Goal: Task Accomplishment & Management: Manage account settings

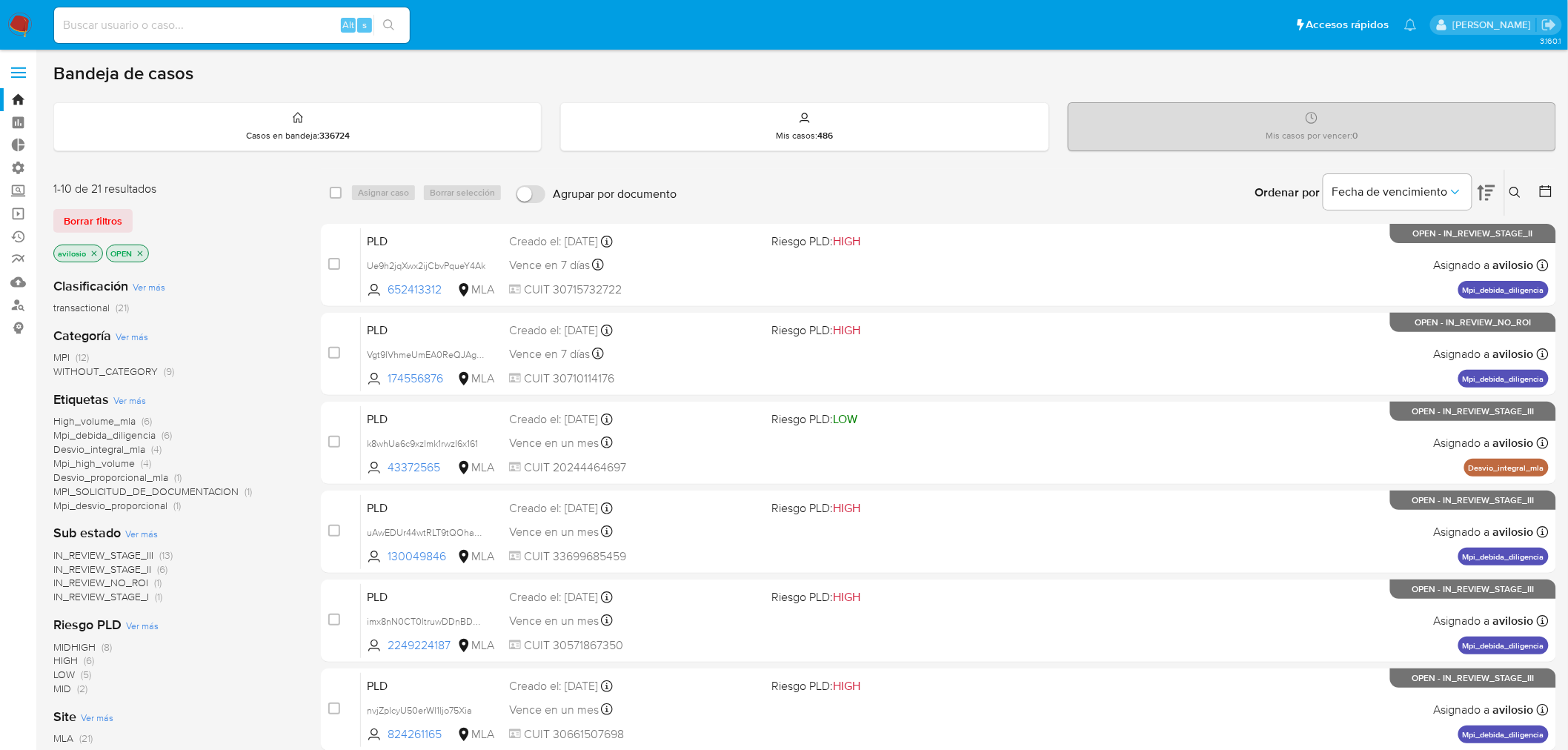
click at [74, 450] on span "Desvio_integral_mla" at bounding box center [99, 449] width 92 height 15
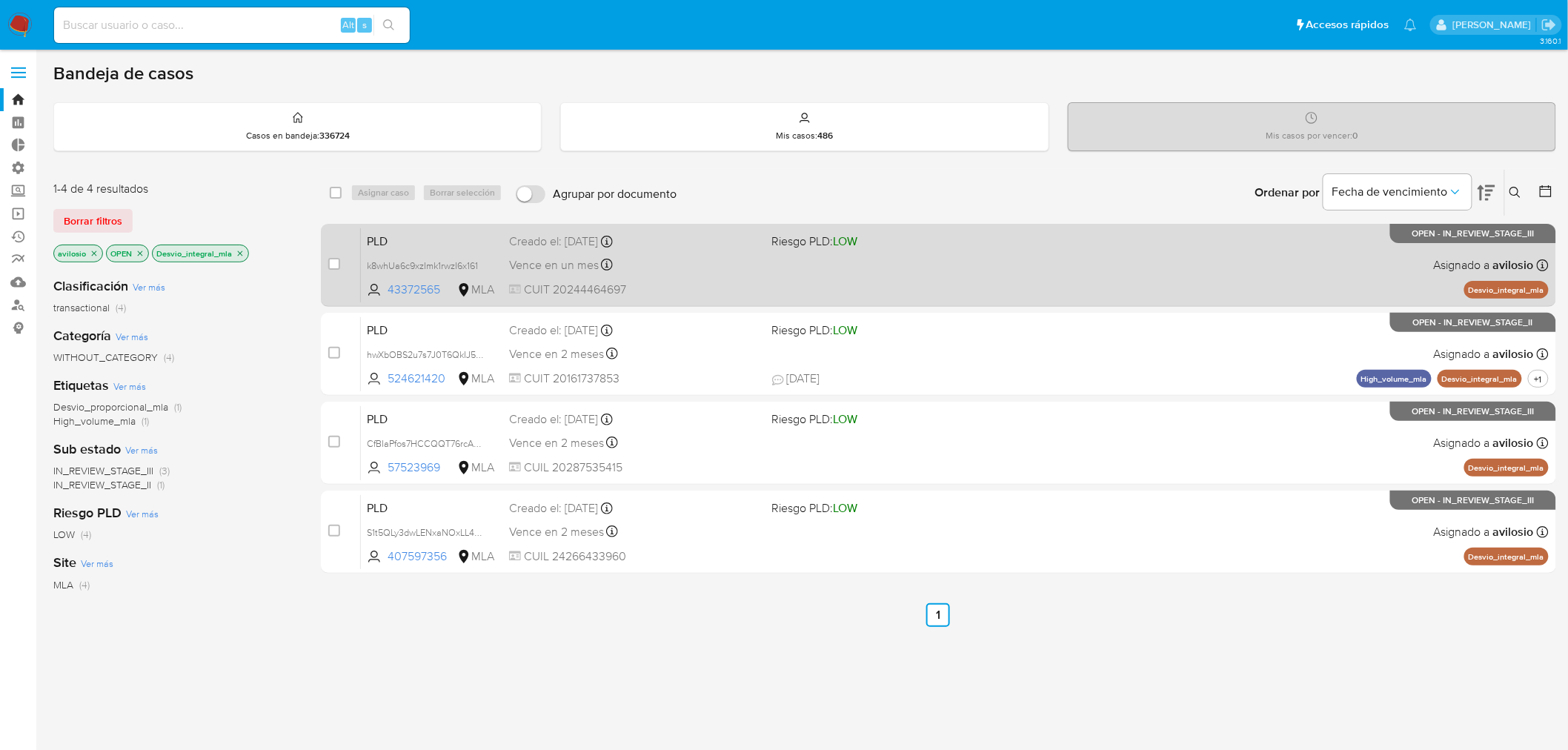
drag, startPoint x: 442, startPoint y: 295, endPoint x: 387, endPoint y: 300, distance: 55.2
click at [387, 300] on div "PLD k8whUa6c9xzImk1rwzI6x161 43372565 MLA Riesgo PLD: LOW Creado el: 12/08/2025…" at bounding box center [955, 265] width 1188 height 74
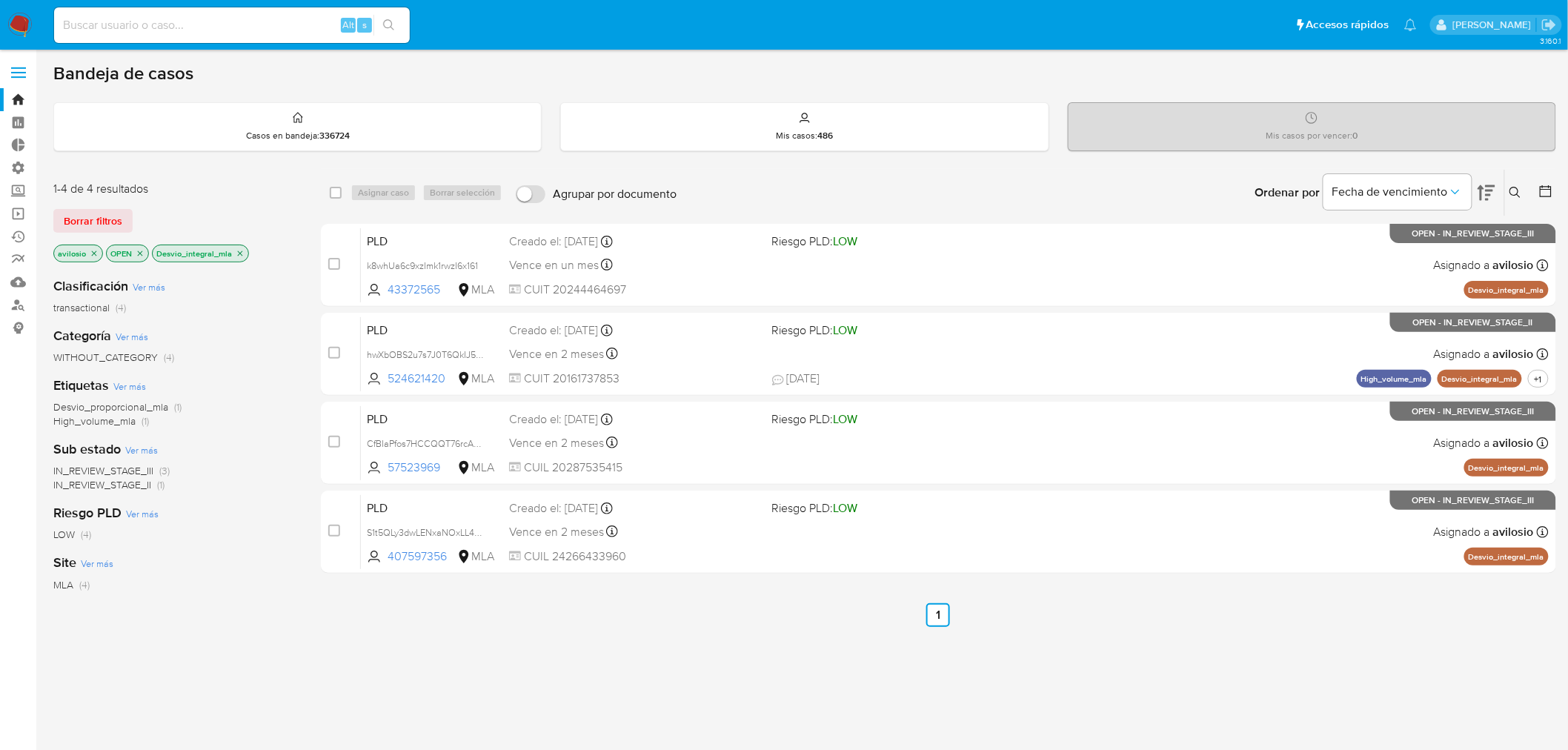
click at [239, 248] on icon "close-filter" at bounding box center [240, 253] width 9 height 9
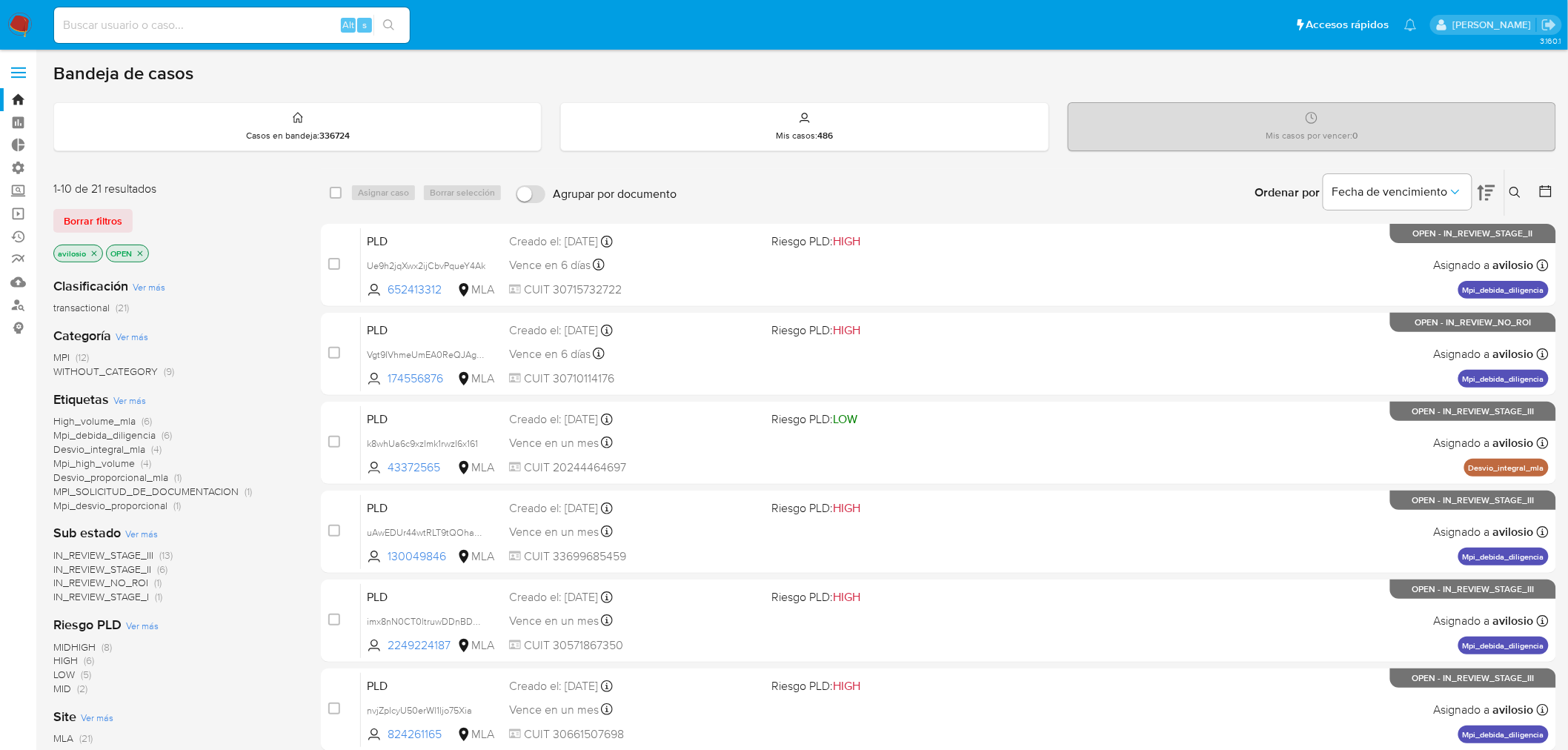
click at [113, 433] on span "Mpi_debida_diligencia" at bounding box center [104, 434] width 103 height 15
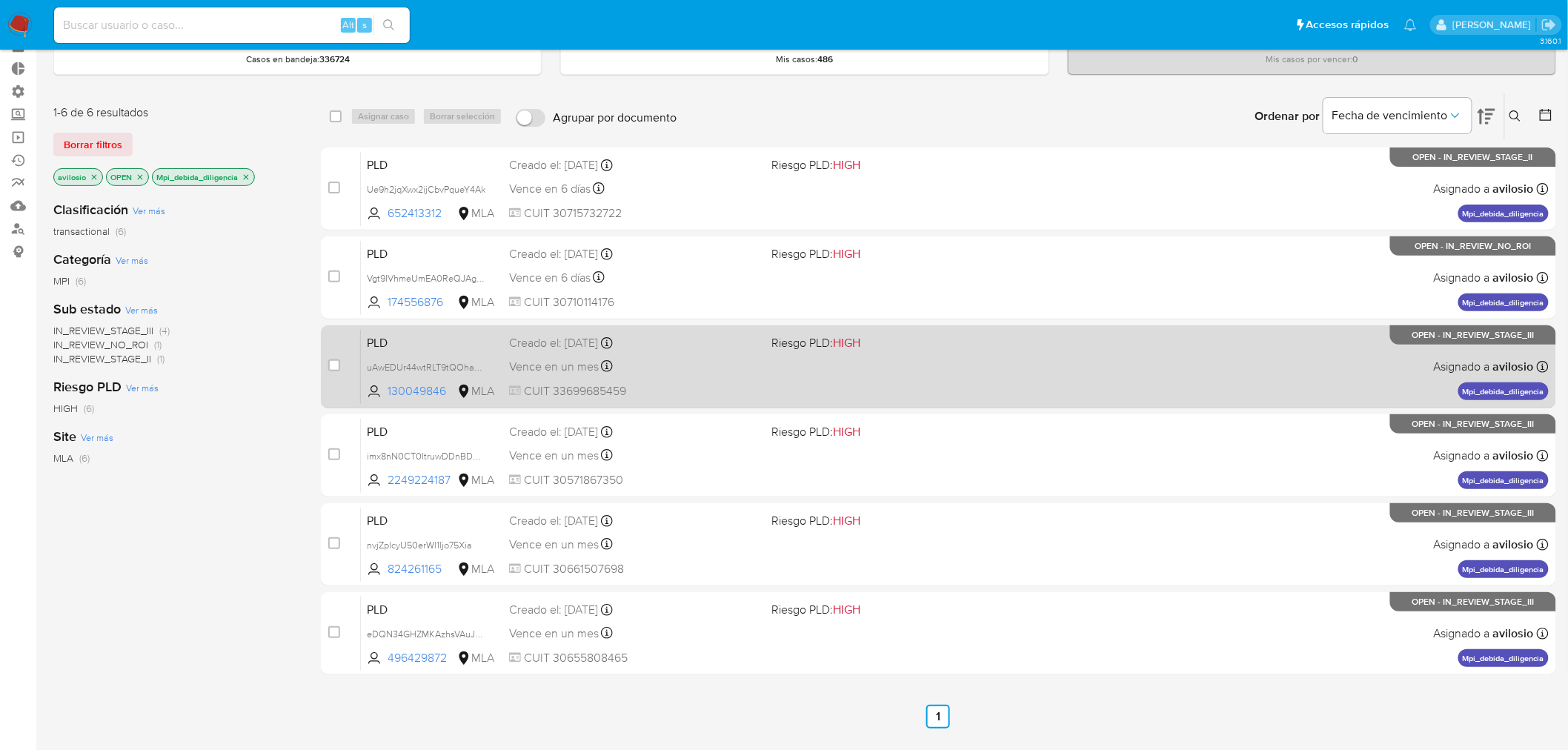
scroll to position [151, 0]
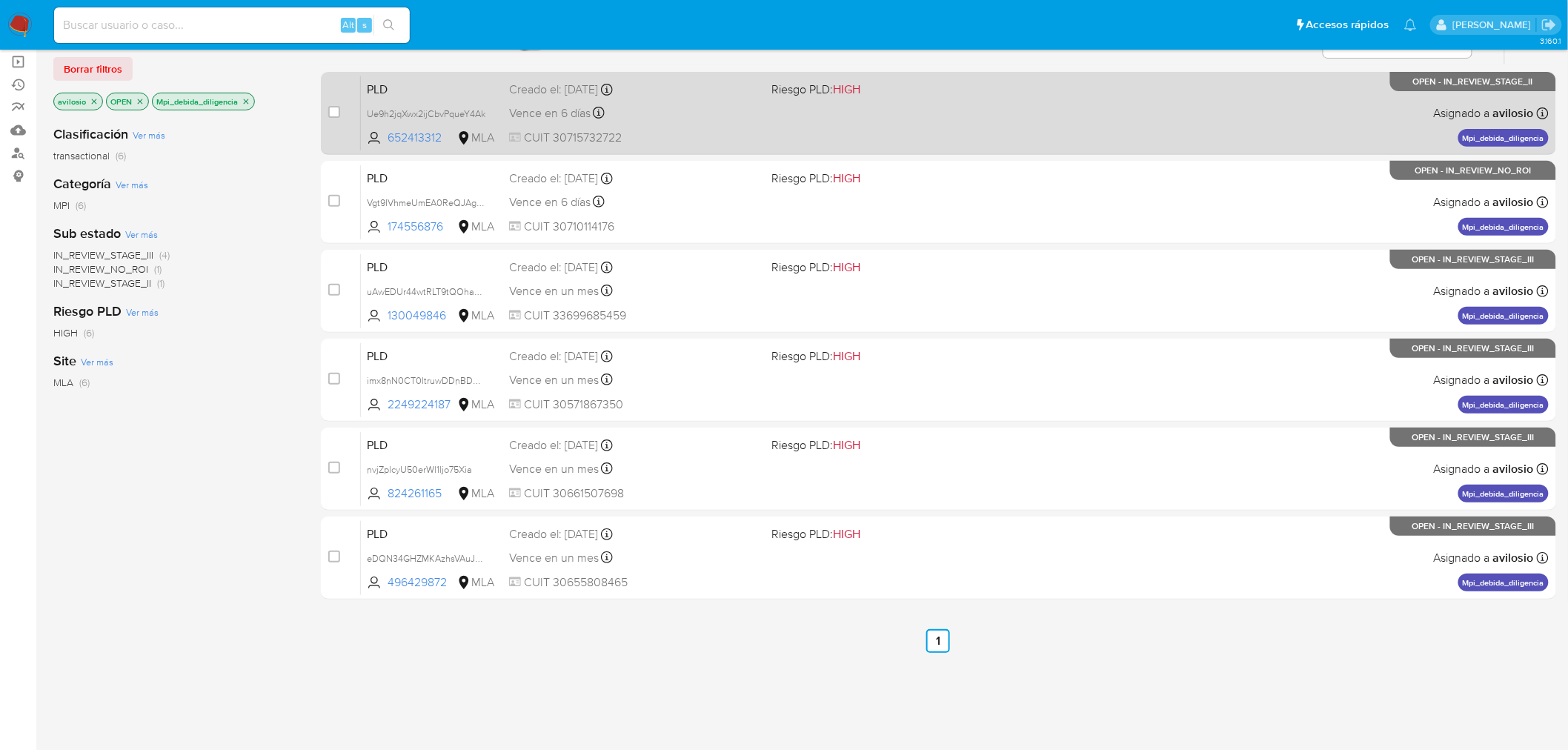
click at [694, 106] on div "Vence en 6 días Vence el 29/09/2025 12:07:07" at bounding box center [634, 113] width 251 height 20
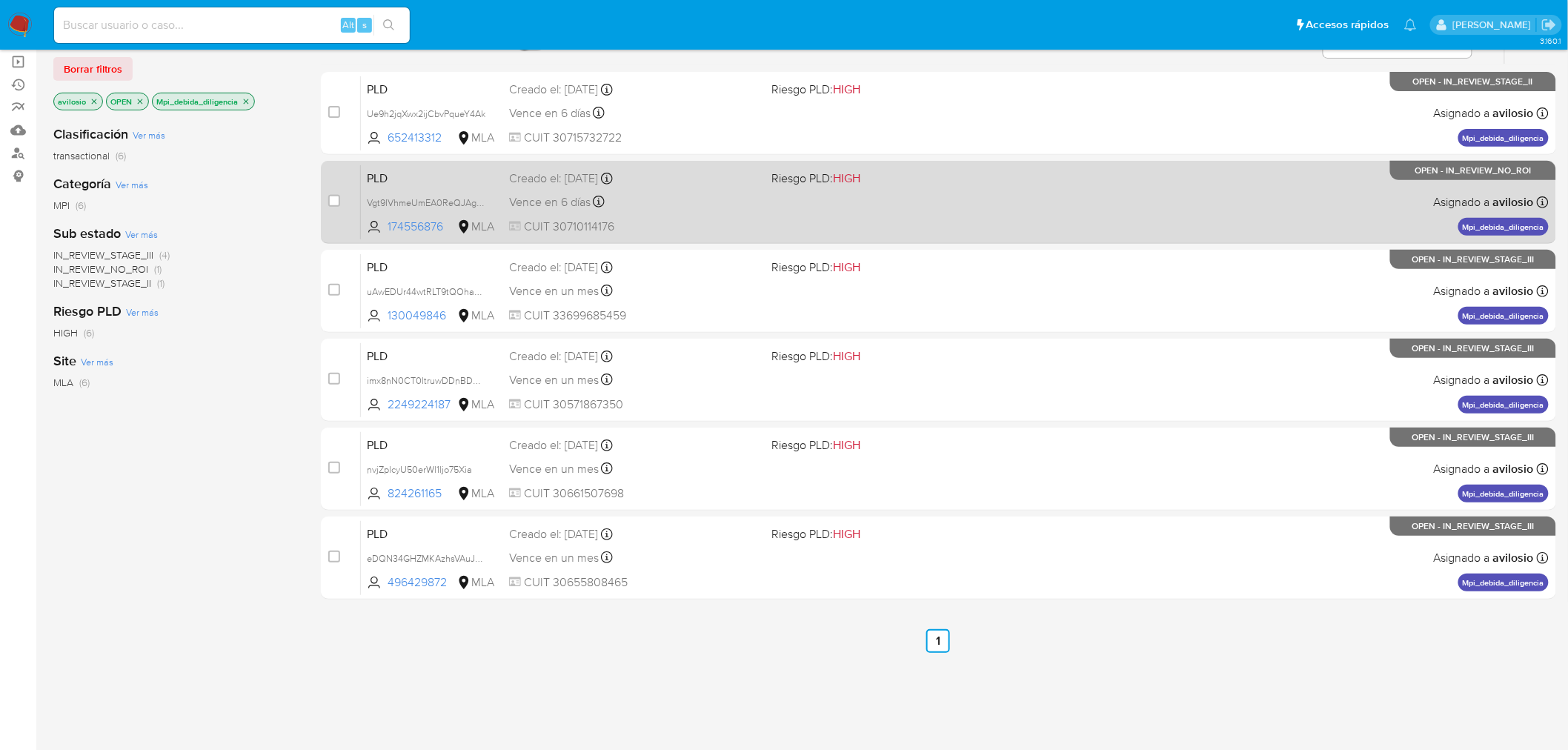
click at [683, 204] on div "Vence en 6 días Vence el 29/09/2025 12:15:41" at bounding box center [634, 202] width 251 height 20
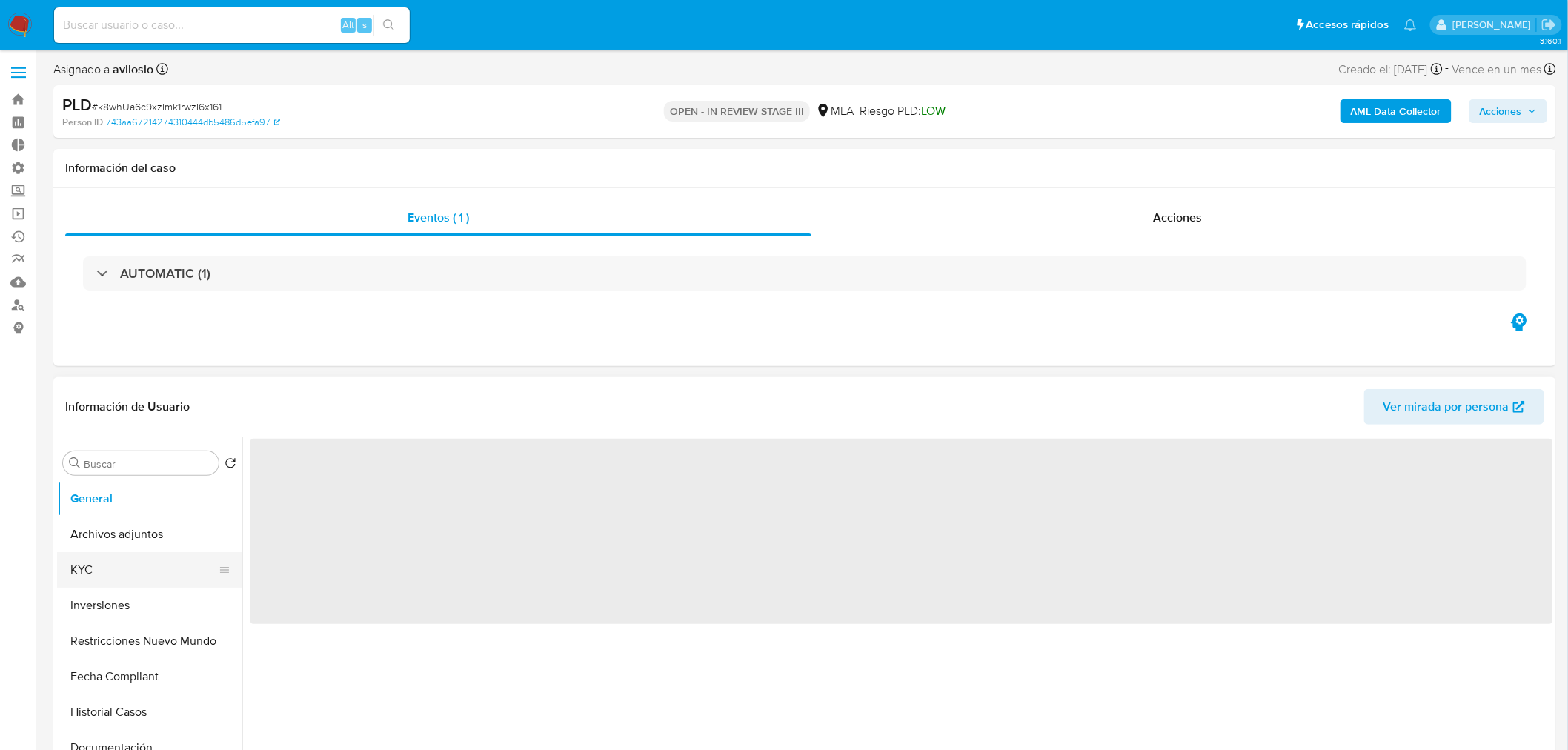
select select "10"
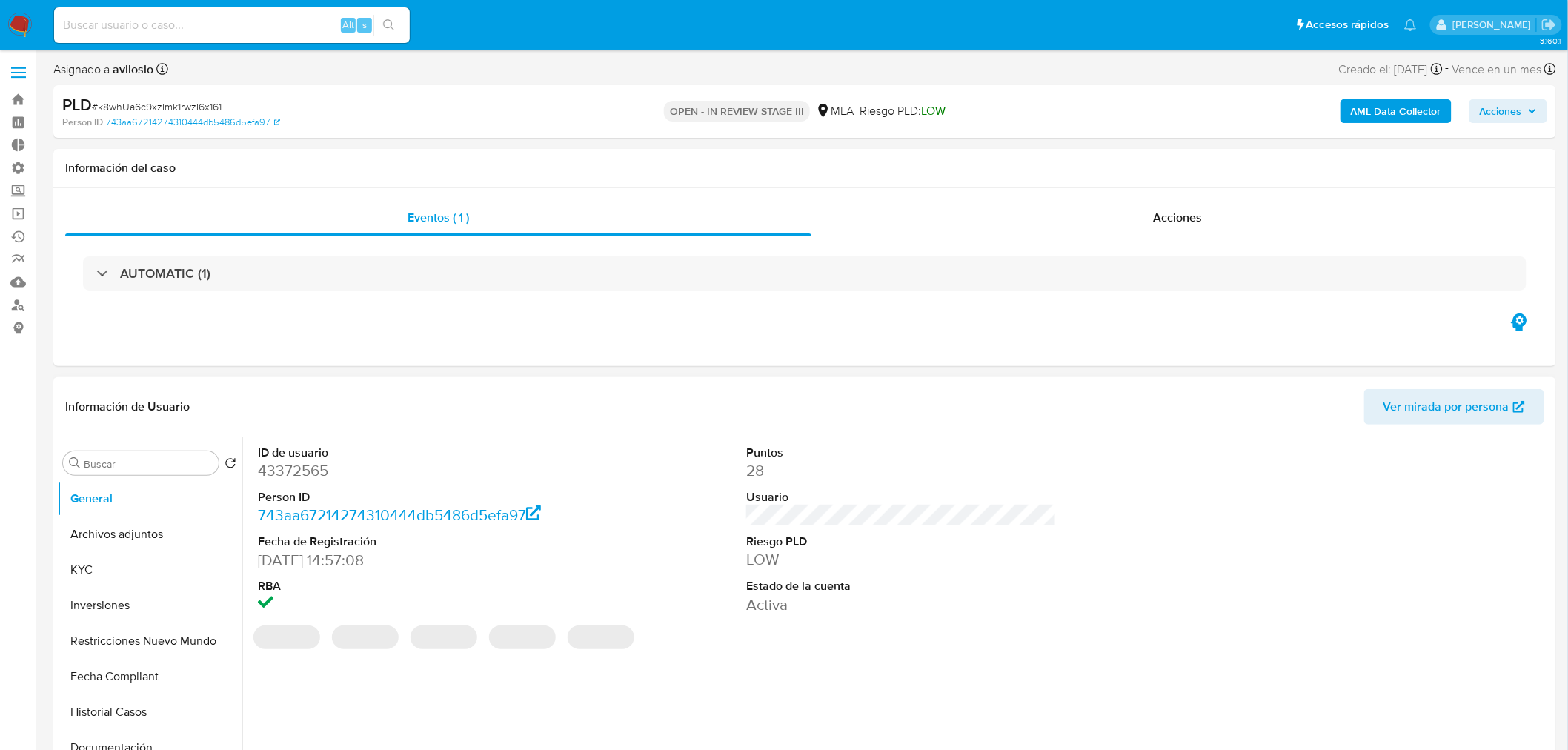
click at [281, 469] on dd "43372565" at bounding box center [413, 470] width 310 height 21
copy dd "43372565"
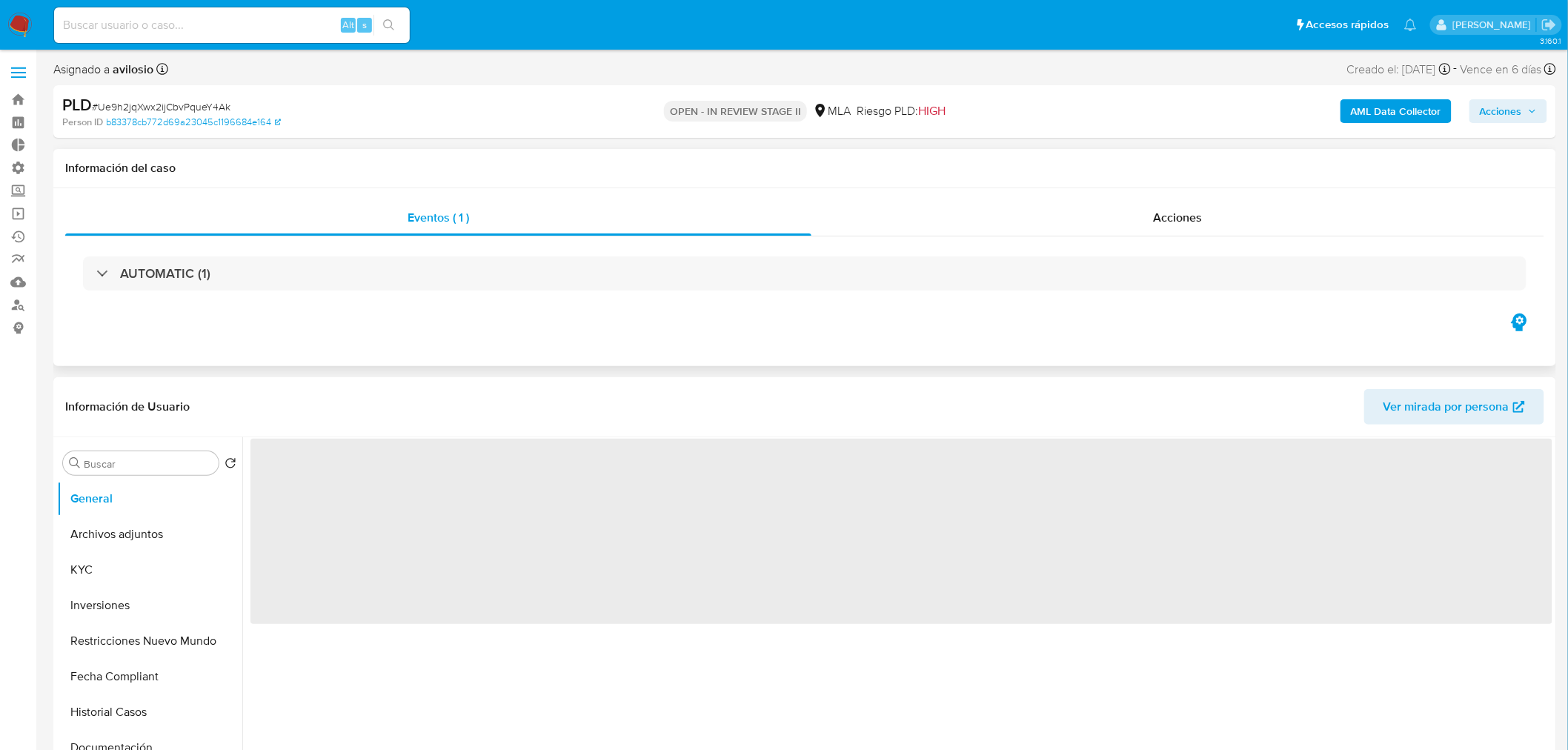
select select "10"
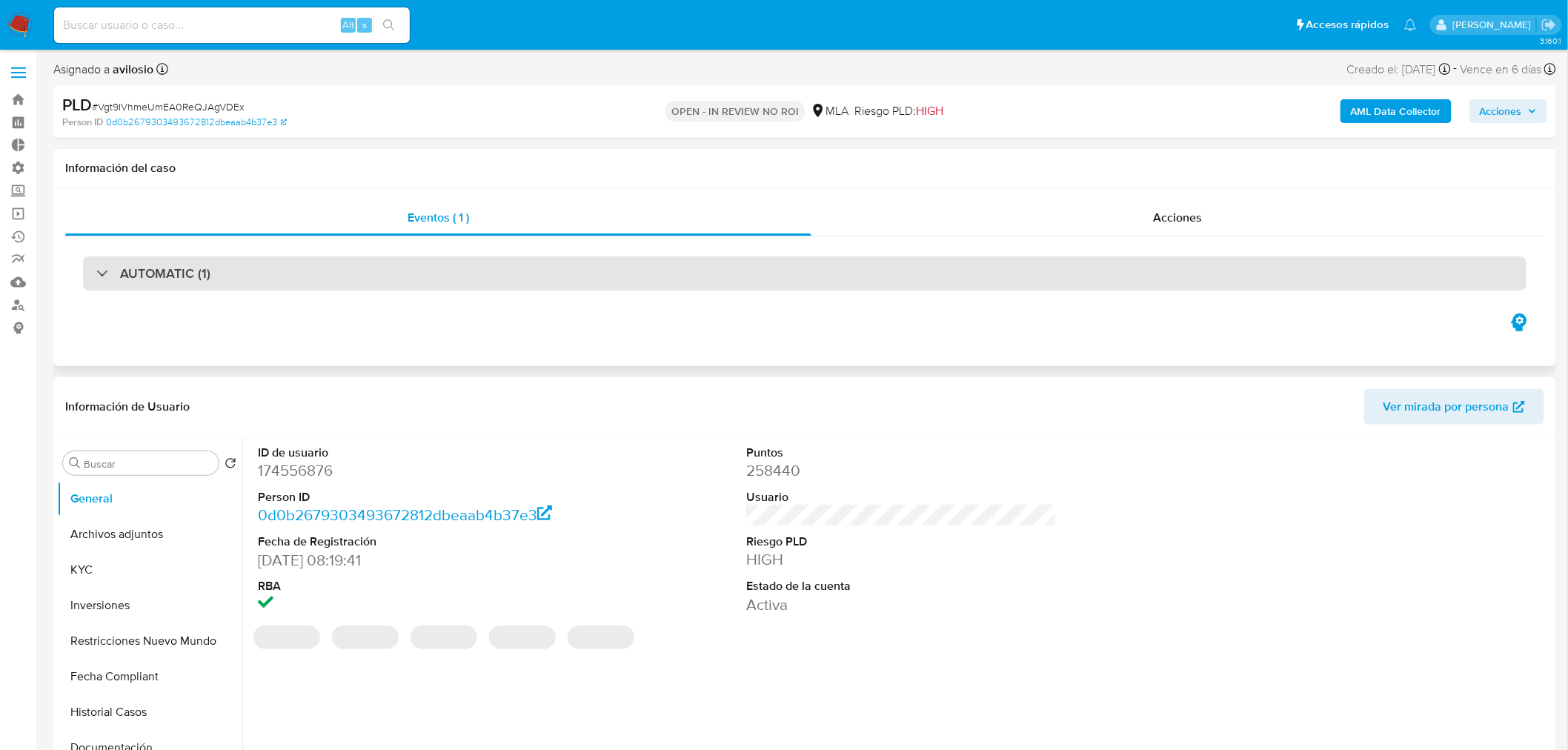
select select "10"
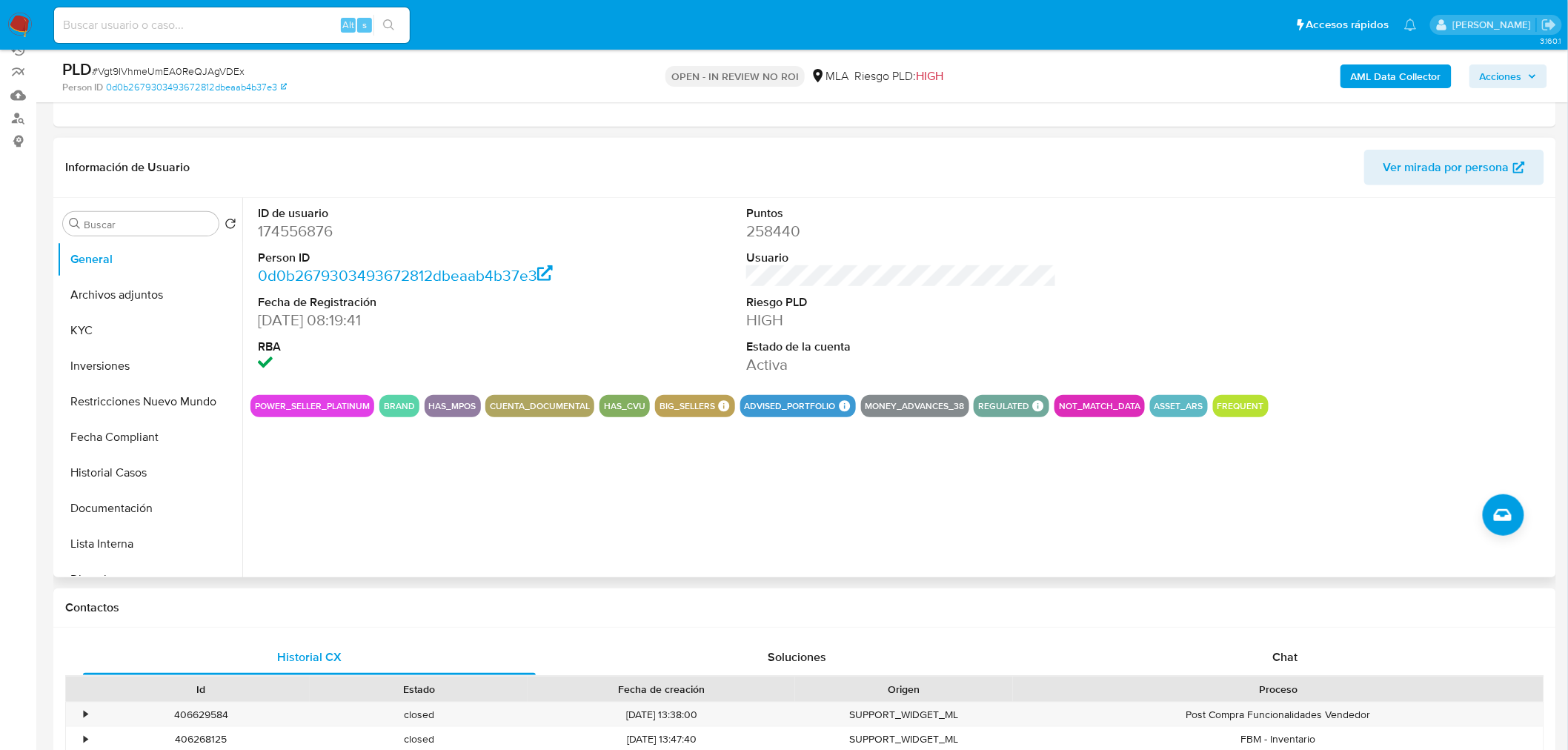
scroll to position [83, 0]
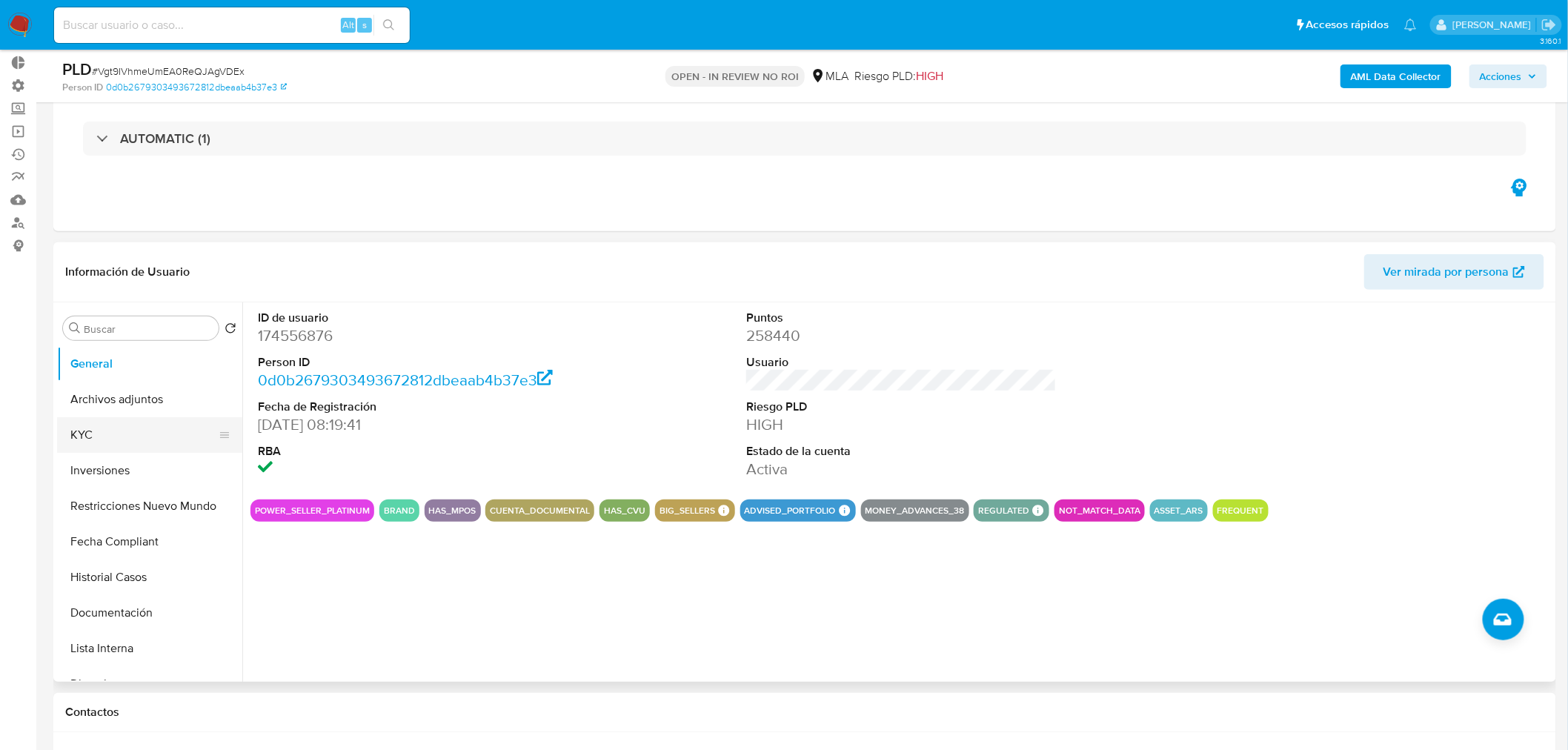
click at [119, 423] on button "KYC" at bounding box center [143, 434] width 173 height 35
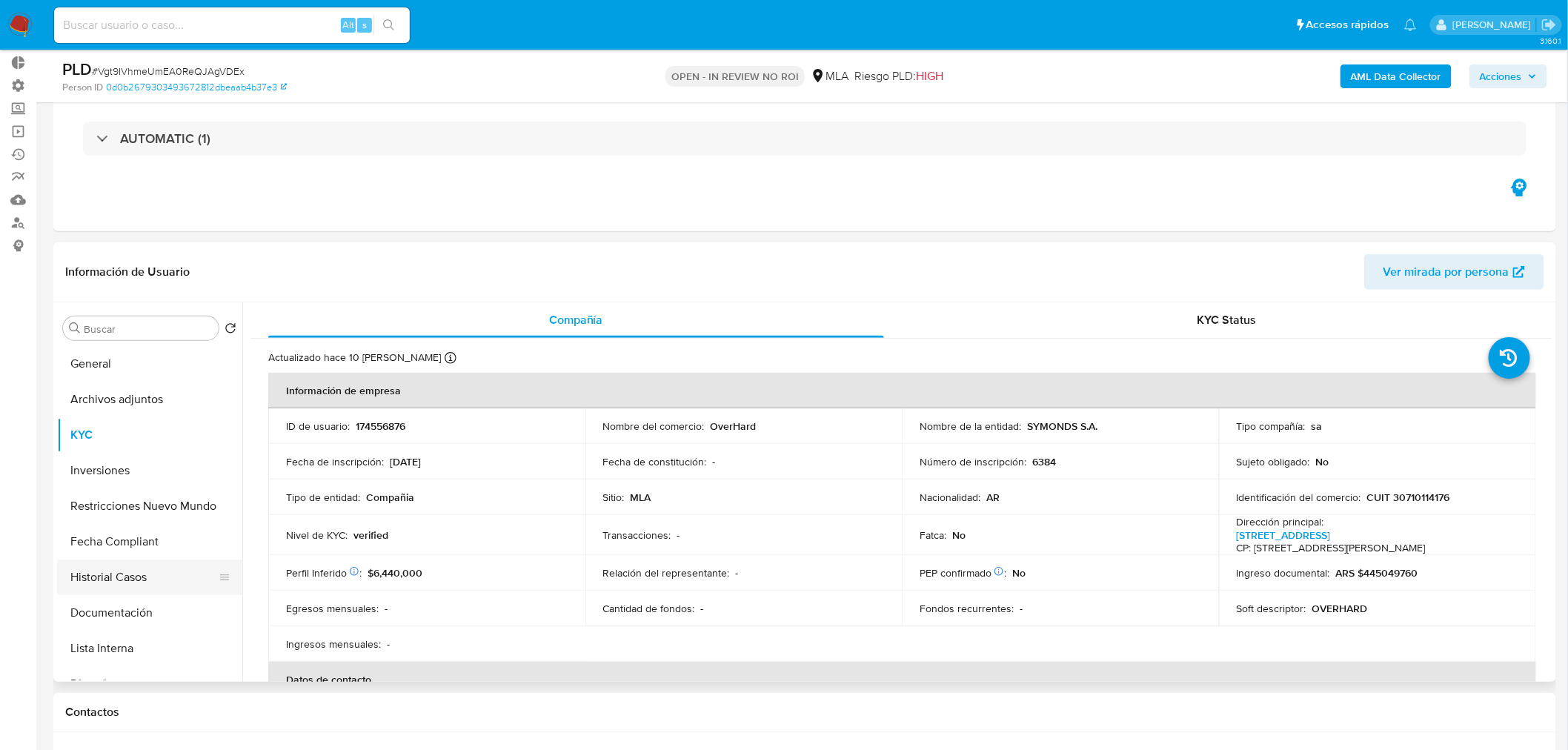
click at [139, 575] on button "Historial Casos" at bounding box center [143, 577] width 173 height 35
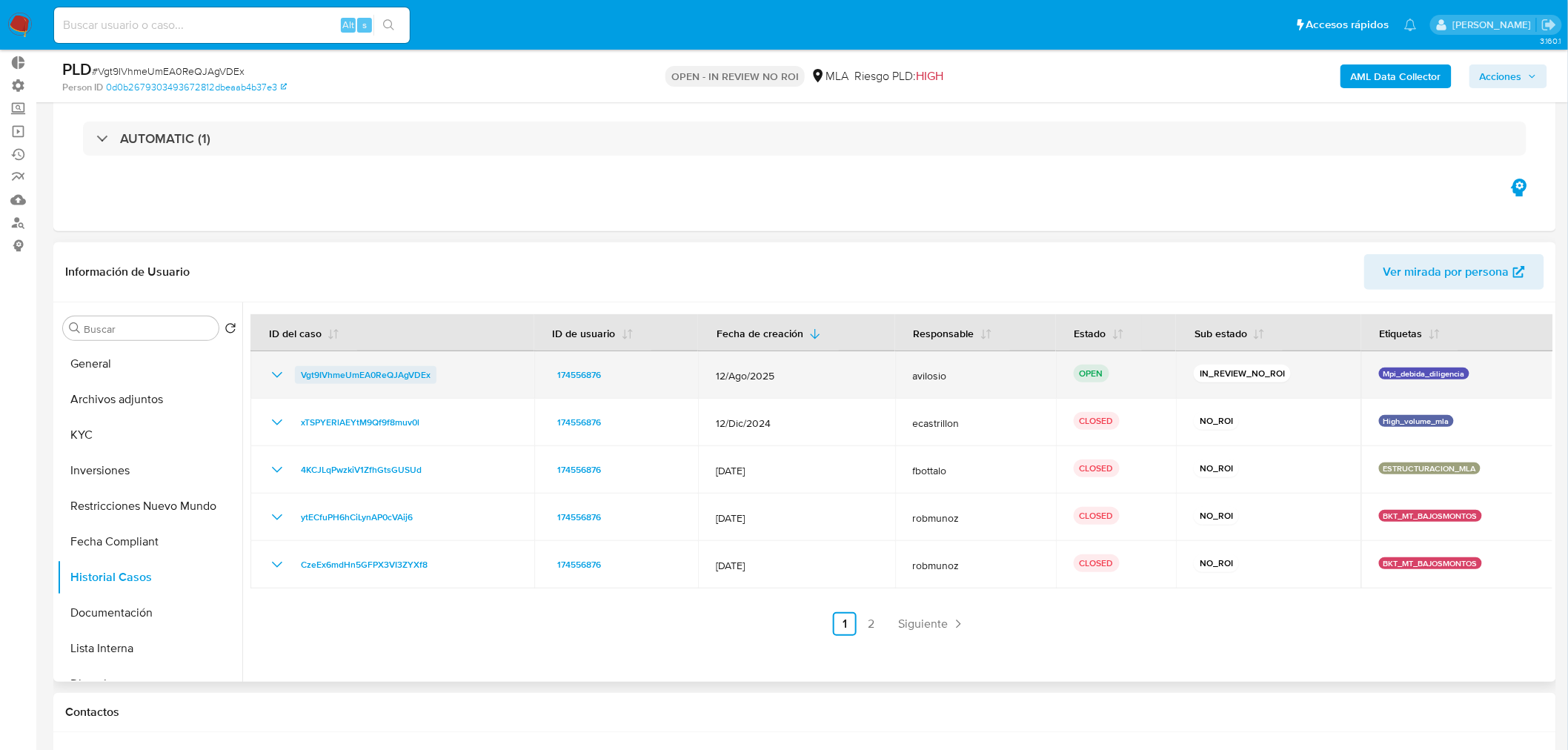
click at [351, 373] on span "Vgt9IVhmeUmEA0ReQJAgVDEx" at bounding box center [366, 375] width 130 height 18
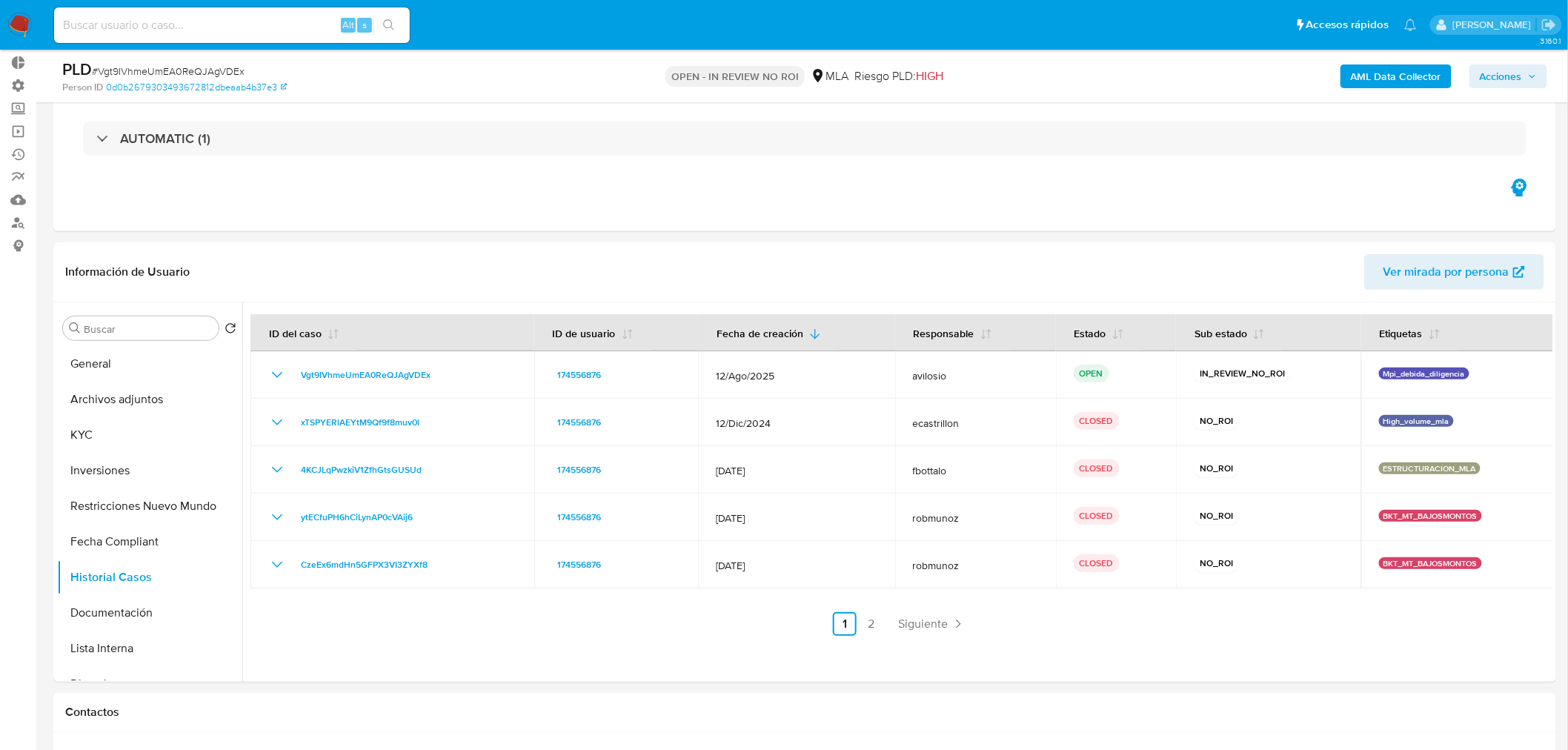
click at [16, 23] on img at bounding box center [20, 25] width 25 height 25
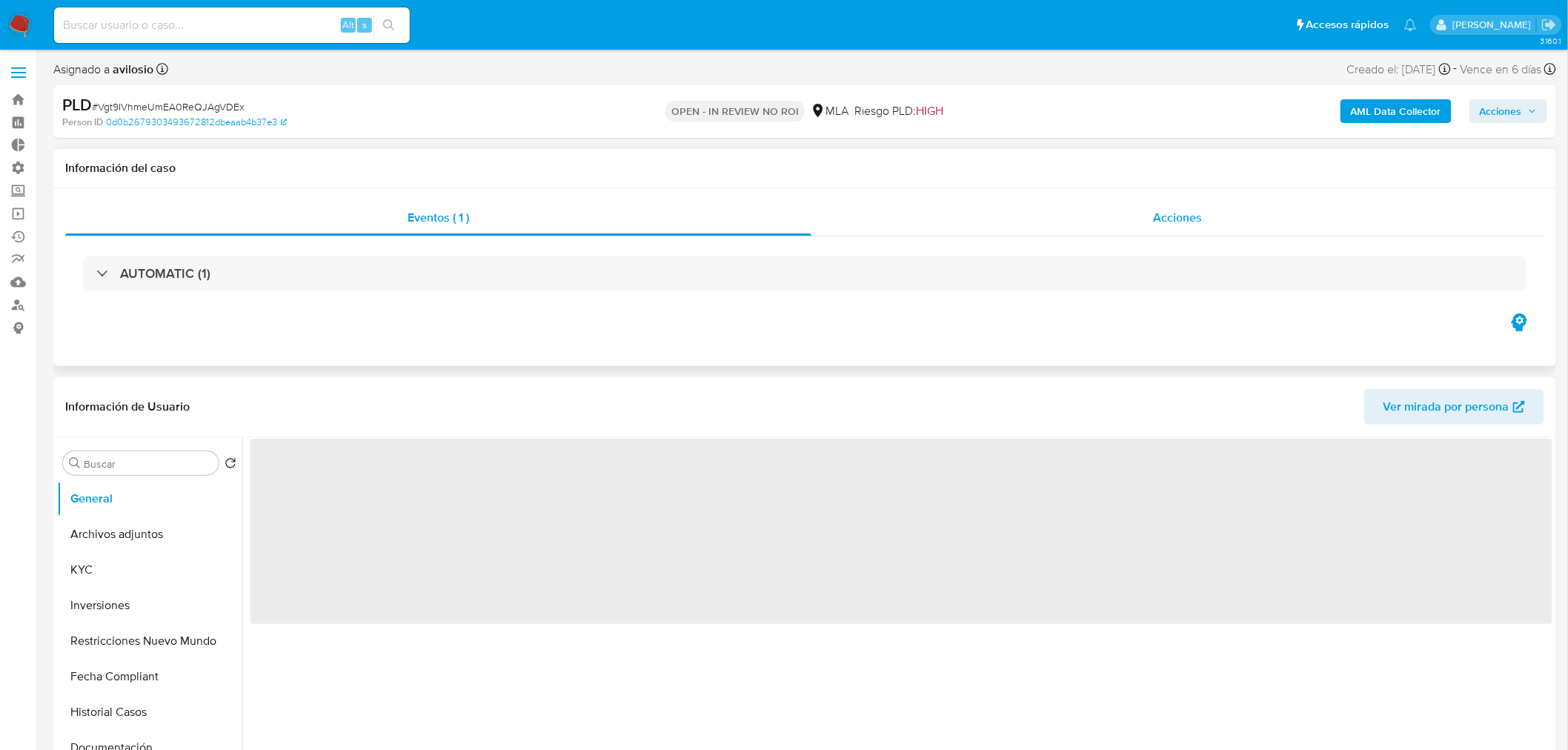
select select "10"
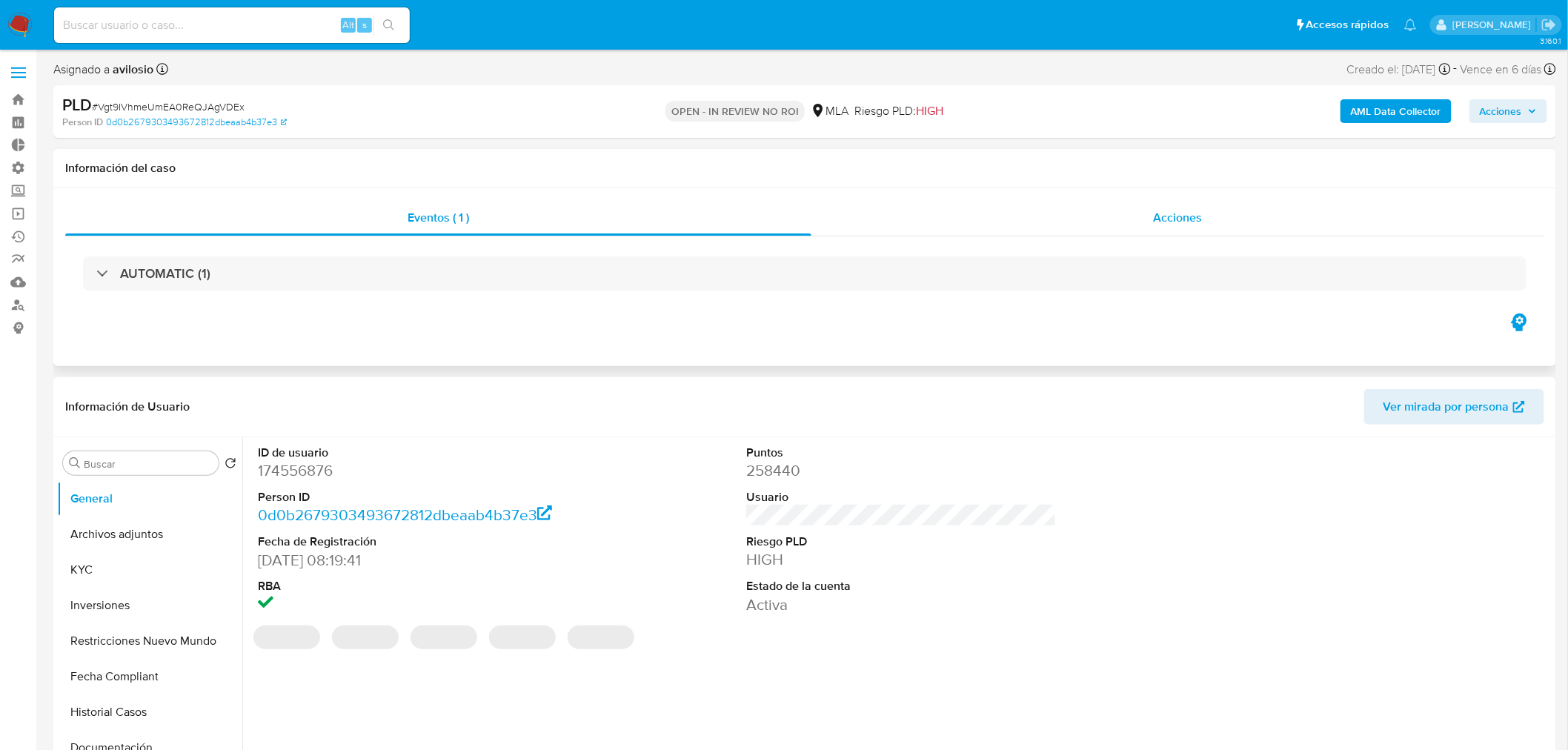
click at [1272, 217] on div "Acciones" at bounding box center [1178, 218] width 734 height 35
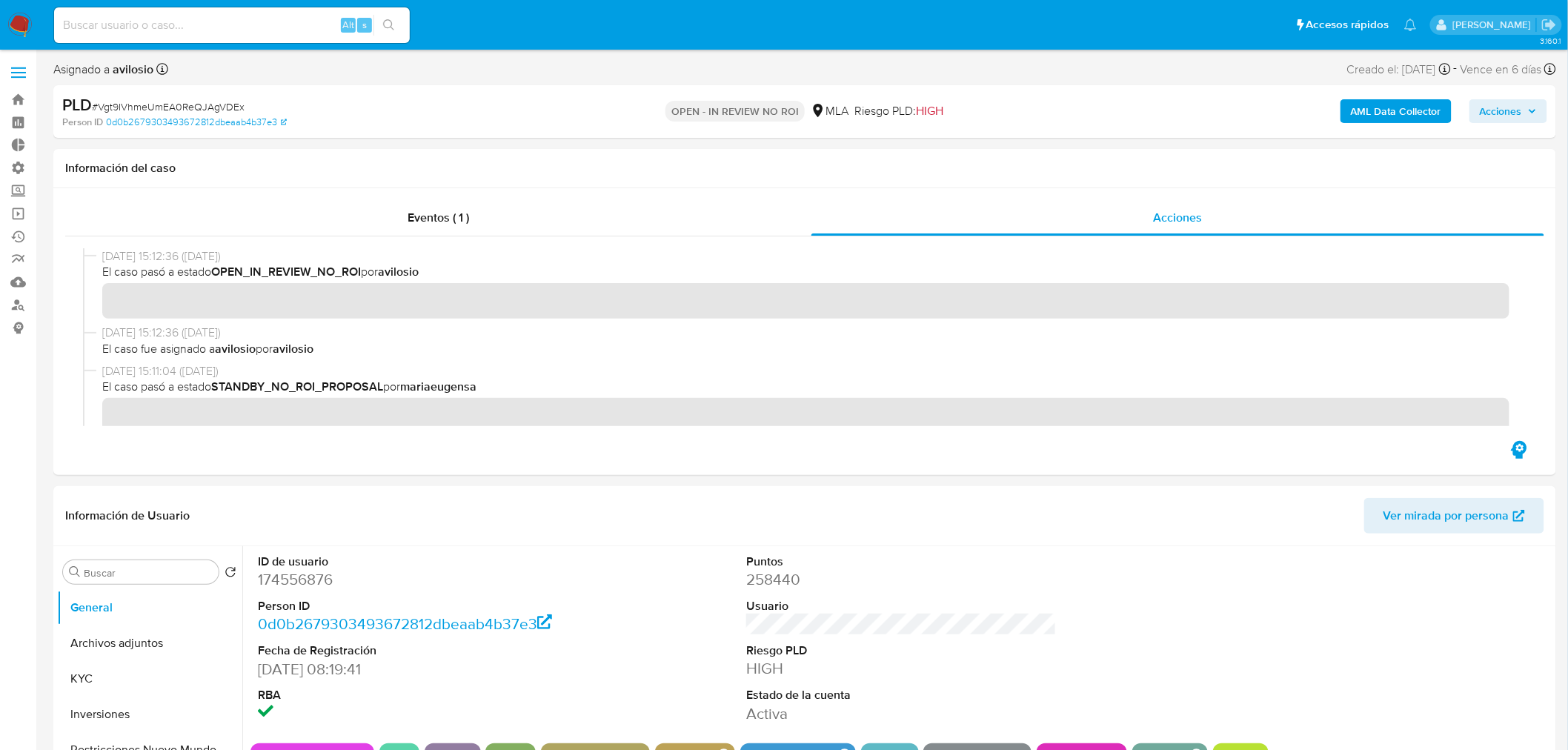
drag, startPoint x: 158, startPoint y: 122, endPoint x: 100, endPoint y: 105, distance: 60.4
click at [100, 105] on span "# Vgt9IVhmeUmEA0ReQJAgVDEx" at bounding box center [168, 106] width 152 height 15
drag, startPoint x: 99, startPoint y: 104, endPoint x: 242, endPoint y: 113, distance: 143.3
click at [242, 113] on div "PLD # Vgt9IVhmeUmEA0ReQJAgVDEx" at bounding box center [308, 105] width 490 height 23
copy span "Vgt9IVhmeUmEA0ReQJAgVDEx"
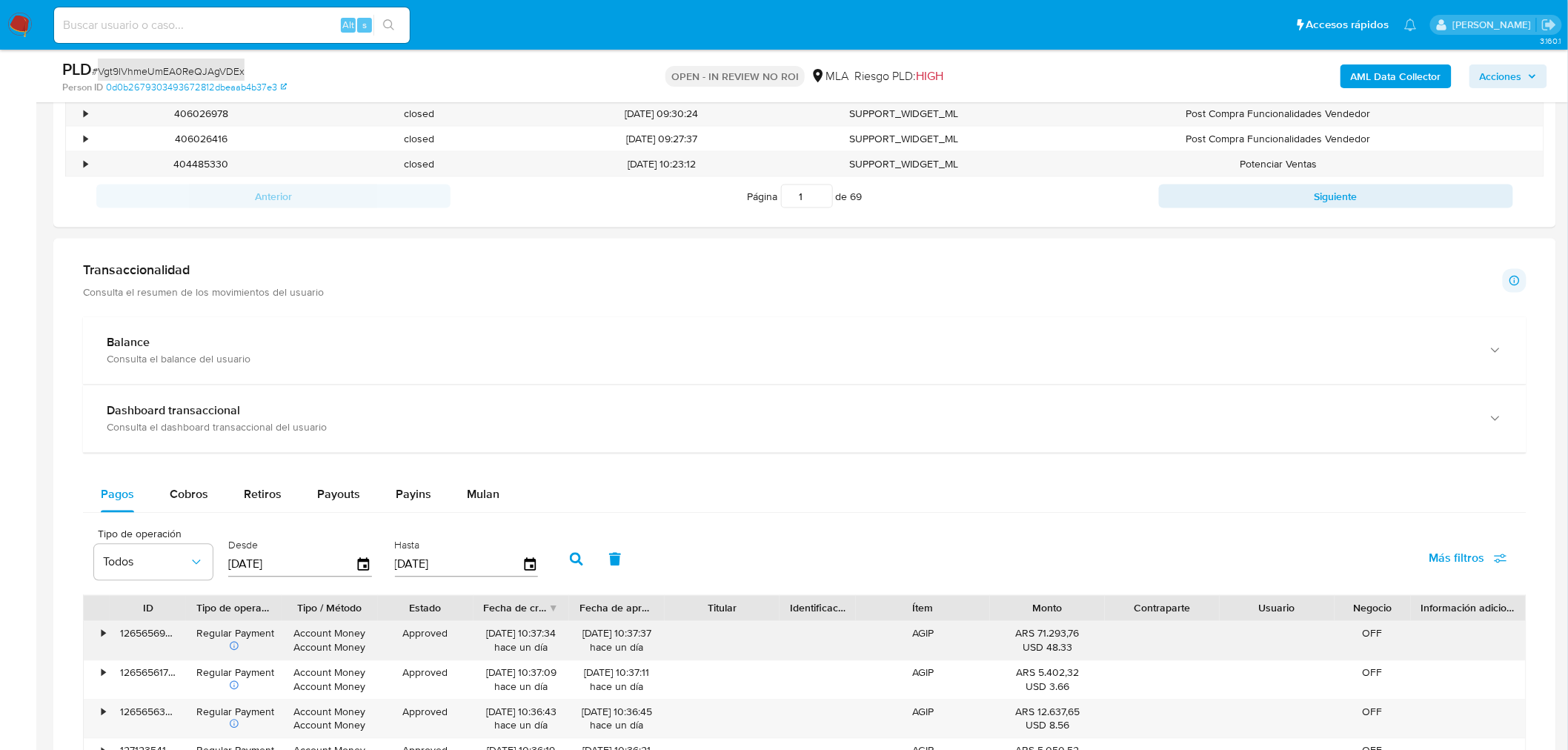
scroll to position [1152, 0]
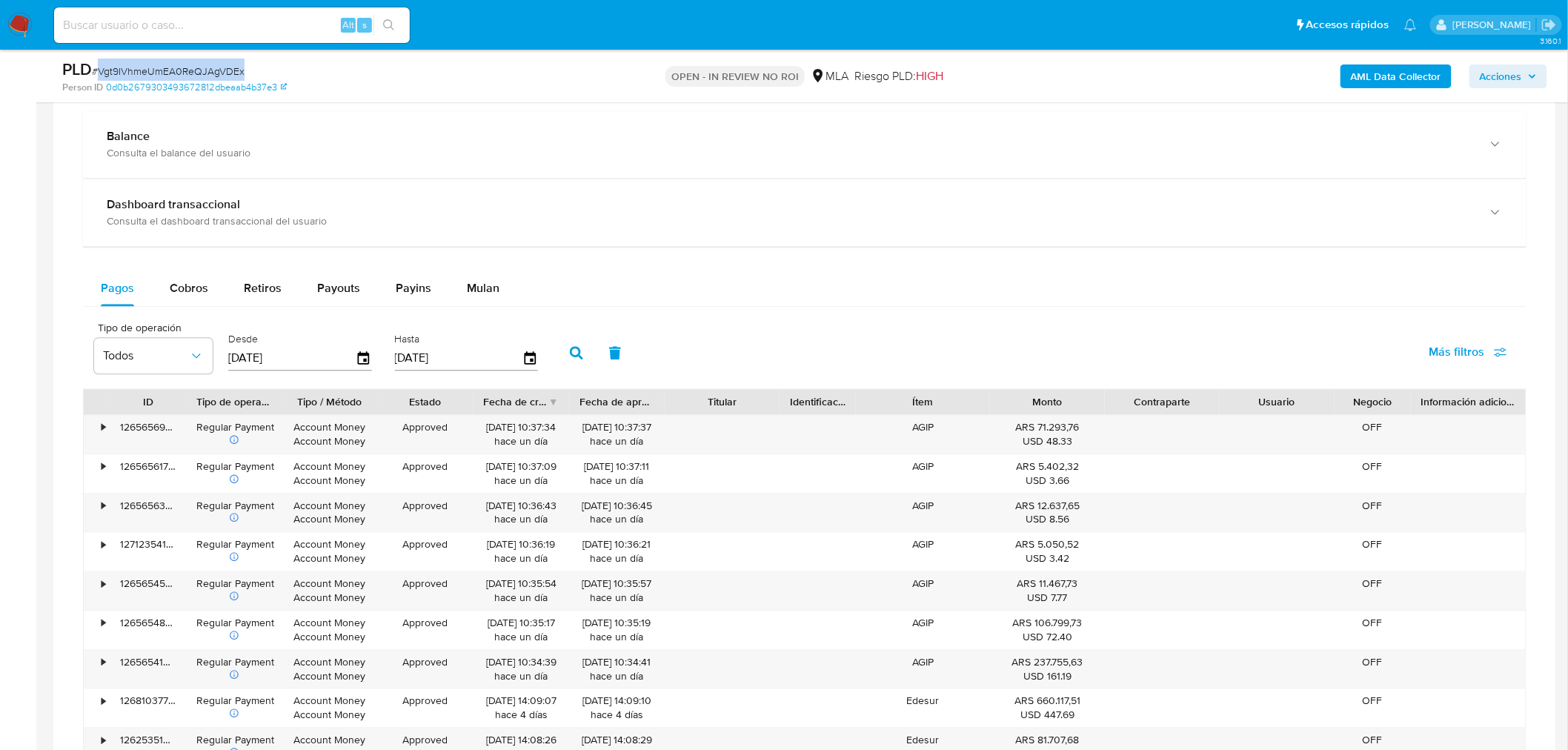
click at [1533, 76] on icon "button" at bounding box center [1533, 76] width 6 height 4
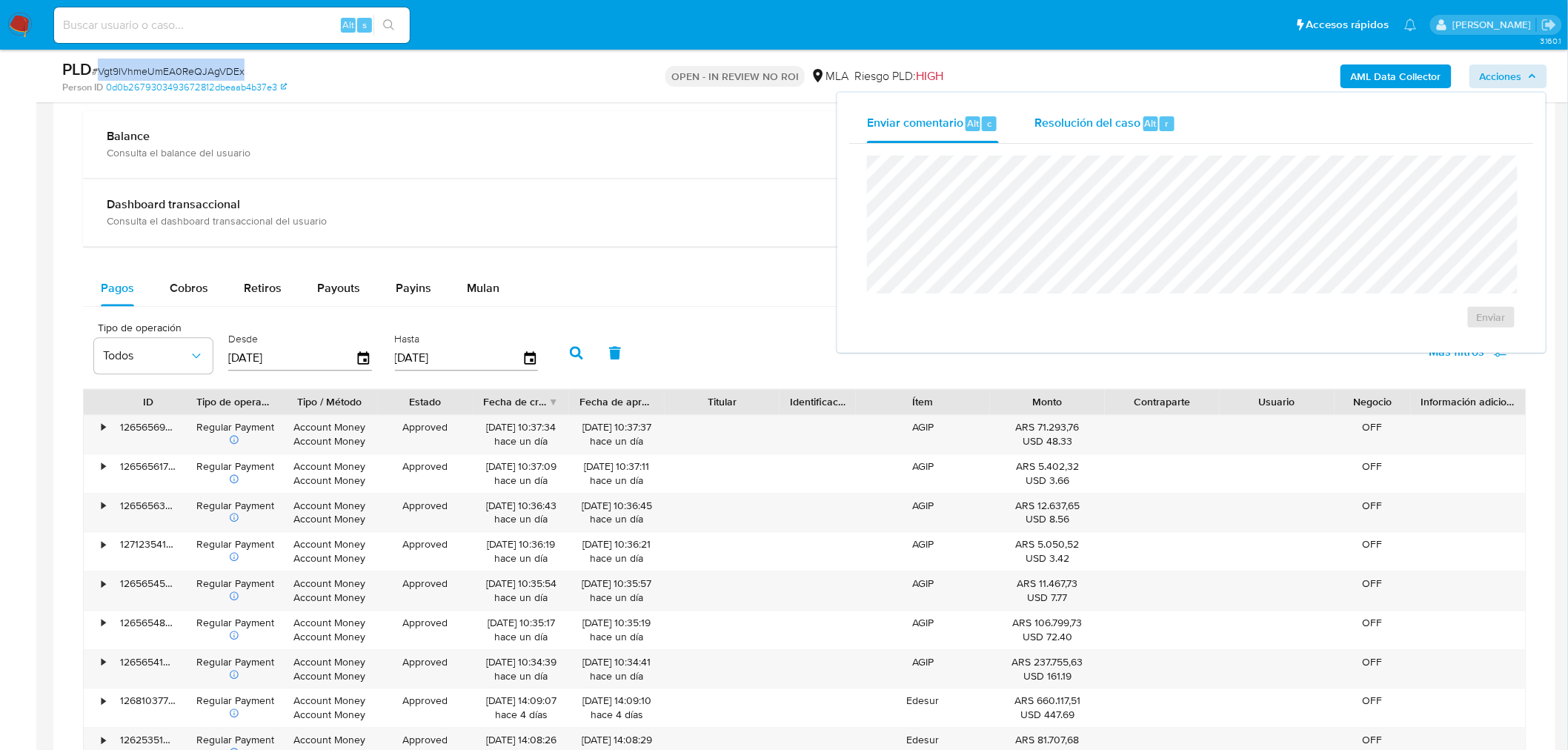
click at [1097, 129] on span "Resolución del caso" at bounding box center [1087, 122] width 106 height 17
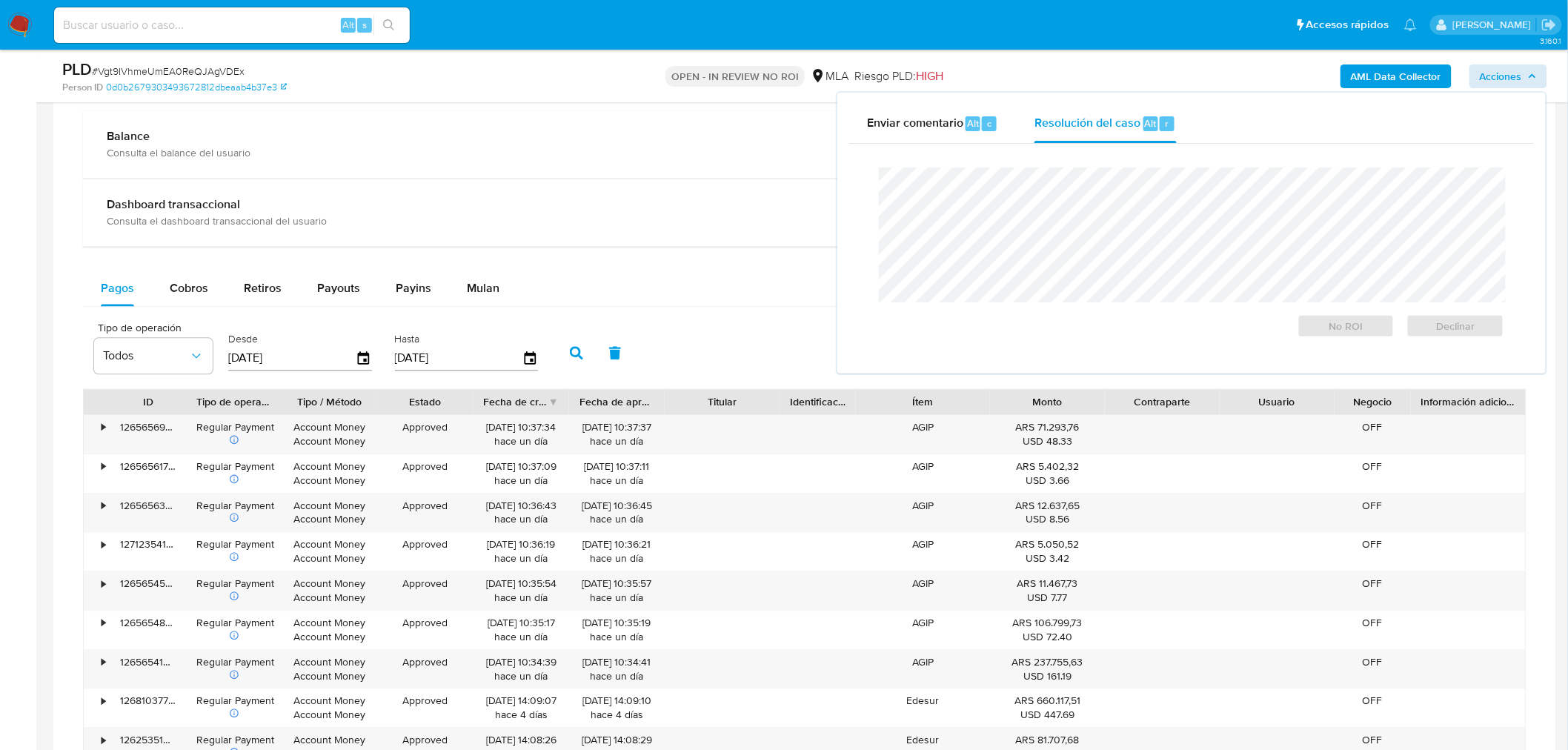
drag, startPoint x: 677, startPoint y: 315, endPoint x: 692, endPoint y: 331, distance: 21.9
click at [678, 316] on div "Pagos Cobros Retiros Payouts Payins Mulan Tipo de operación Todos Desde 26/06/2…" at bounding box center [804, 559] width 1444 height 576
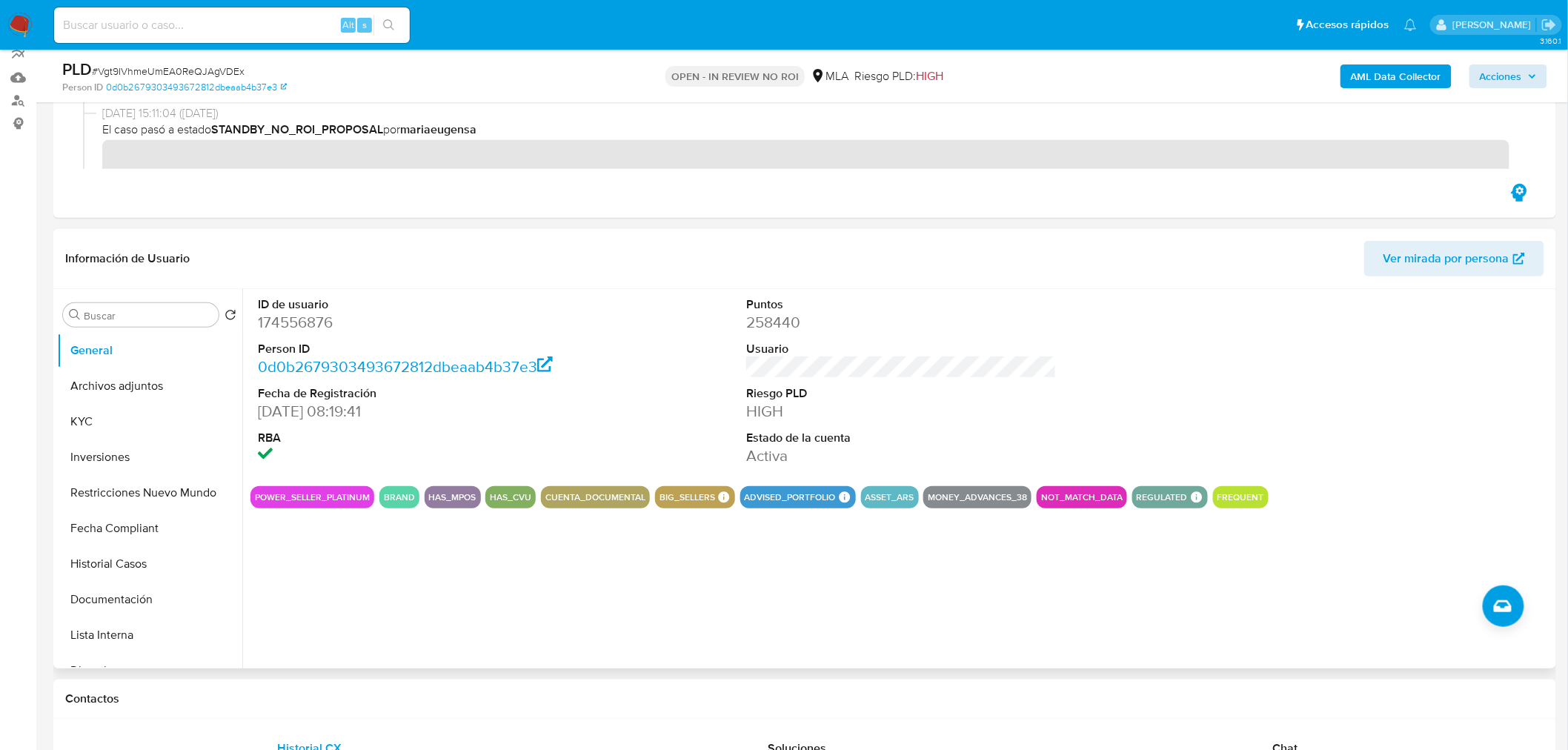
scroll to position [0, 0]
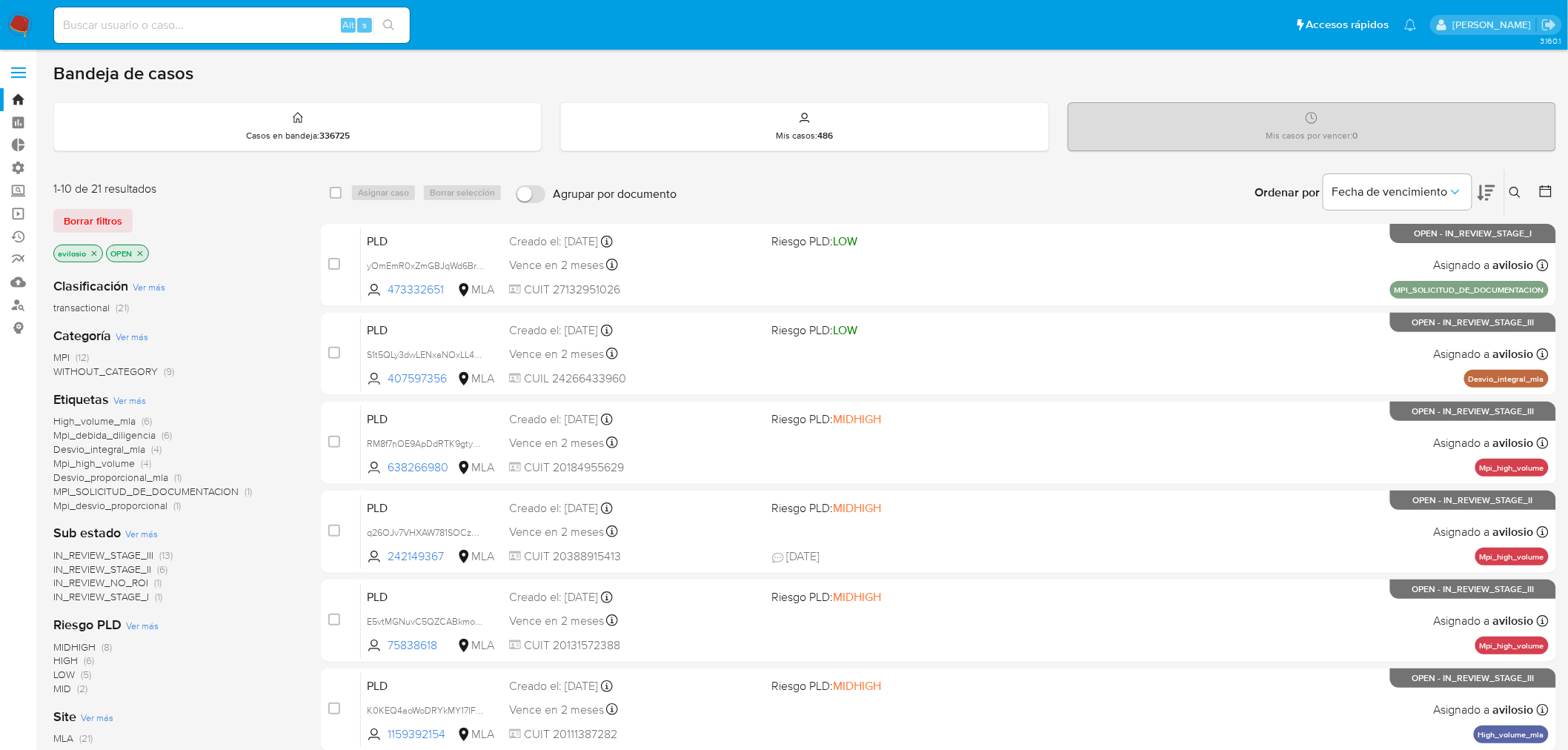
click at [128, 448] on span "Desvio_integral_mla" at bounding box center [99, 449] width 92 height 15
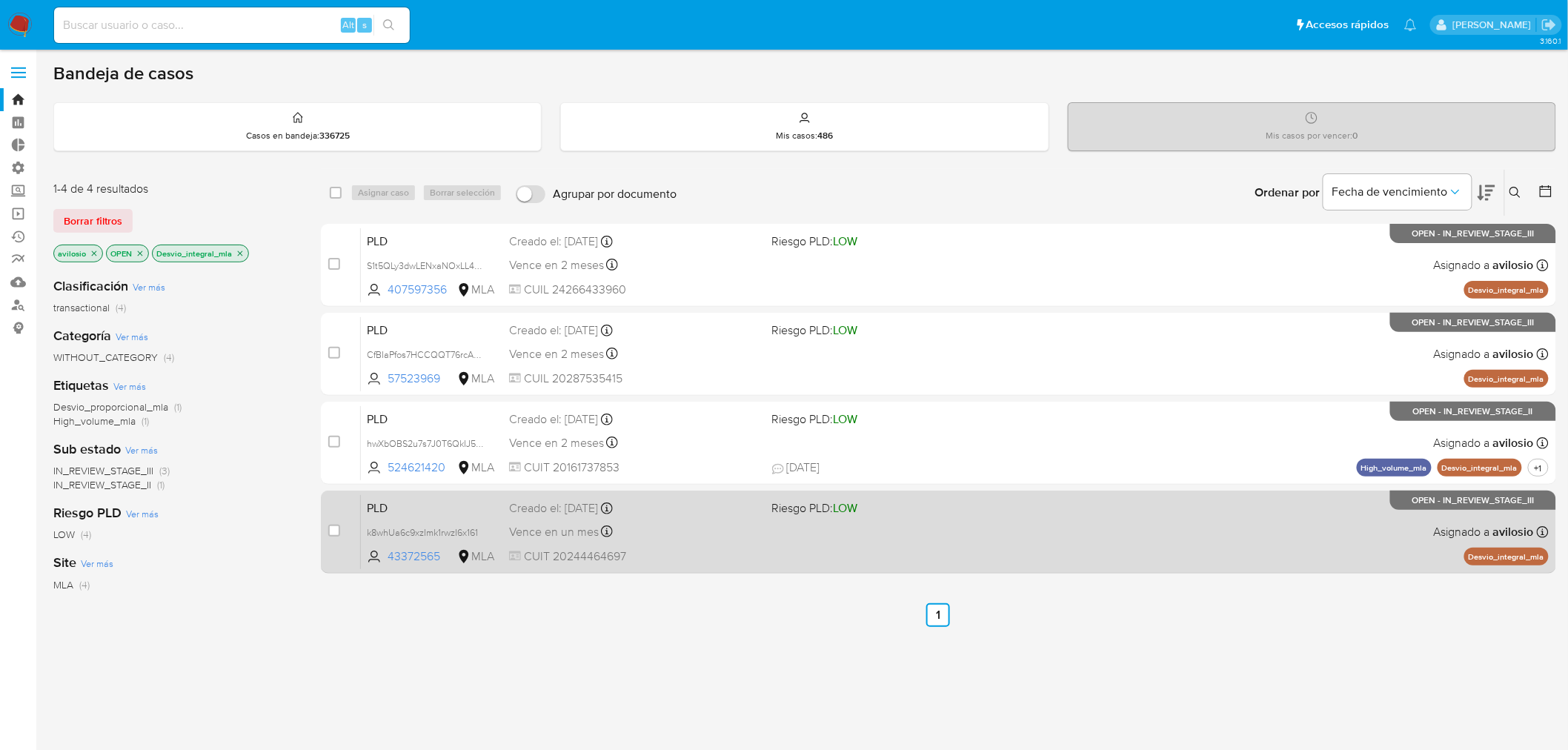
click at [802, 551] on div "PLD k8whUa6c9xzImk1rwzI6x161 43372565 MLA Riesgo PLD: LOW Creado el: [DATE] Cre…" at bounding box center [955, 531] width 1188 height 74
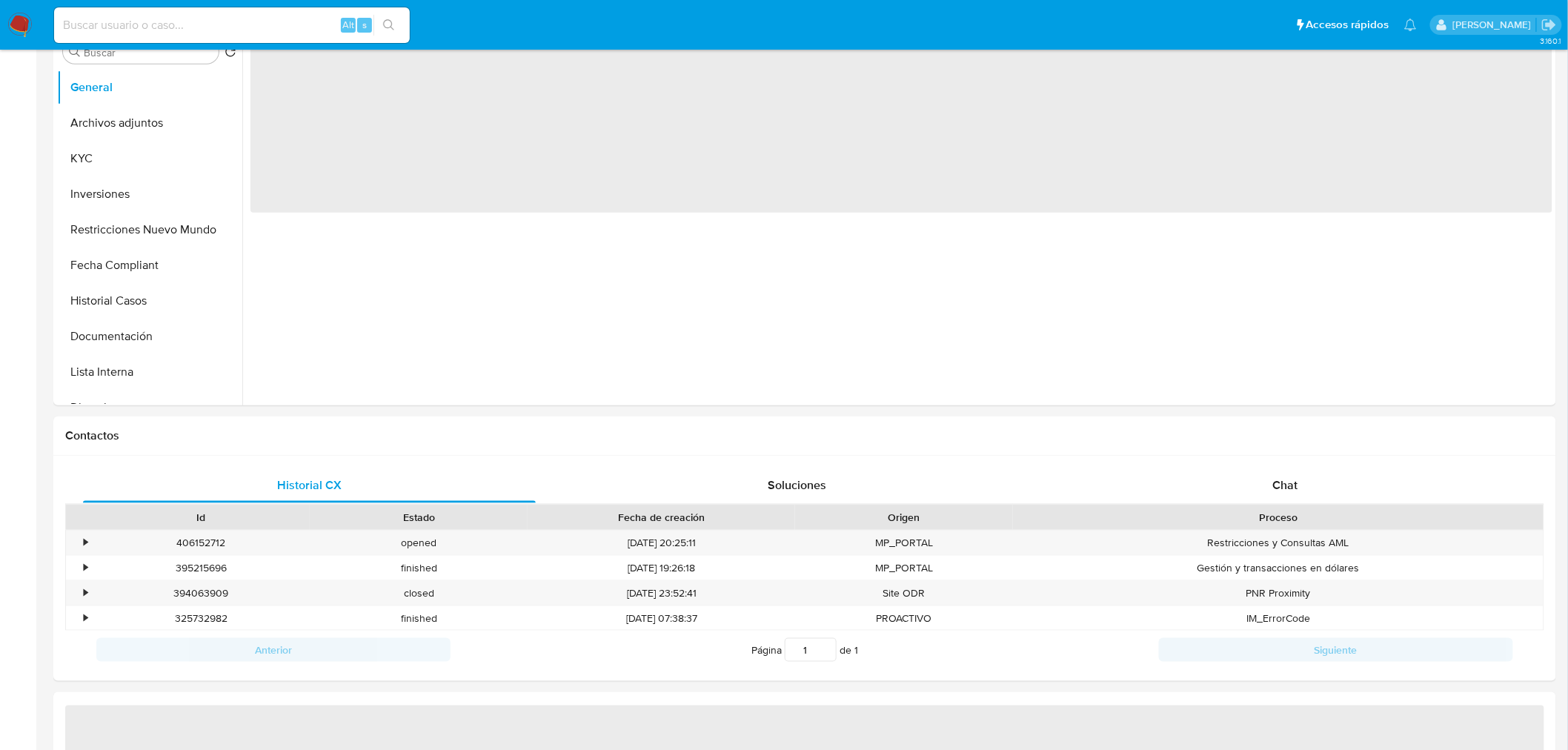
select select "10"
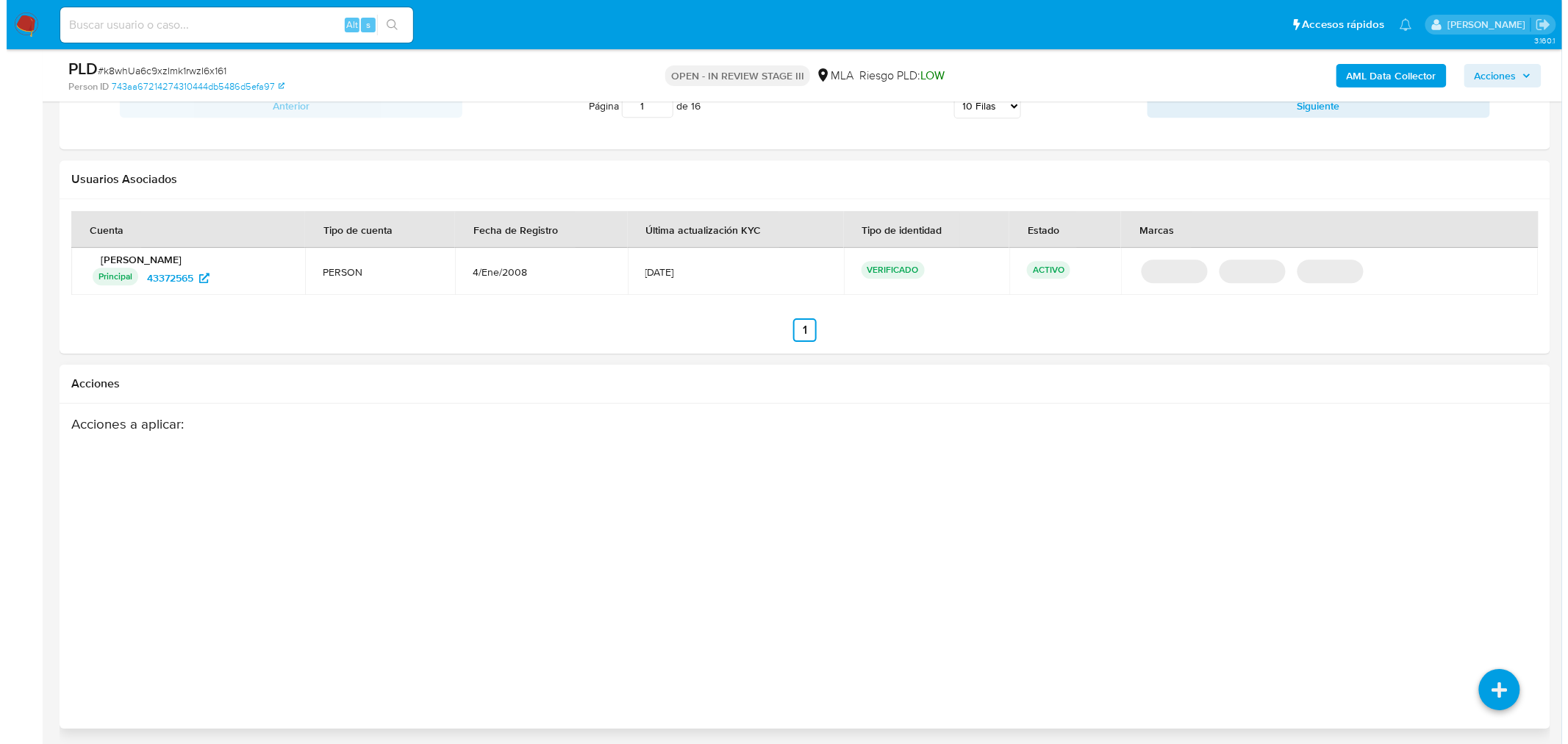
scroll to position [1727, 0]
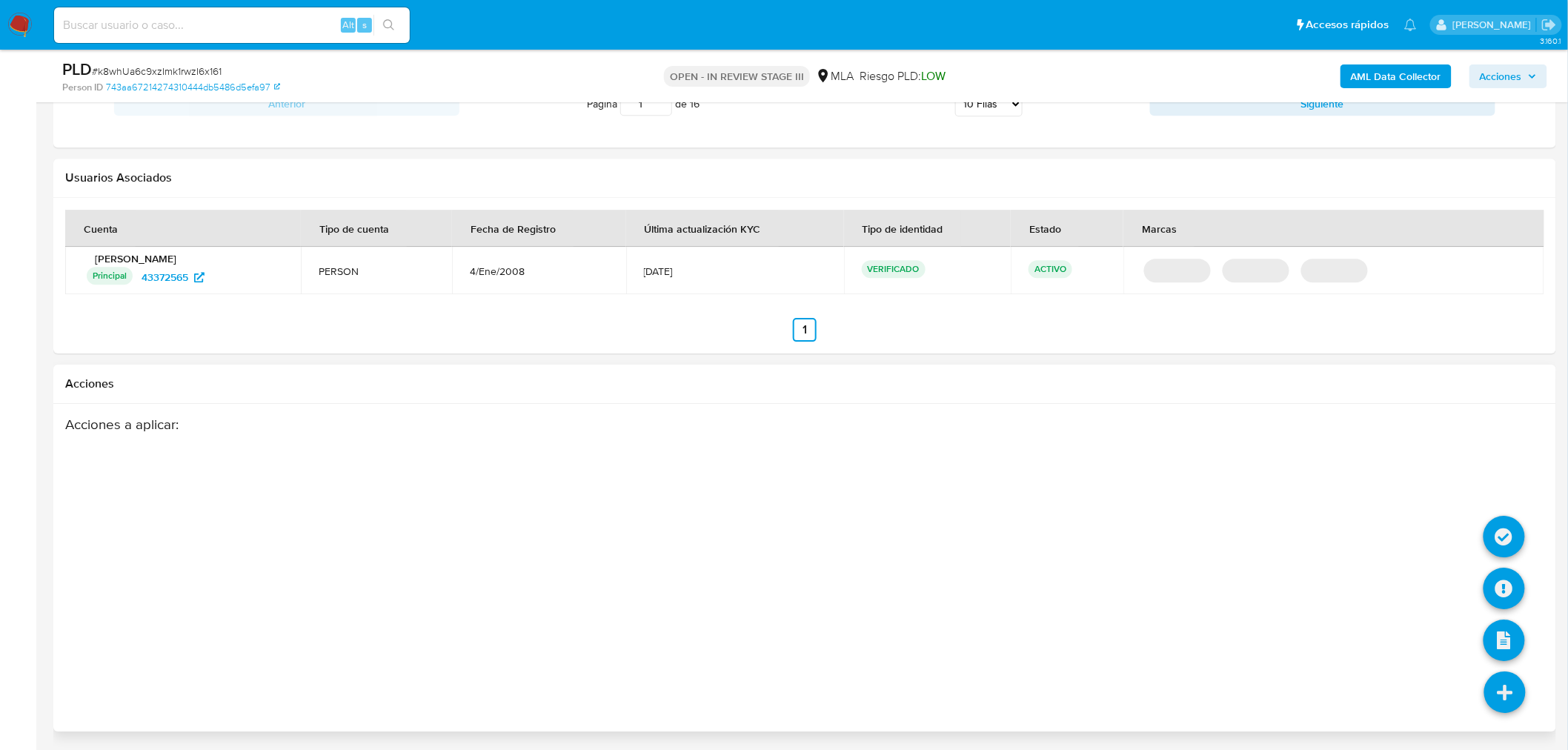
click at [1504, 683] on icon at bounding box center [1505, 692] width 42 height 42
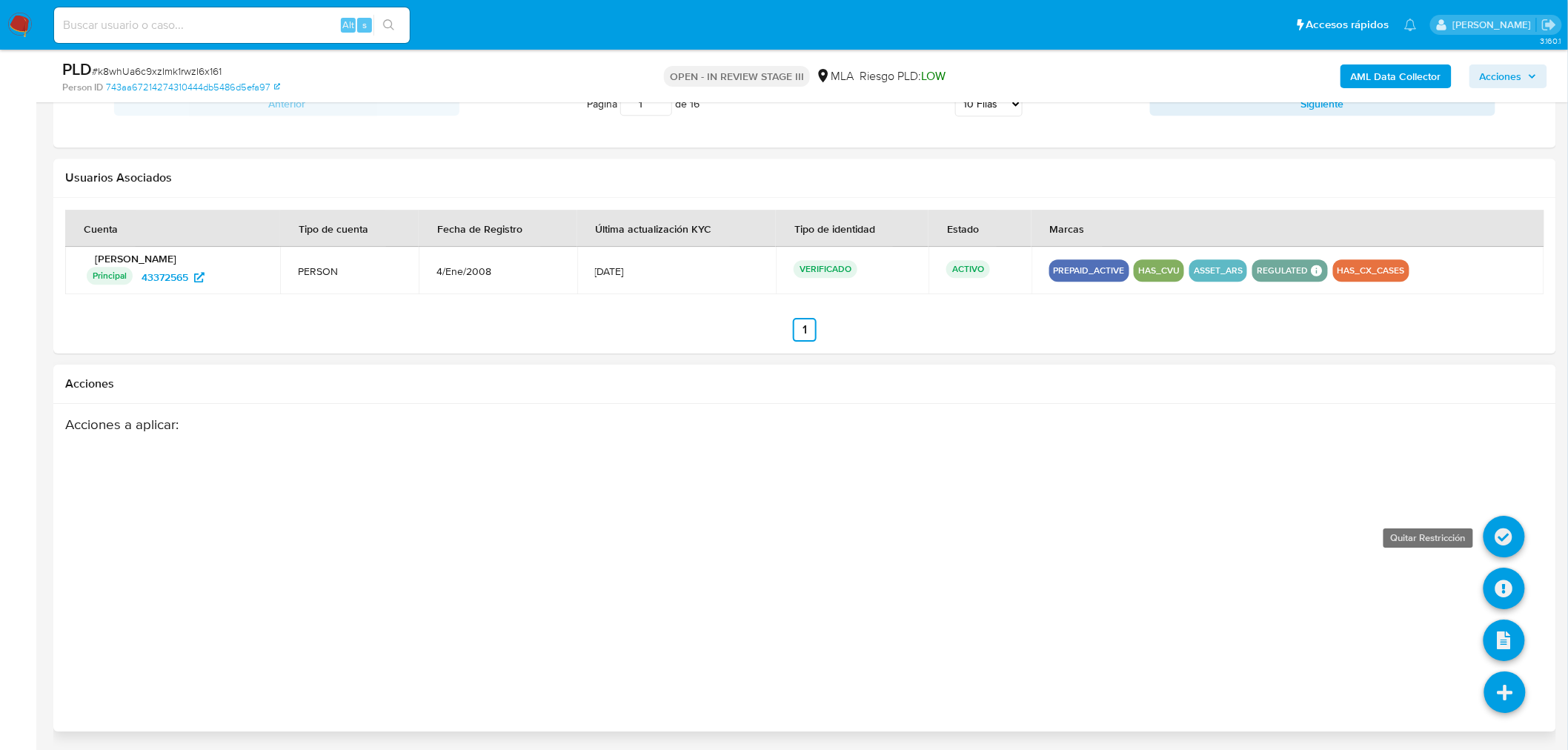
click at [1499, 538] on icon at bounding box center [1504, 537] width 42 height 42
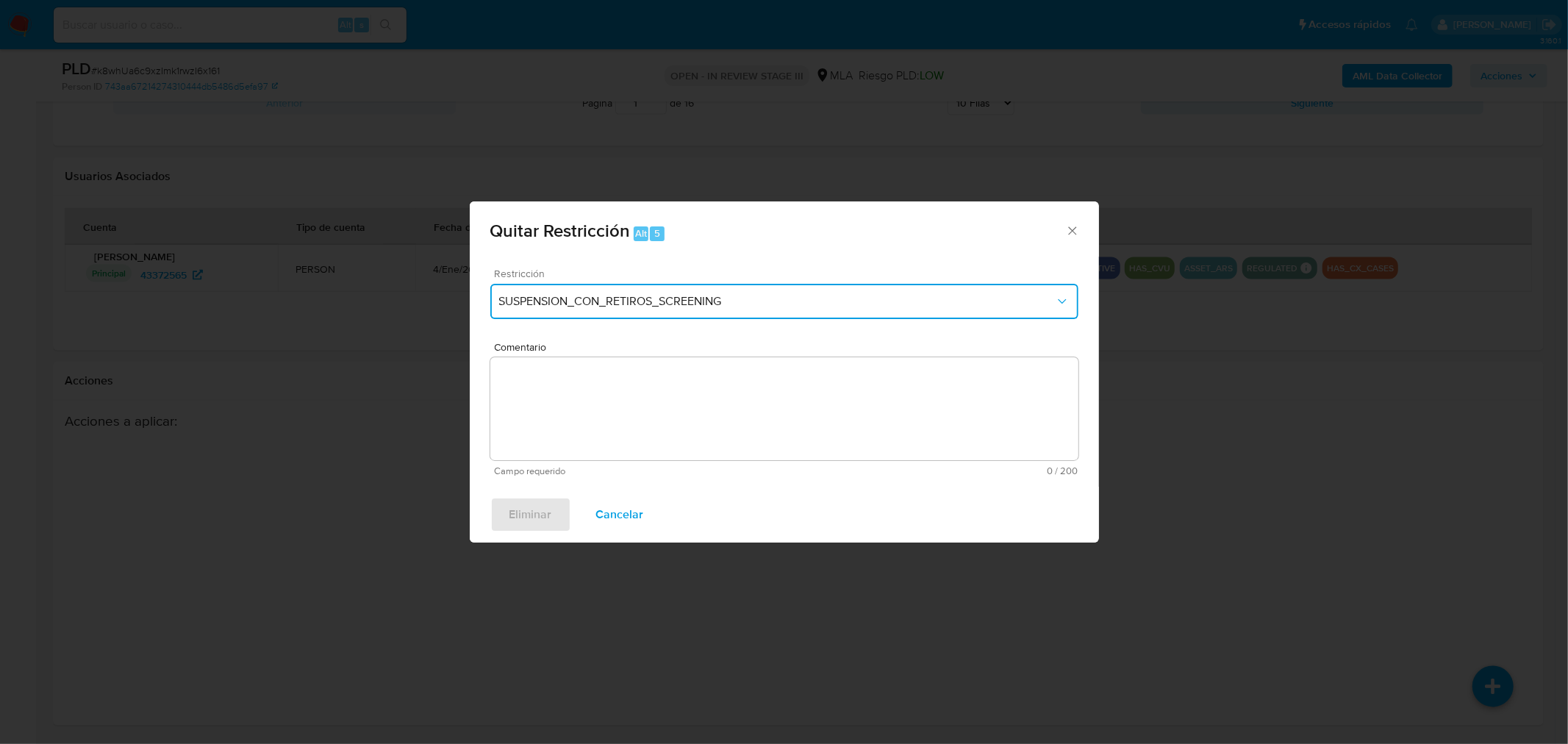
click at [694, 306] on span "SUSPENSION_CON_RETIROS_SCREENING" at bounding box center [778, 301] width 556 height 14
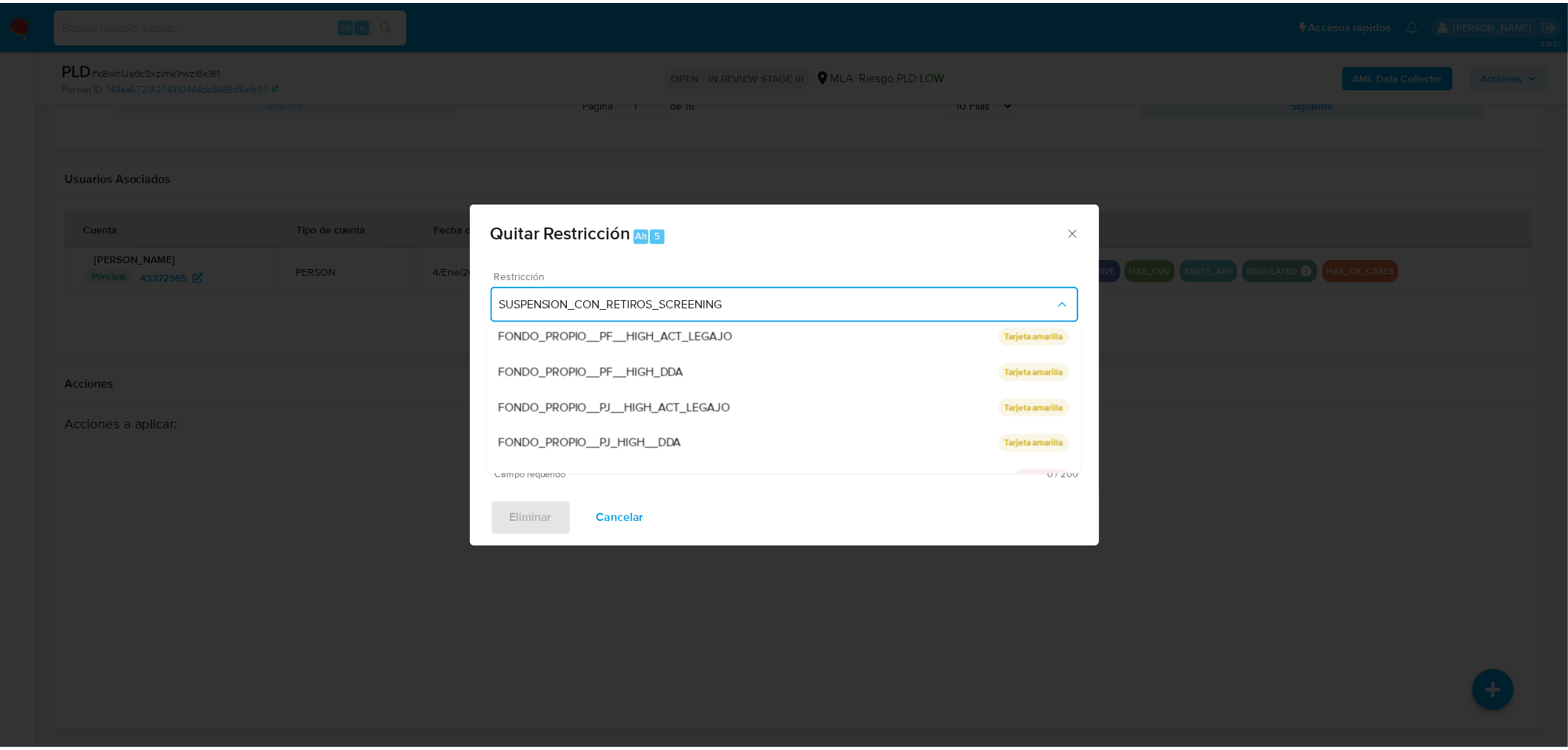
scroll to position [220, 0]
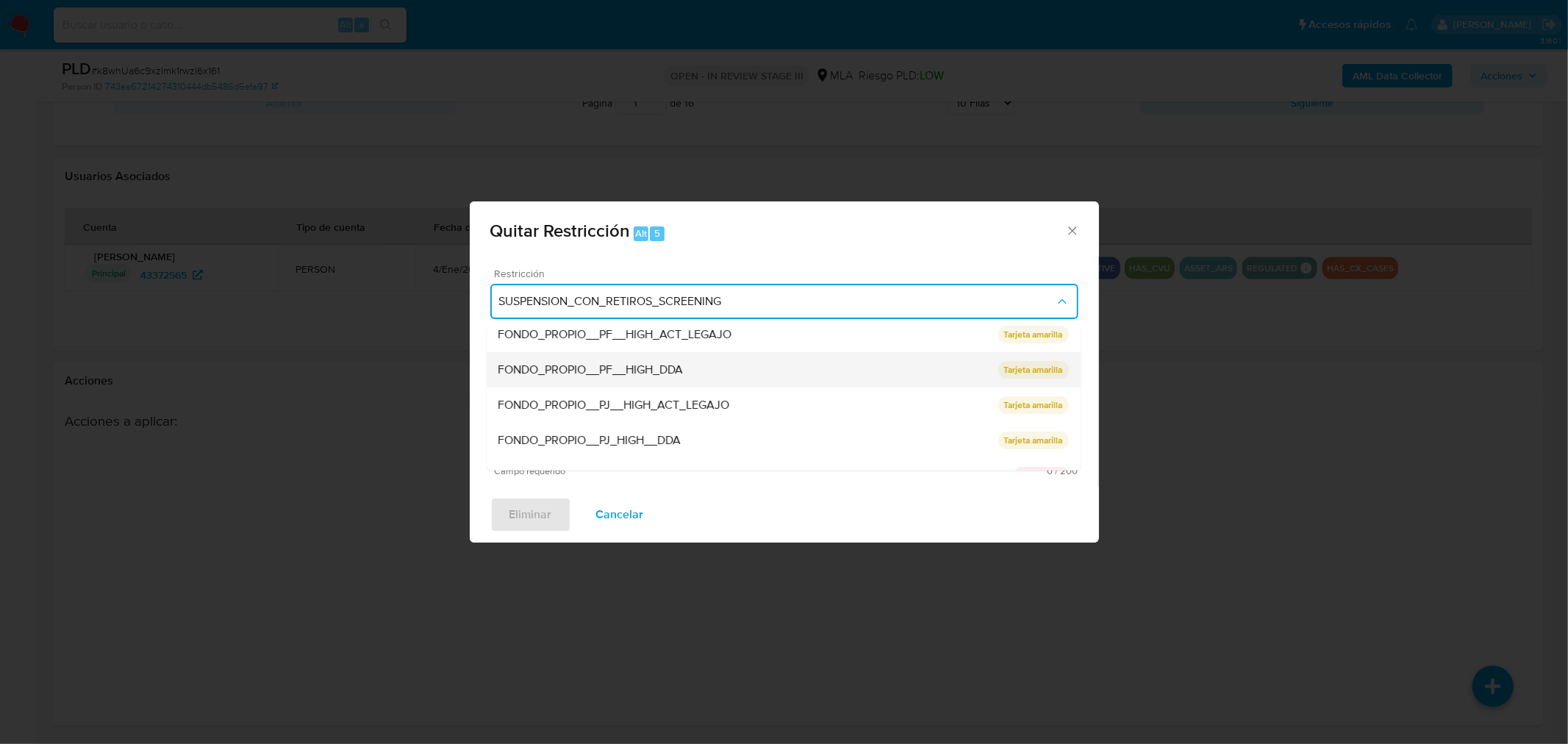
click at [719, 373] on div "FONDO_PROPIO__PF__HIGH_DDA" at bounding box center [748, 369] width 500 height 35
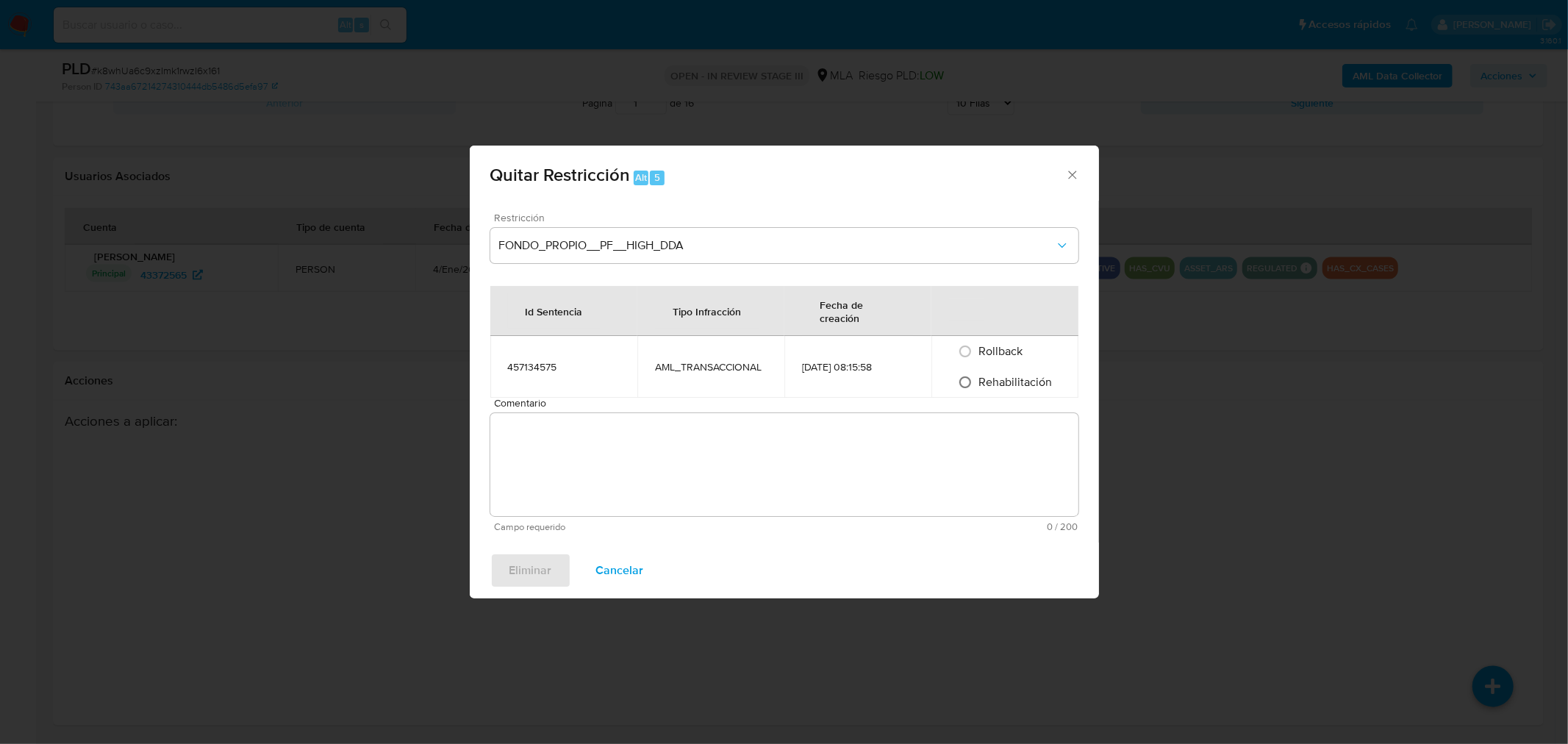
click at [968, 383] on input "Rehabilitación" at bounding box center [965, 382] width 23 height 23
radio input "true"
click at [617, 480] on textarea "Comentario" at bounding box center [784, 464] width 588 height 103
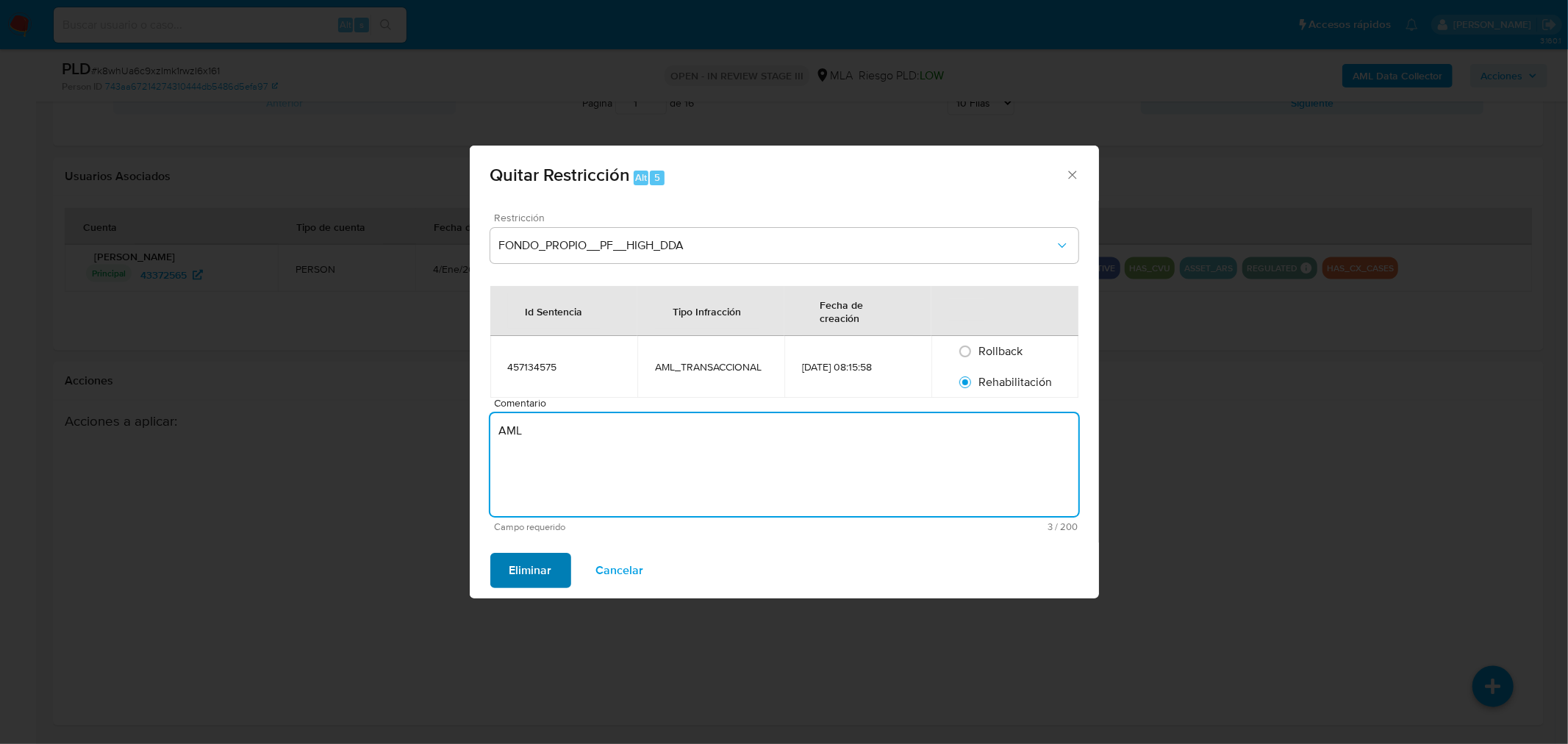
type textarea "AML"
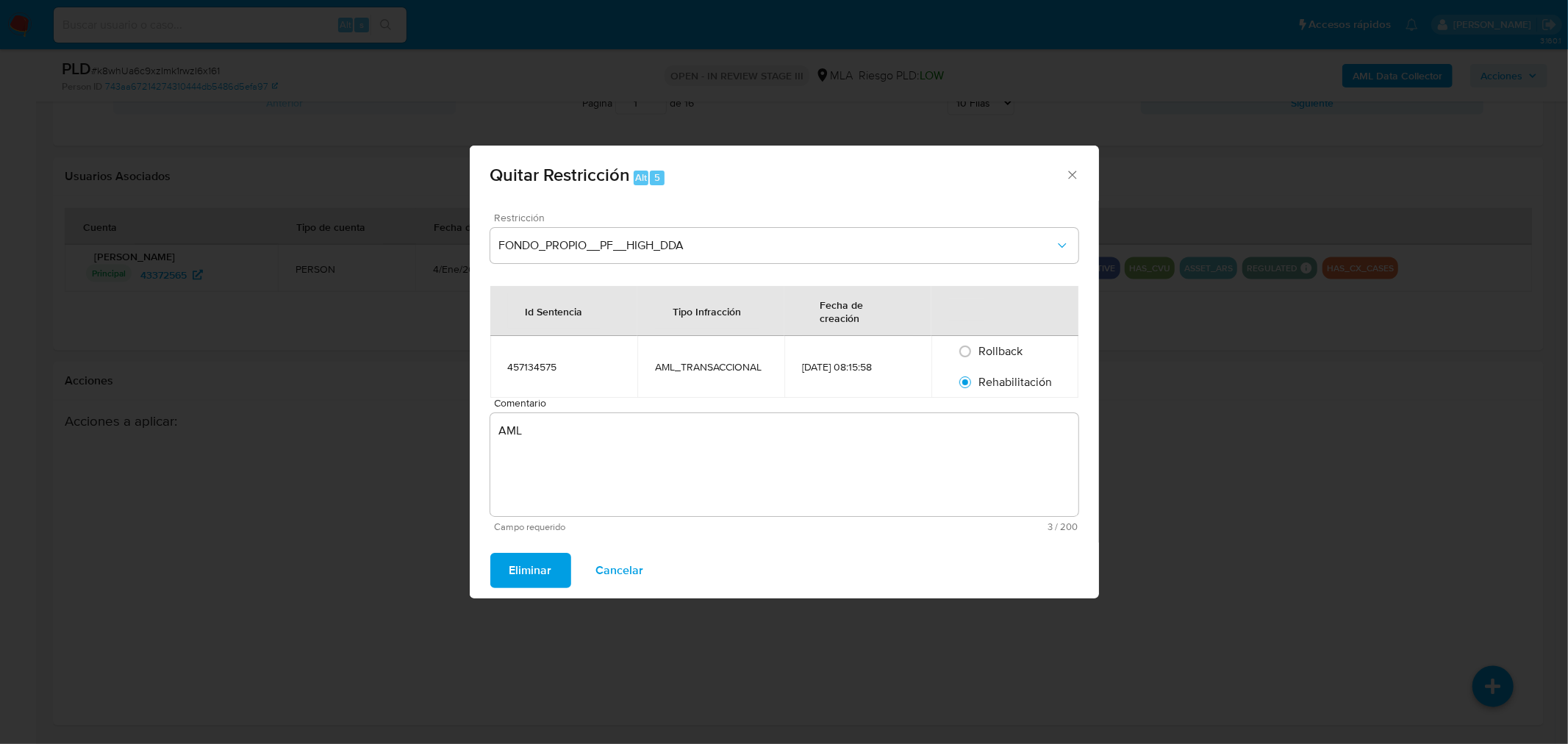
click at [527, 562] on span "Eliminar" at bounding box center [530, 570] width 42 height 32
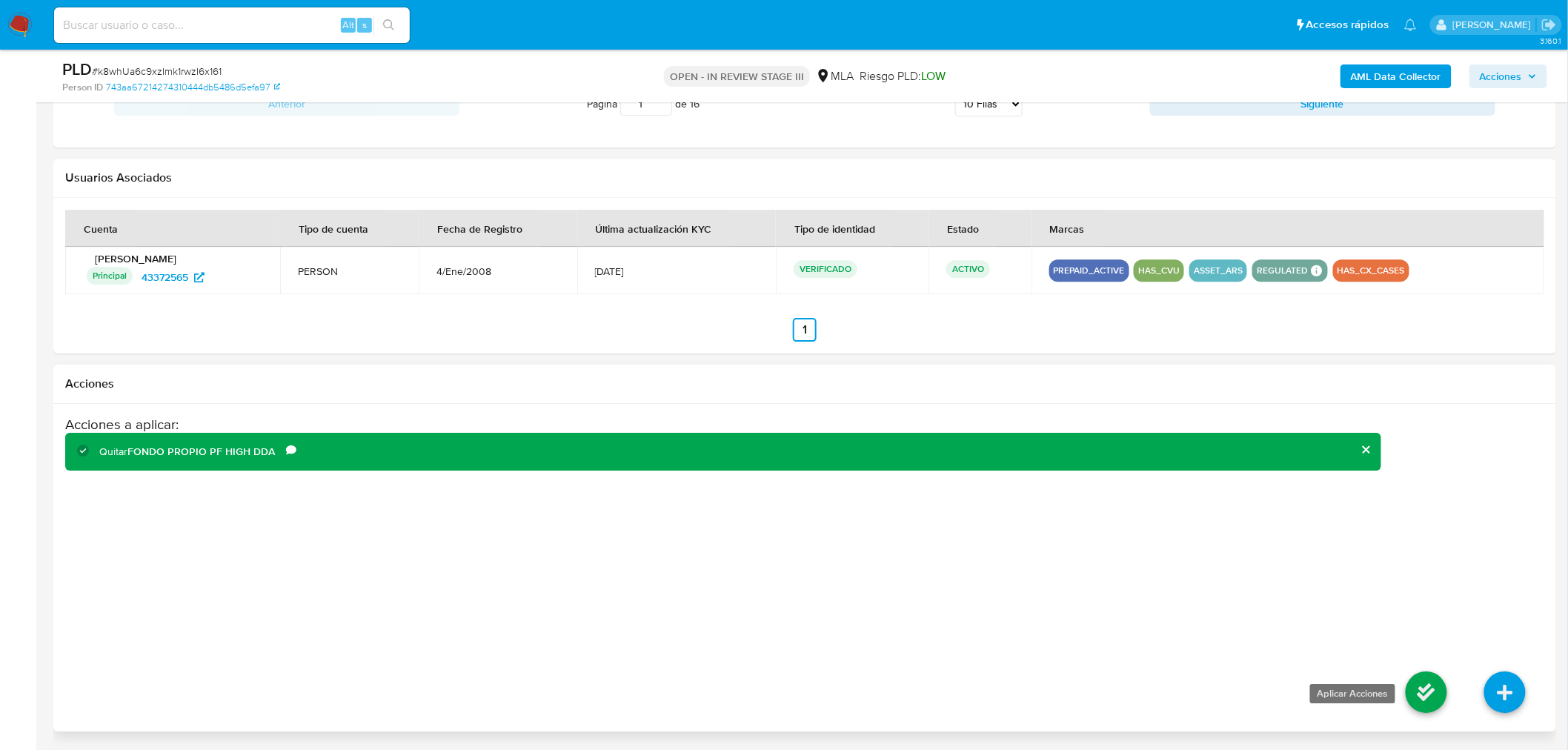
click at [1425, 691] on icon at bounding box center [1427, 692] width 42 height 42
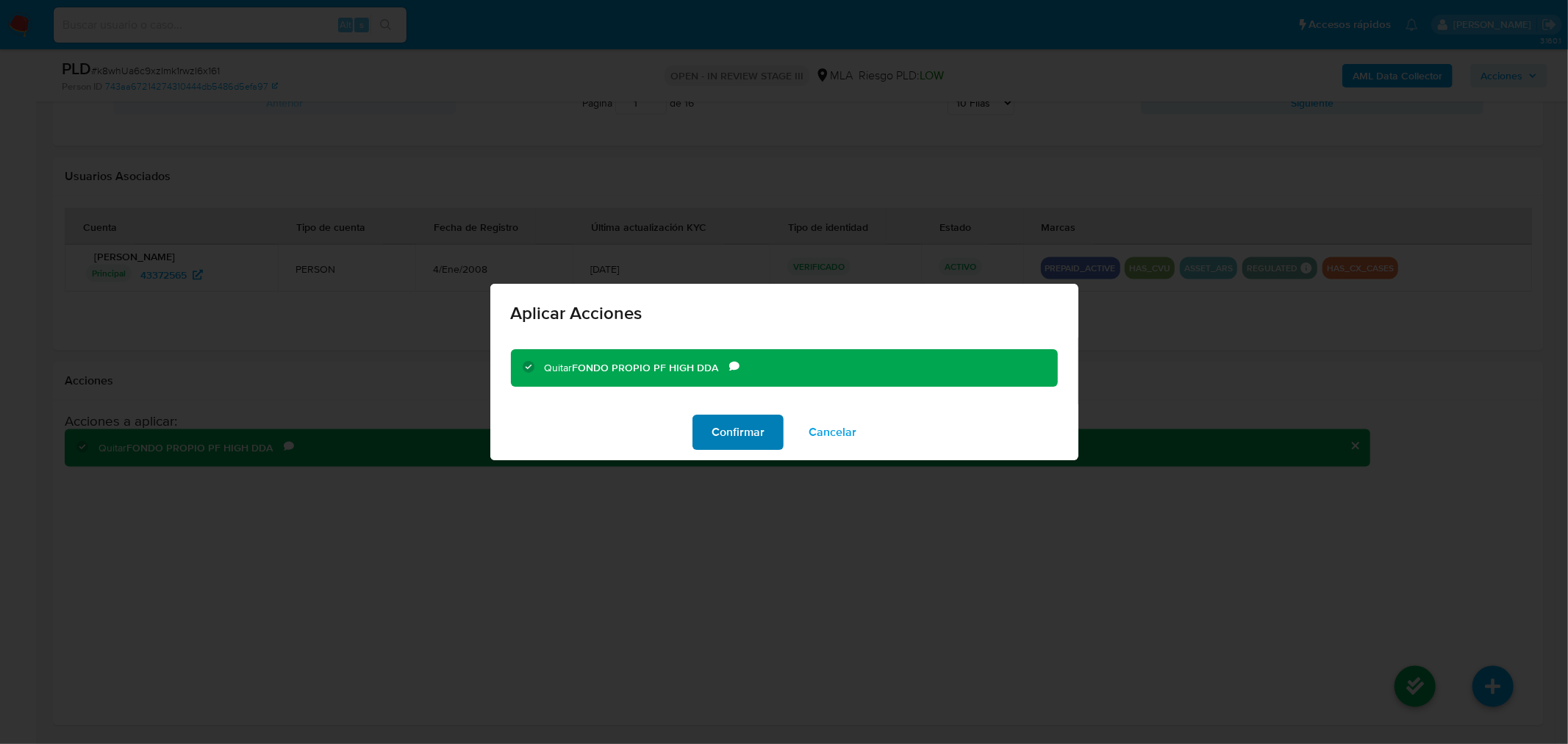
click at [750, 432] on span "Confirmar" at bounding box center [738, 432] width 53 height 32
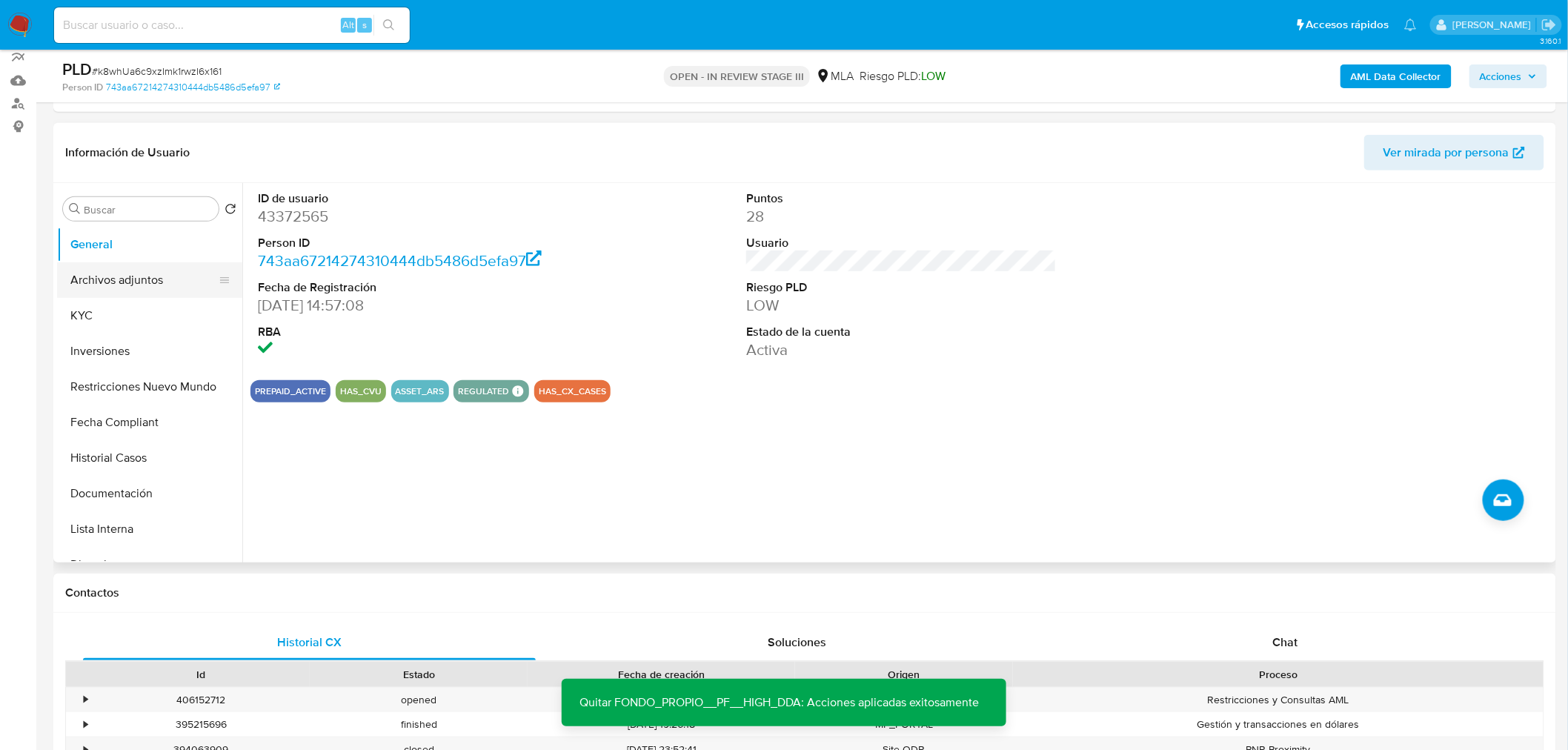
scroll to position [164, 0]
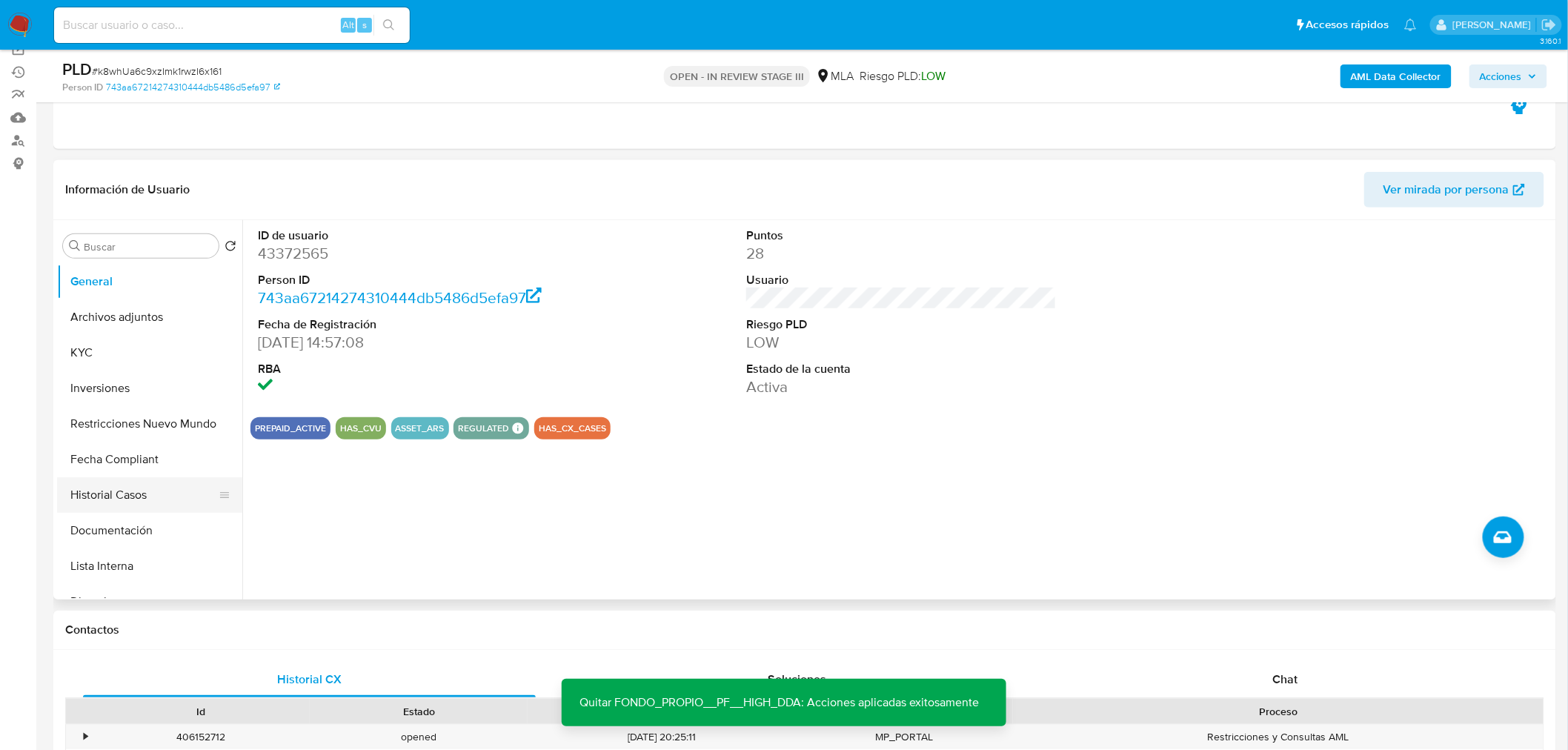
click at [142, 486] on button "Historial Casos" at bounding box center [143, 494] width 173 height 35
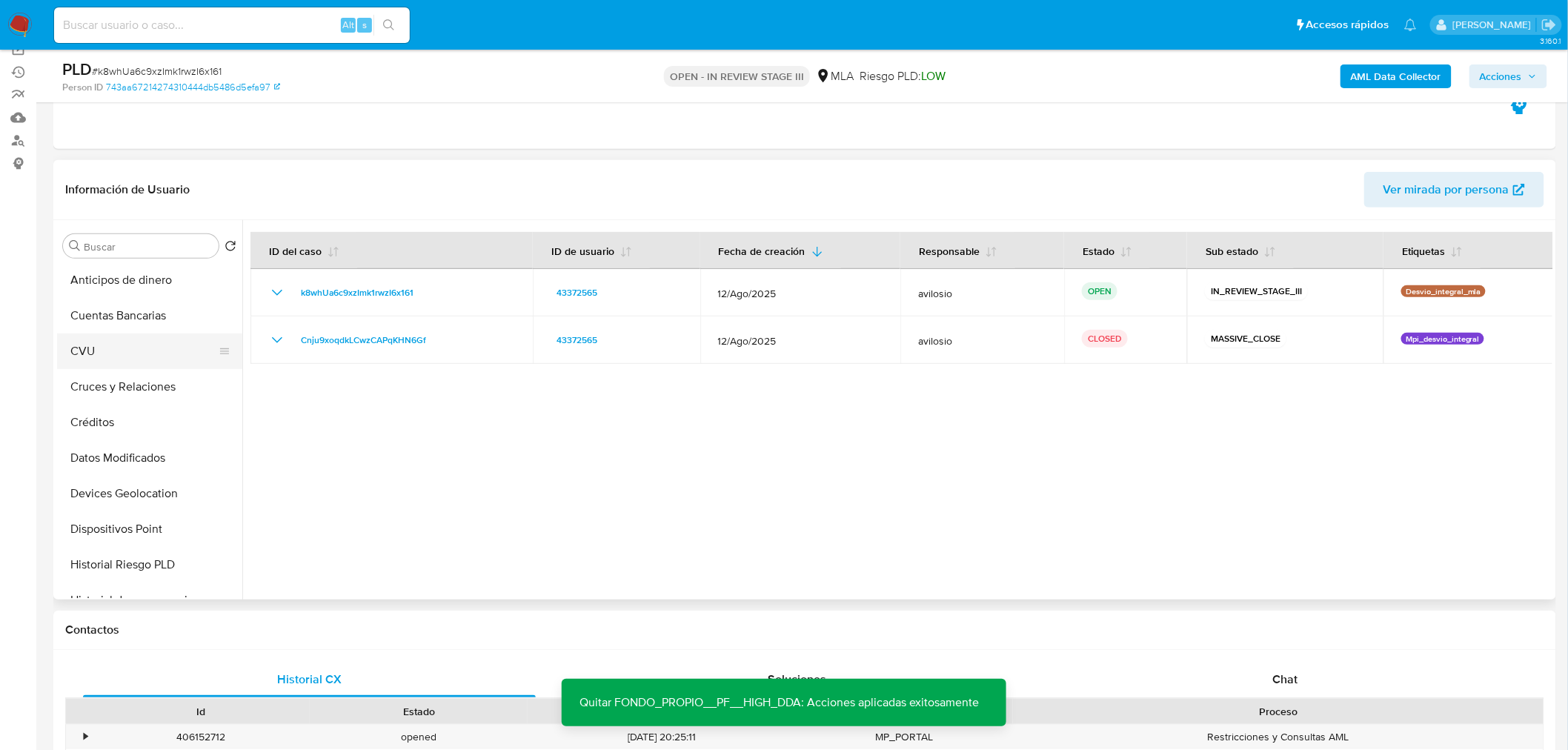
scroll to position [328, 0]
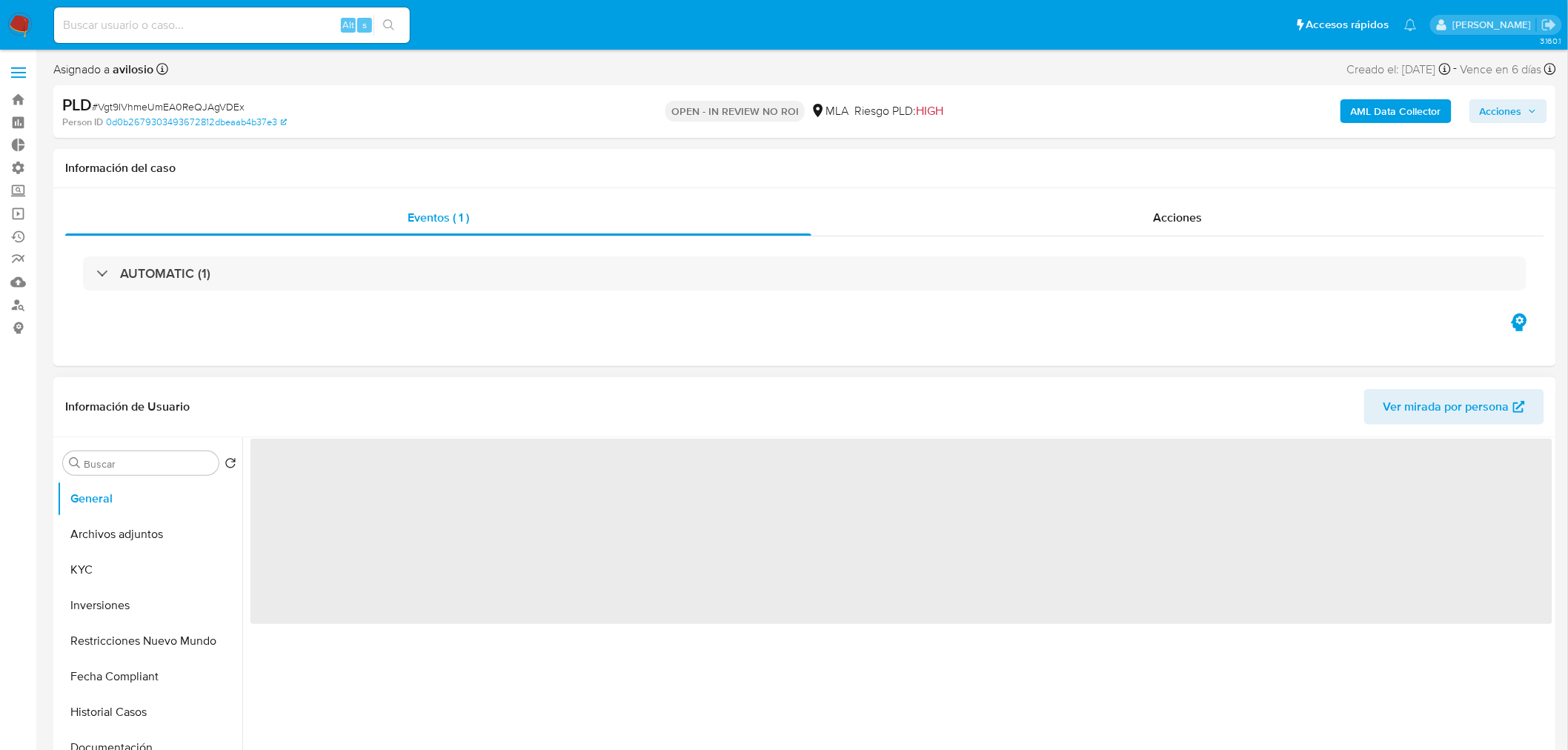
select select "10"
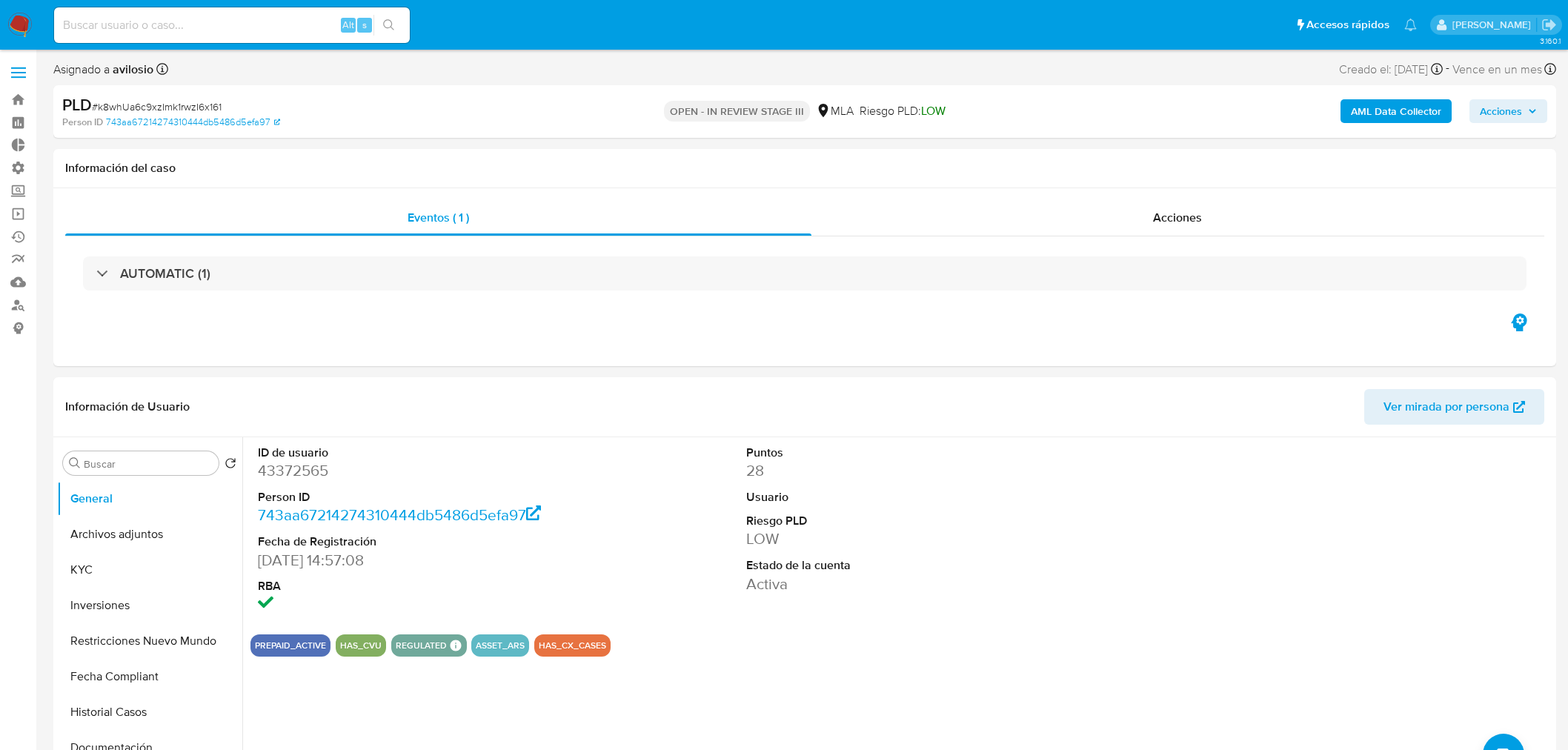
select select "10"
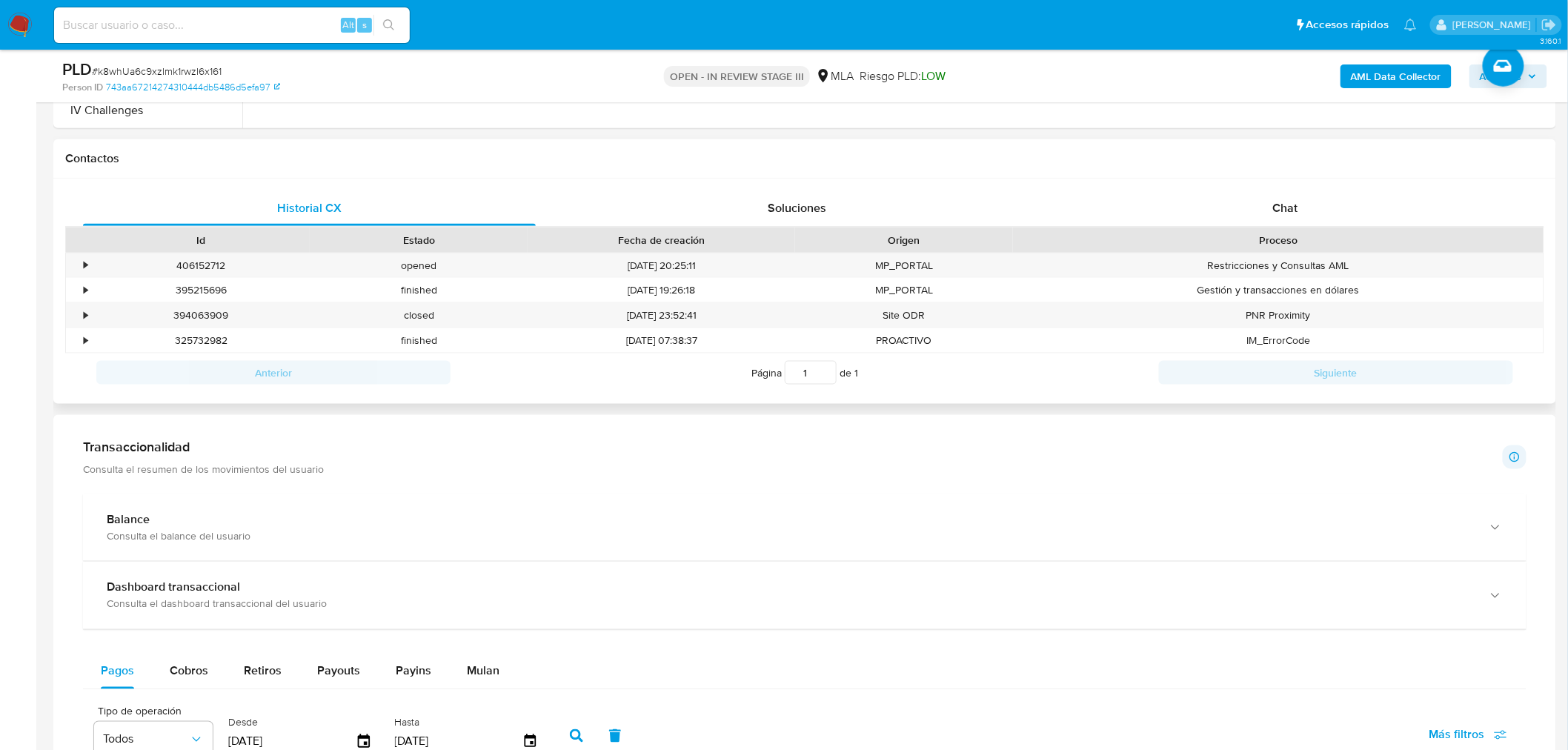
scroll to position [576, 0]
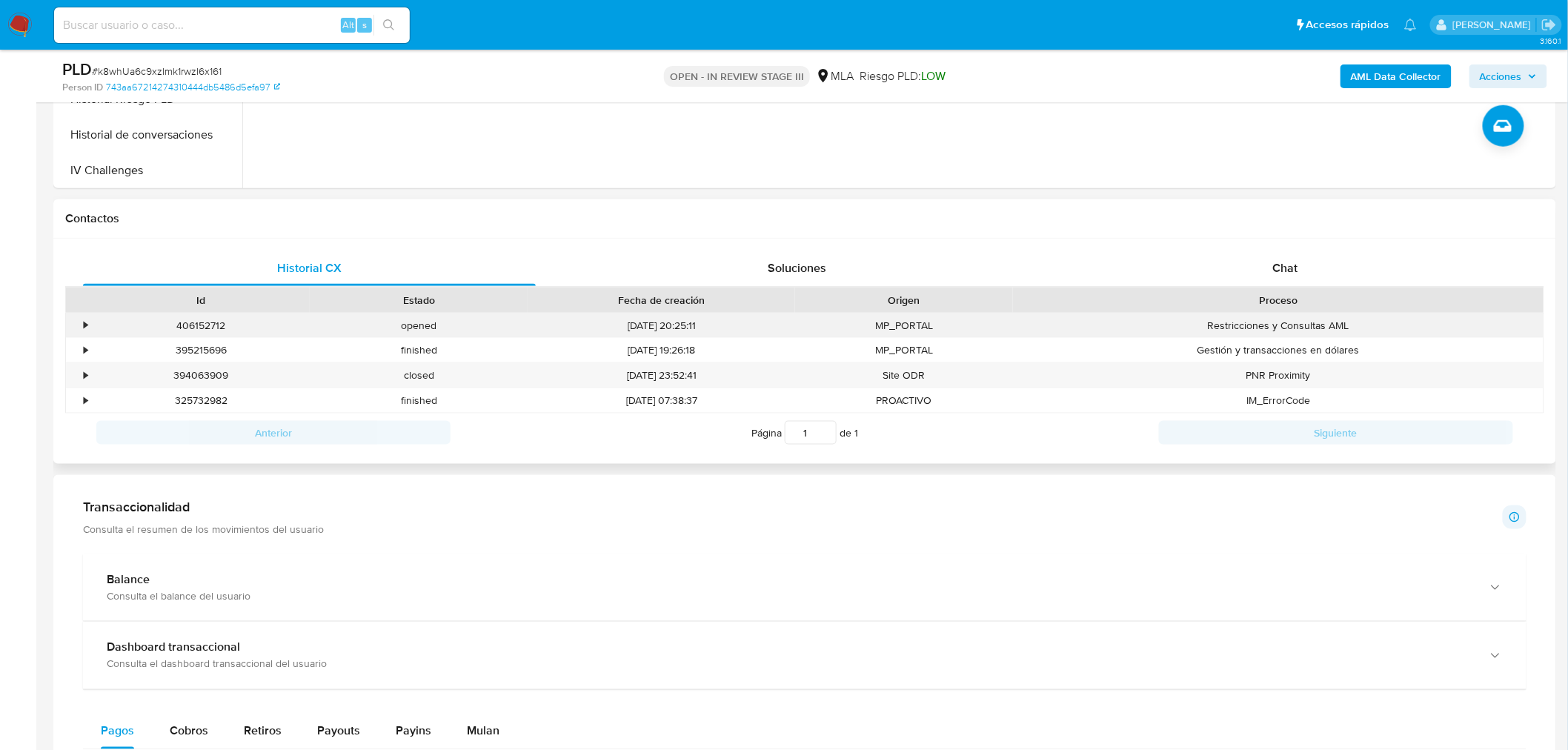
click at [80, 326] on div "•" at bounding box center [79, 326] width 26 height 24
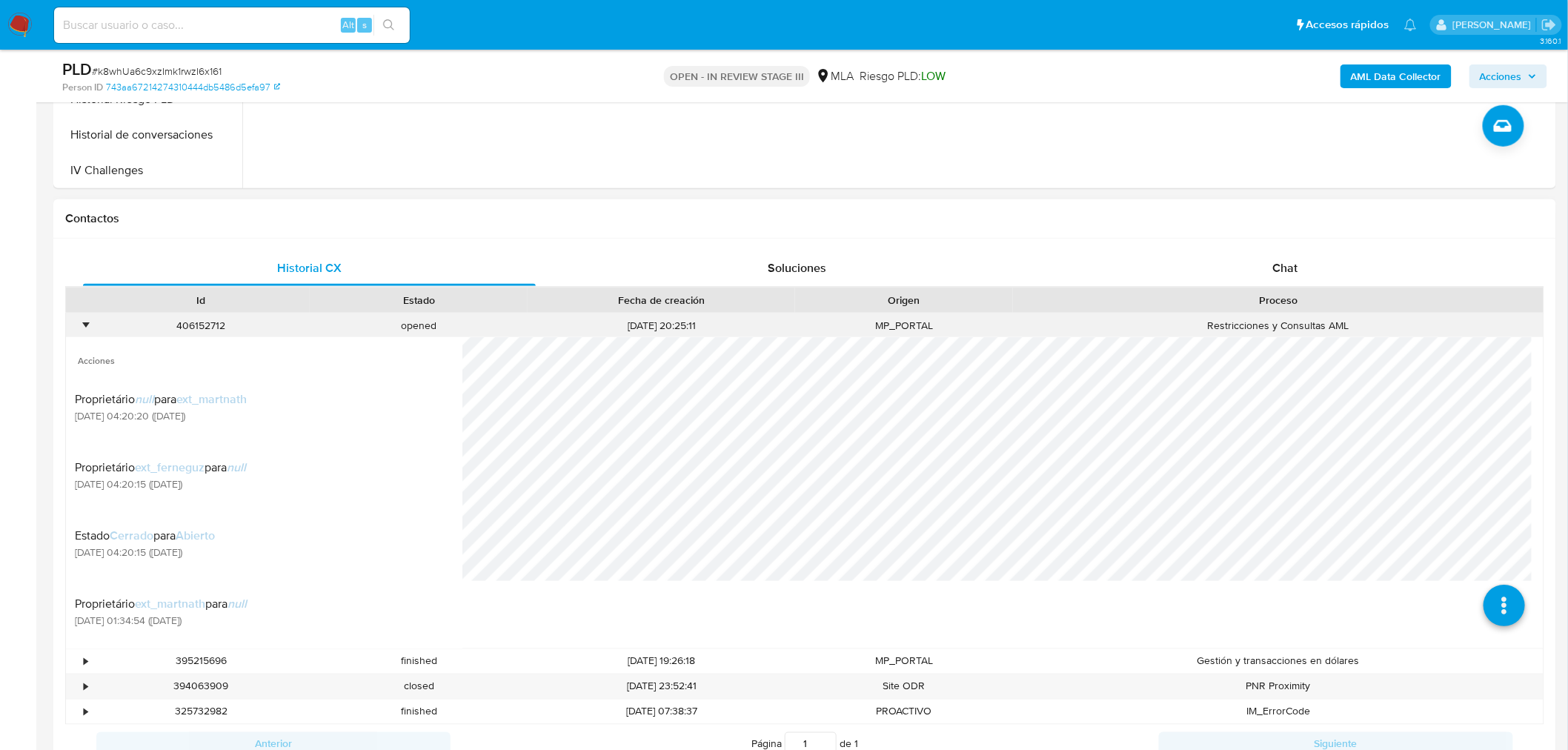
scroll to position [54, 0]
click at [772, 279] on div "Soluciones" at bounding box center [798, 268] width 453 height 35
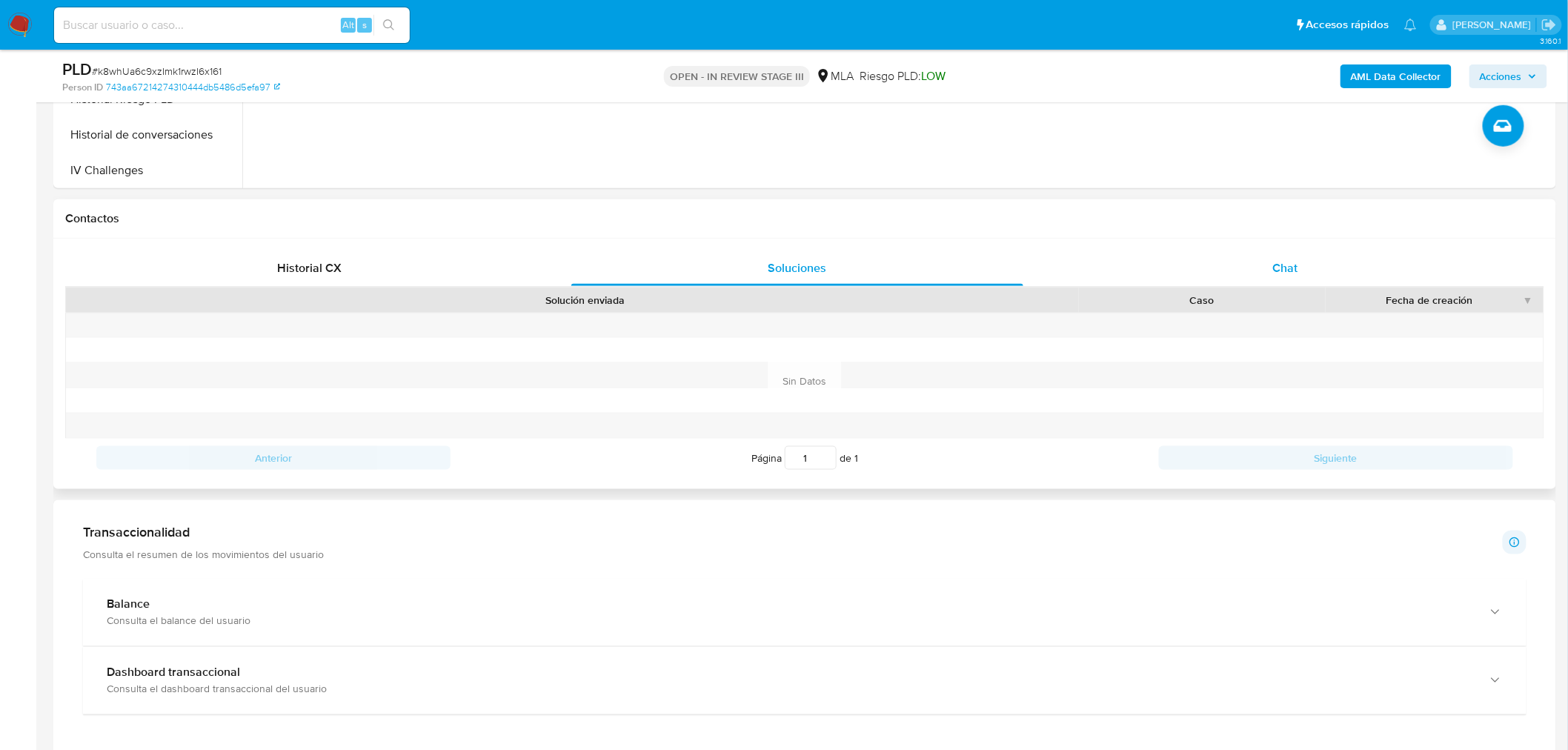
click at [1255, 277] on div "Chat" at bounding box center [1285, 268] width 453 height 35
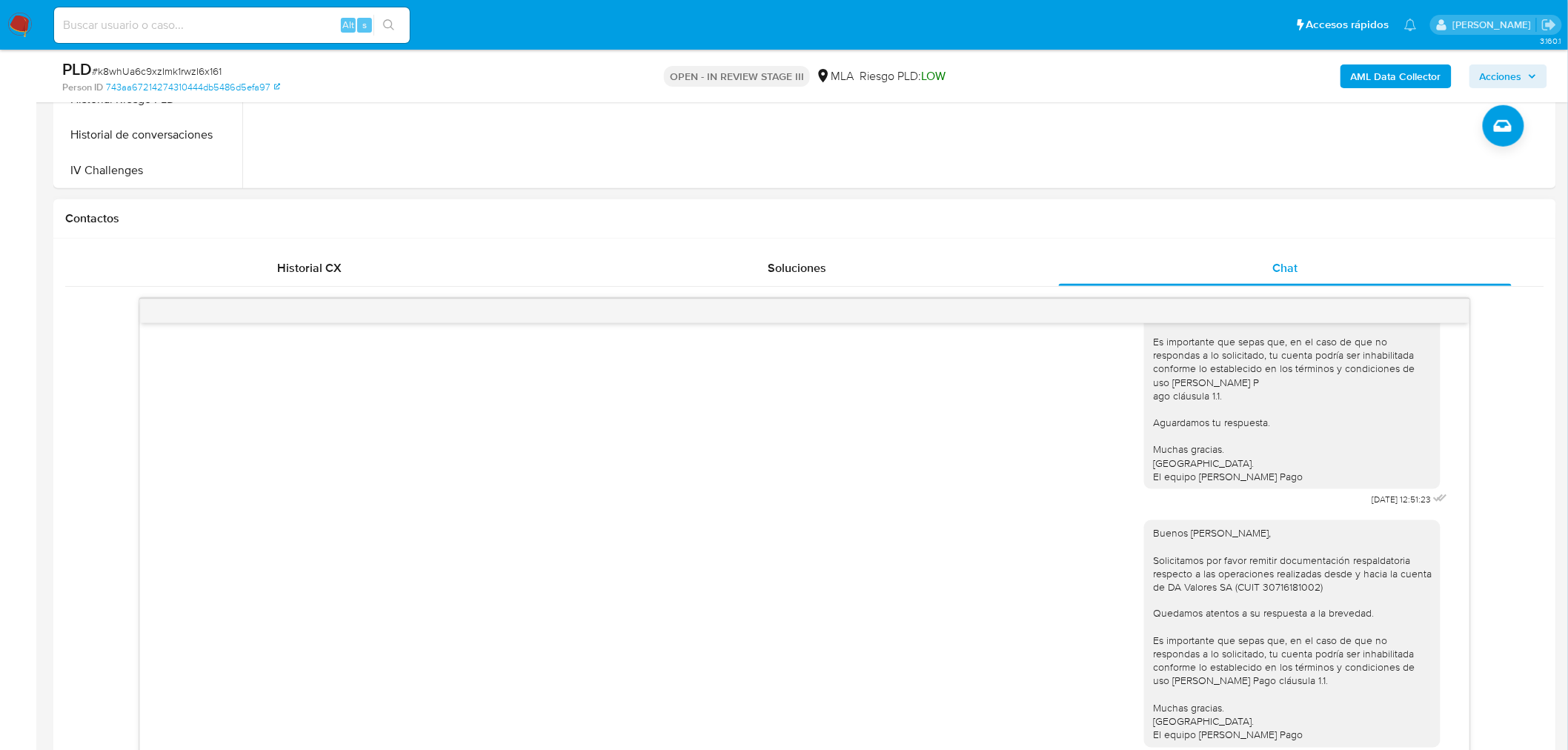
scroll to position [969, 0]
click at [319, 271] on span "Historial CX" at bounding box center [309, 268] width 64 height 17
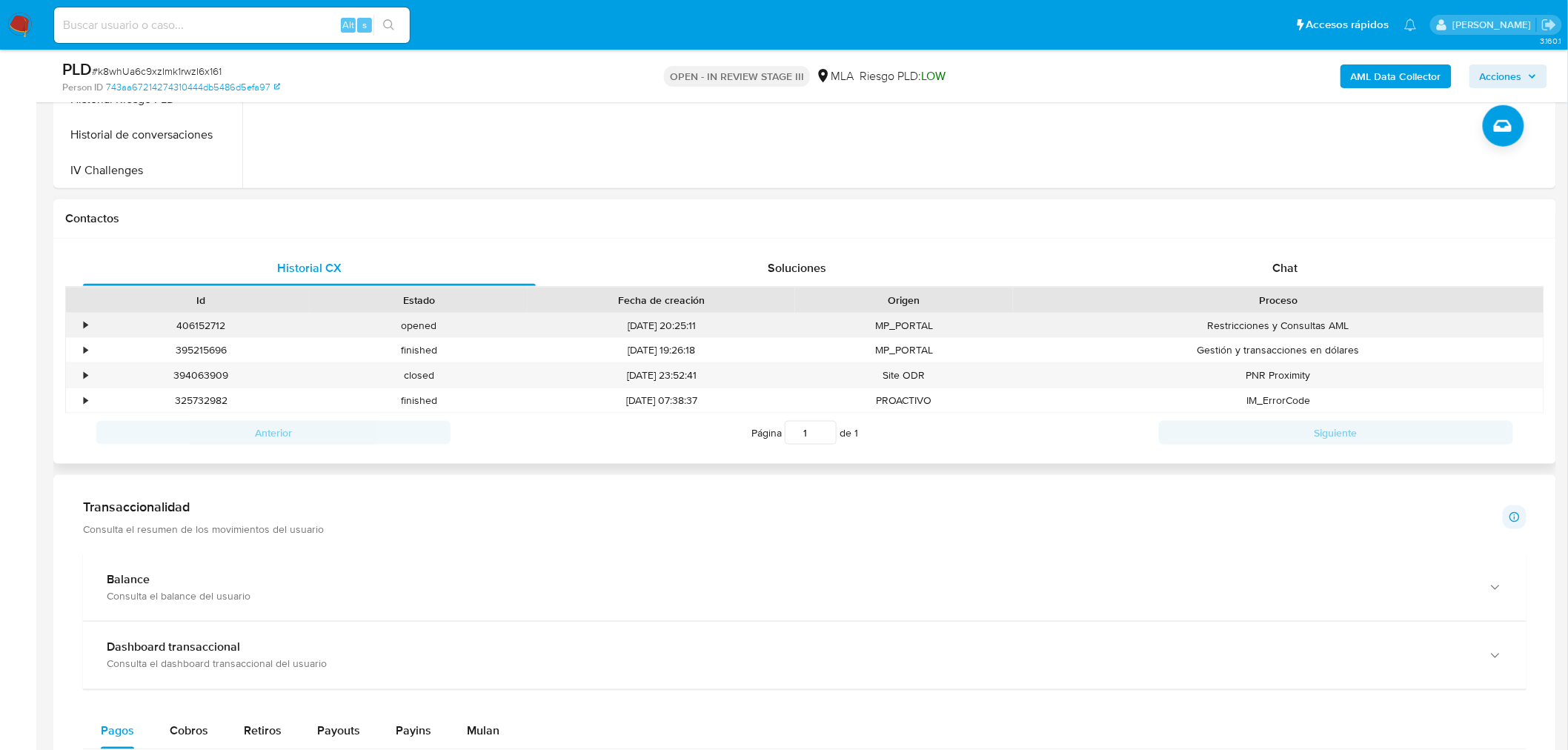
click at [84, 315] on div "•" at bounding box center [79, 326] width 26 height 24
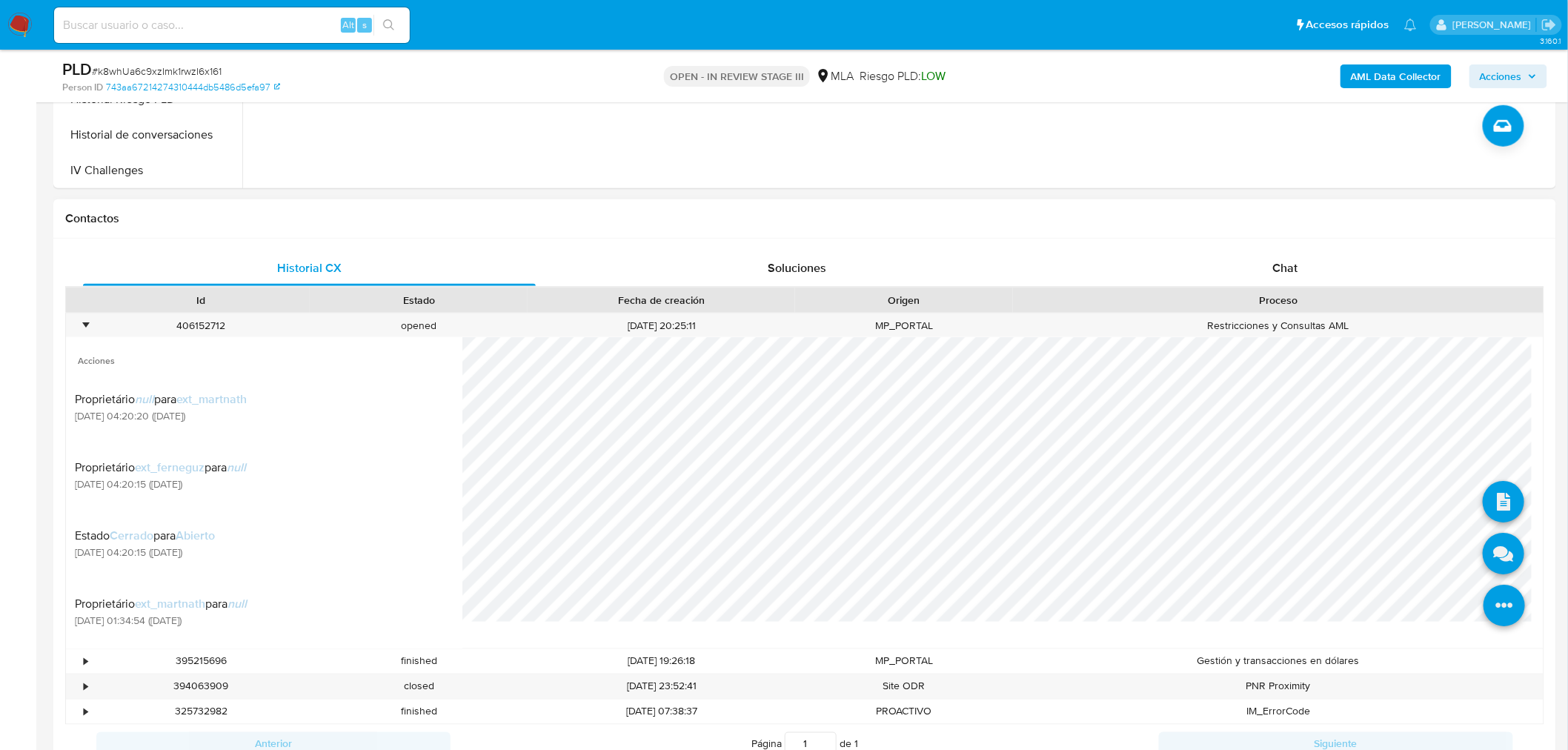
click at [1491, 617] on icon at bounding box center [1504, 606] width 42 height 42
click at [1488, 559] on icon at bounding box center [1504, 554] width 42 height 42
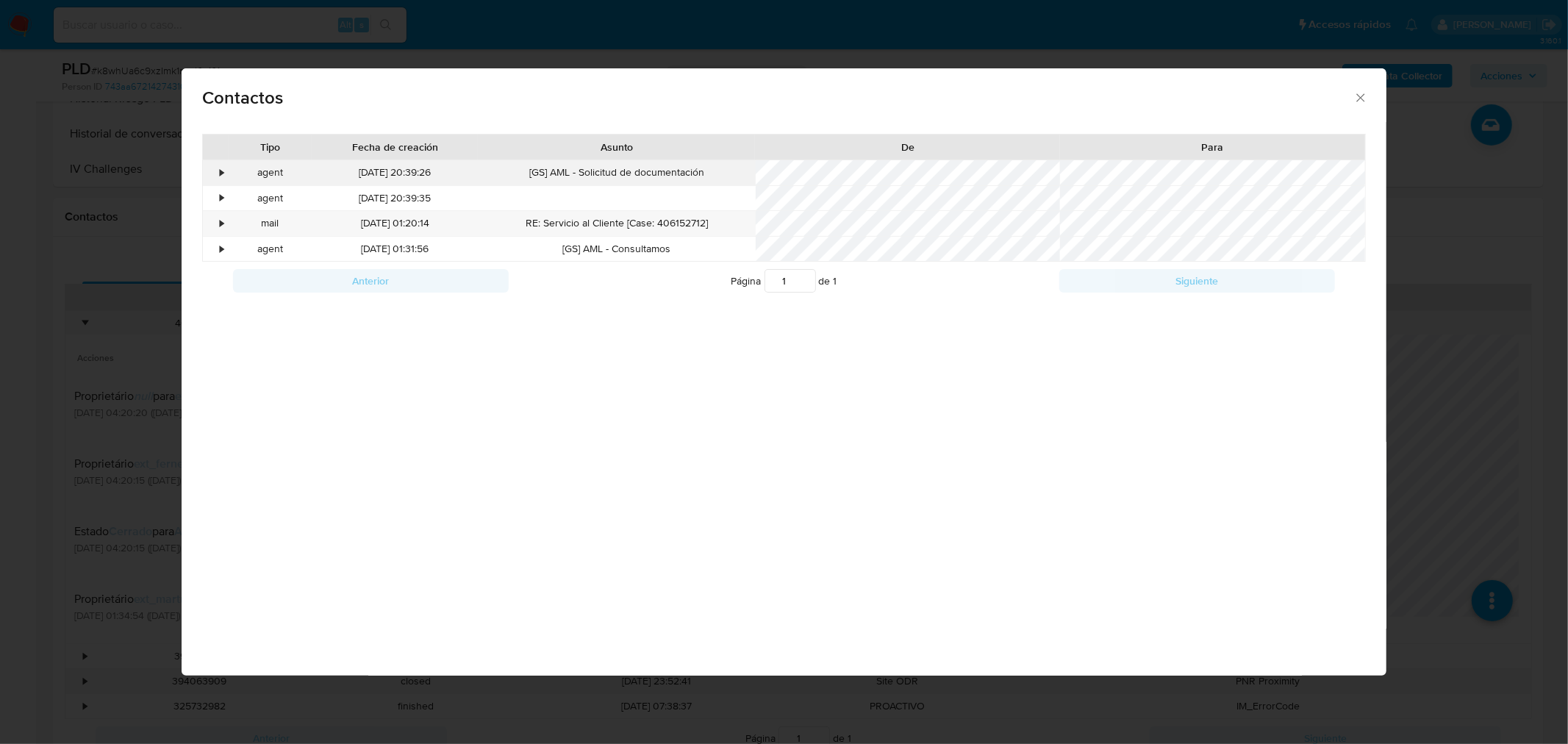
click at [222, 175] on div "•" at bounding box center [222, 173] width 4 height 14
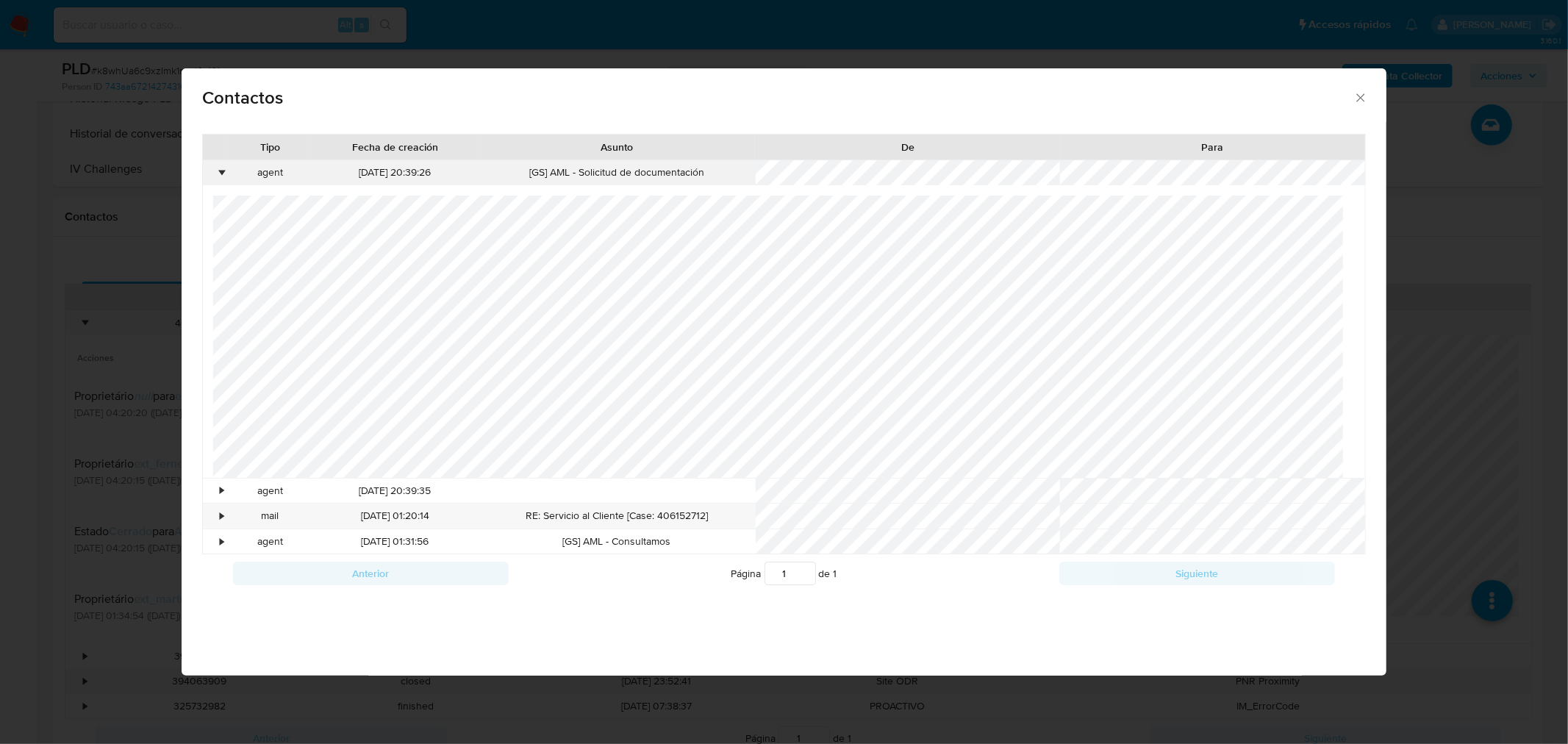
click at [222, 175] on div "•" at bounding box center [222, 173] width 4 height 14
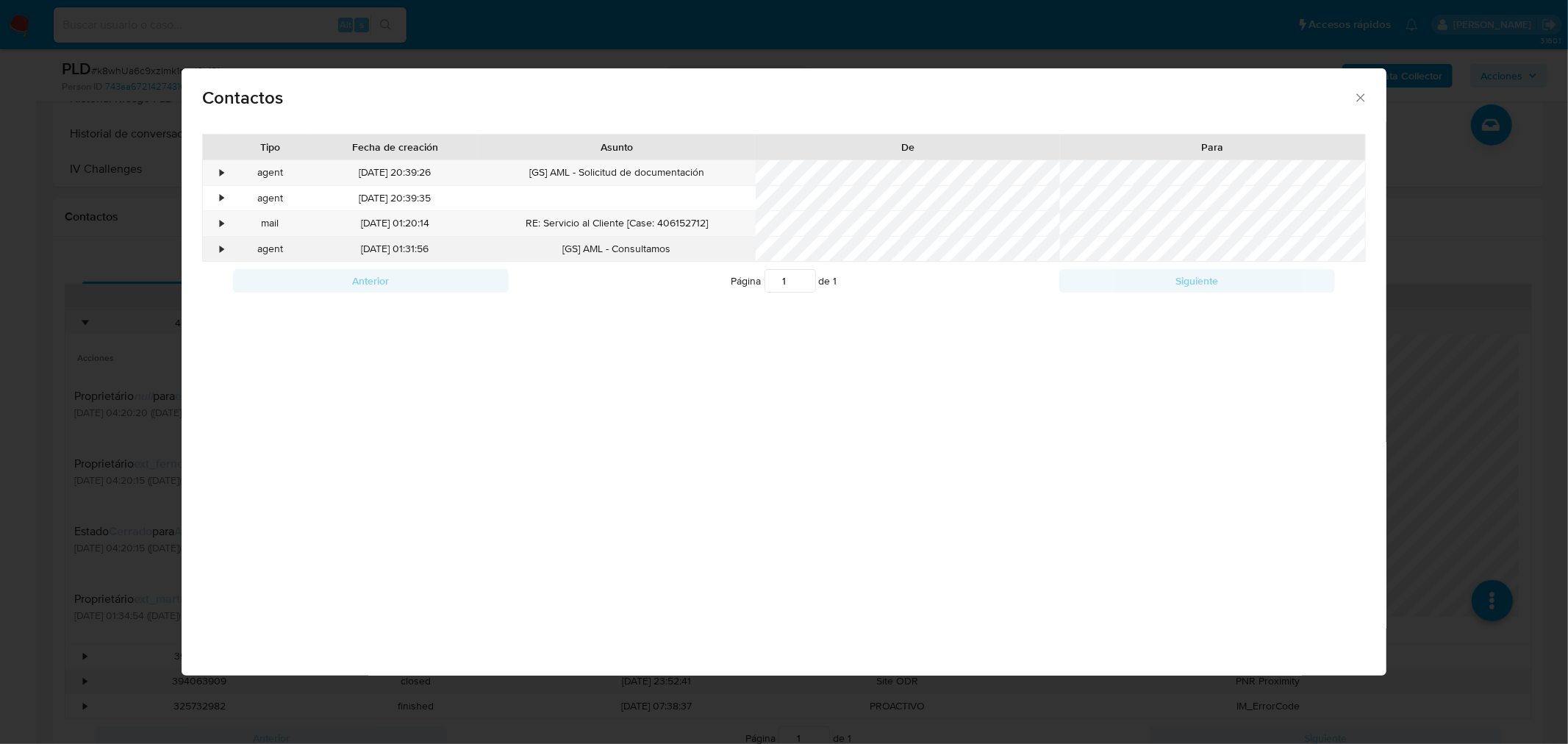
click at [221, 251] on div "•" at bounding box center [222, 249] width 4 height 14
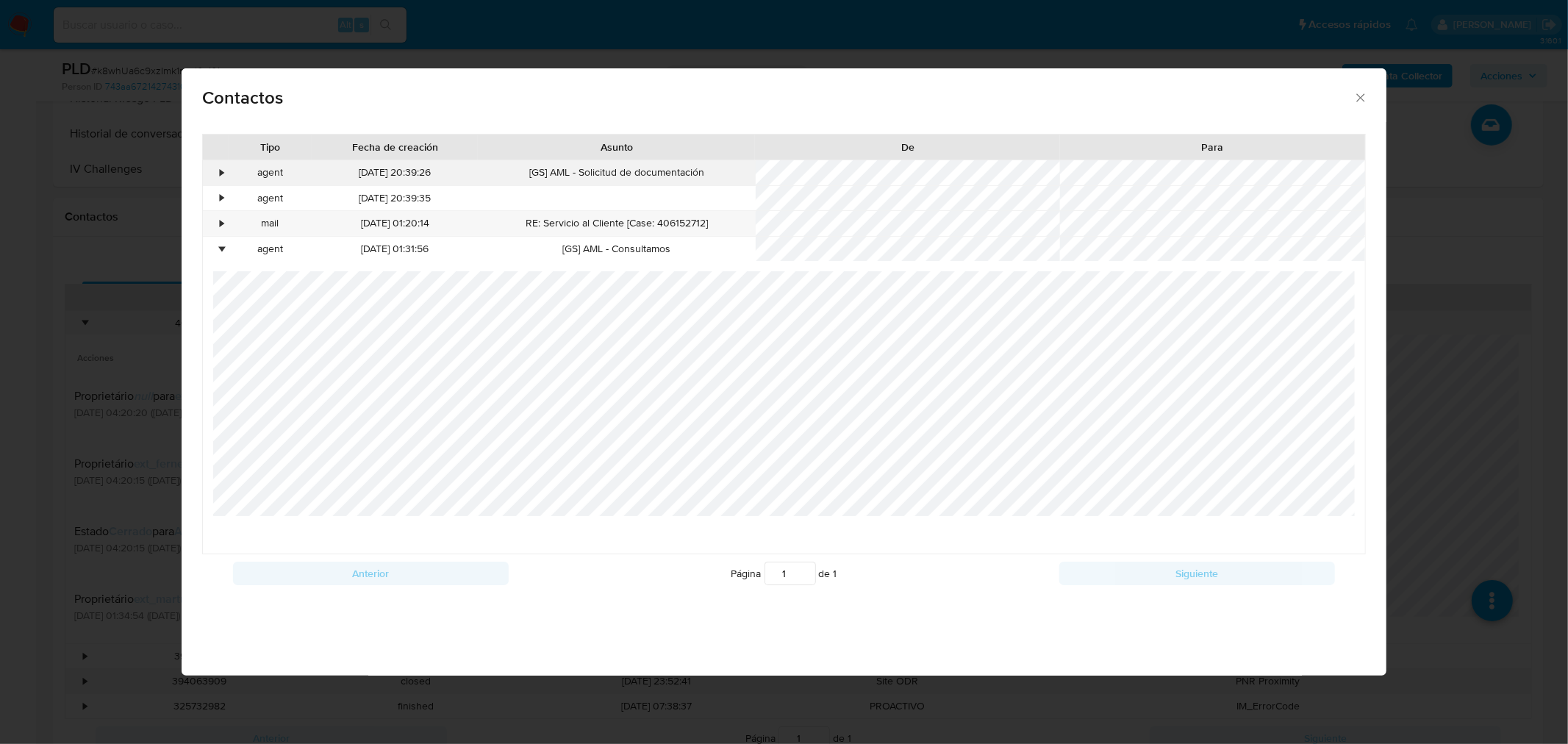
click at [221, 177] on div "•" at bounding box center [222, 173] width 4 height 14
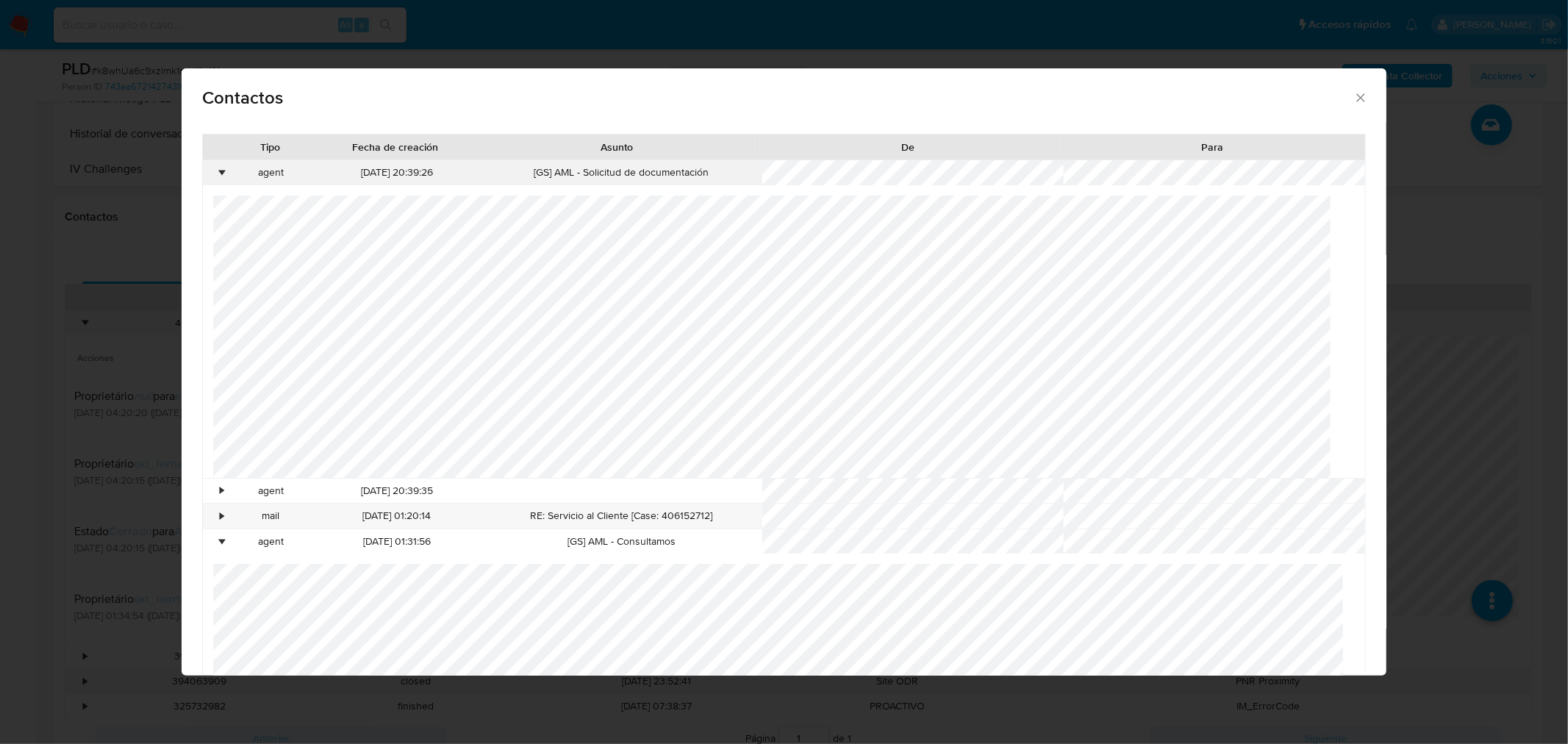
click at [226, 175] on div "•" at bounding box center [215, 173] width 26 height 25
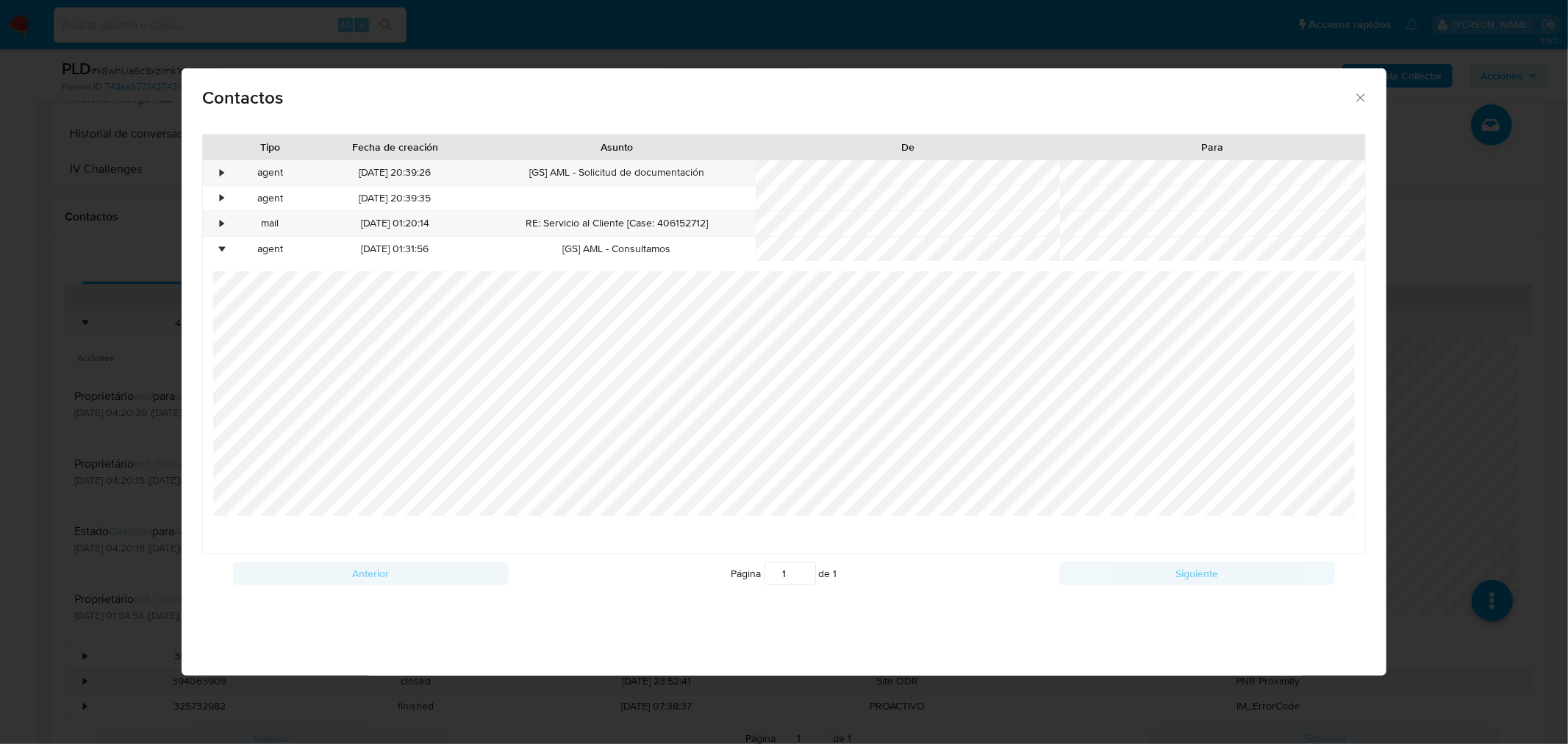
click at [1357, 93] on icon "close" at bounding box center [1361, 97] width 14 height 14
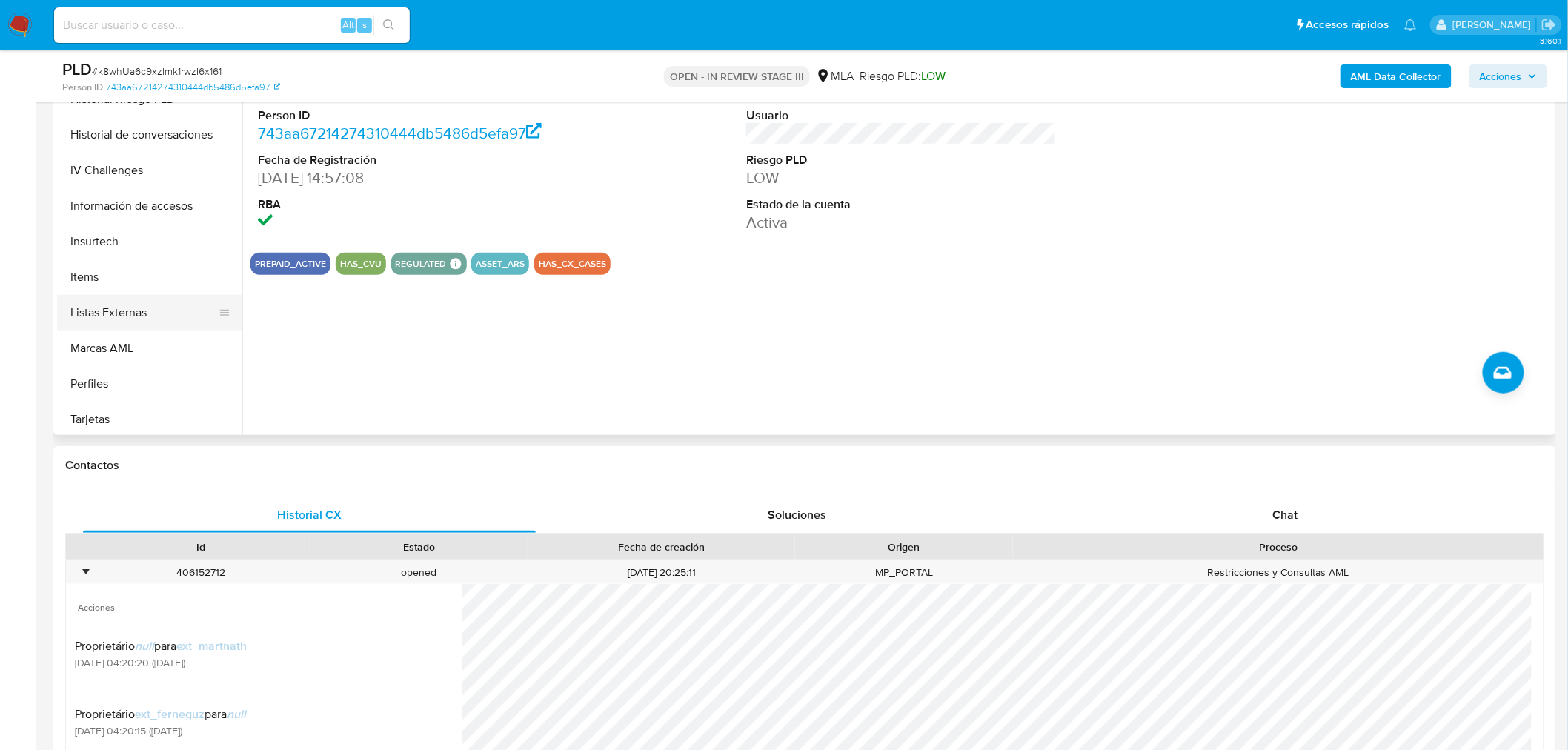
scroll to position [767, 0]
click at [96, 389] on button "Aprobados" at bounding box center [143, 380] width 173 height 35
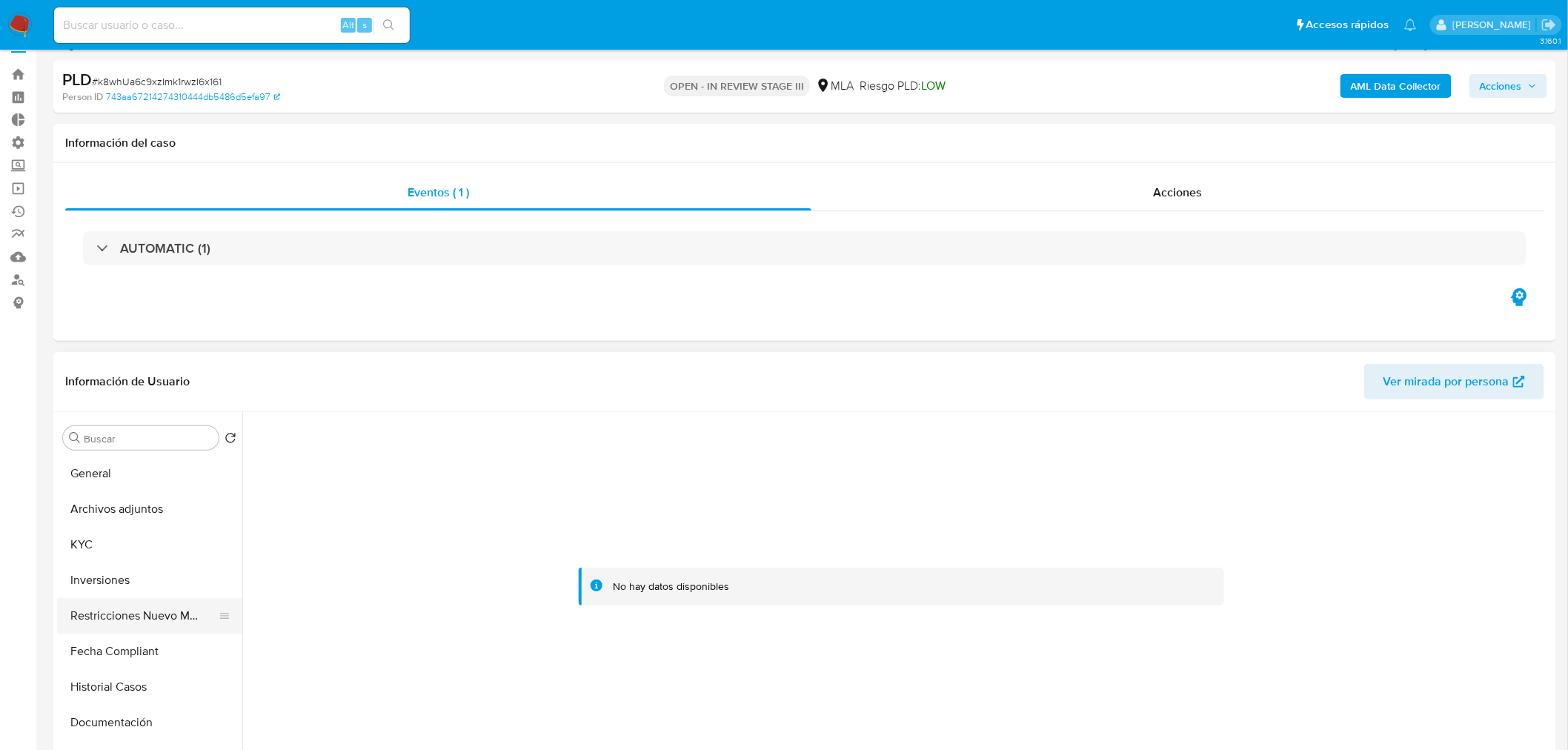
scroll to position [0, 0]
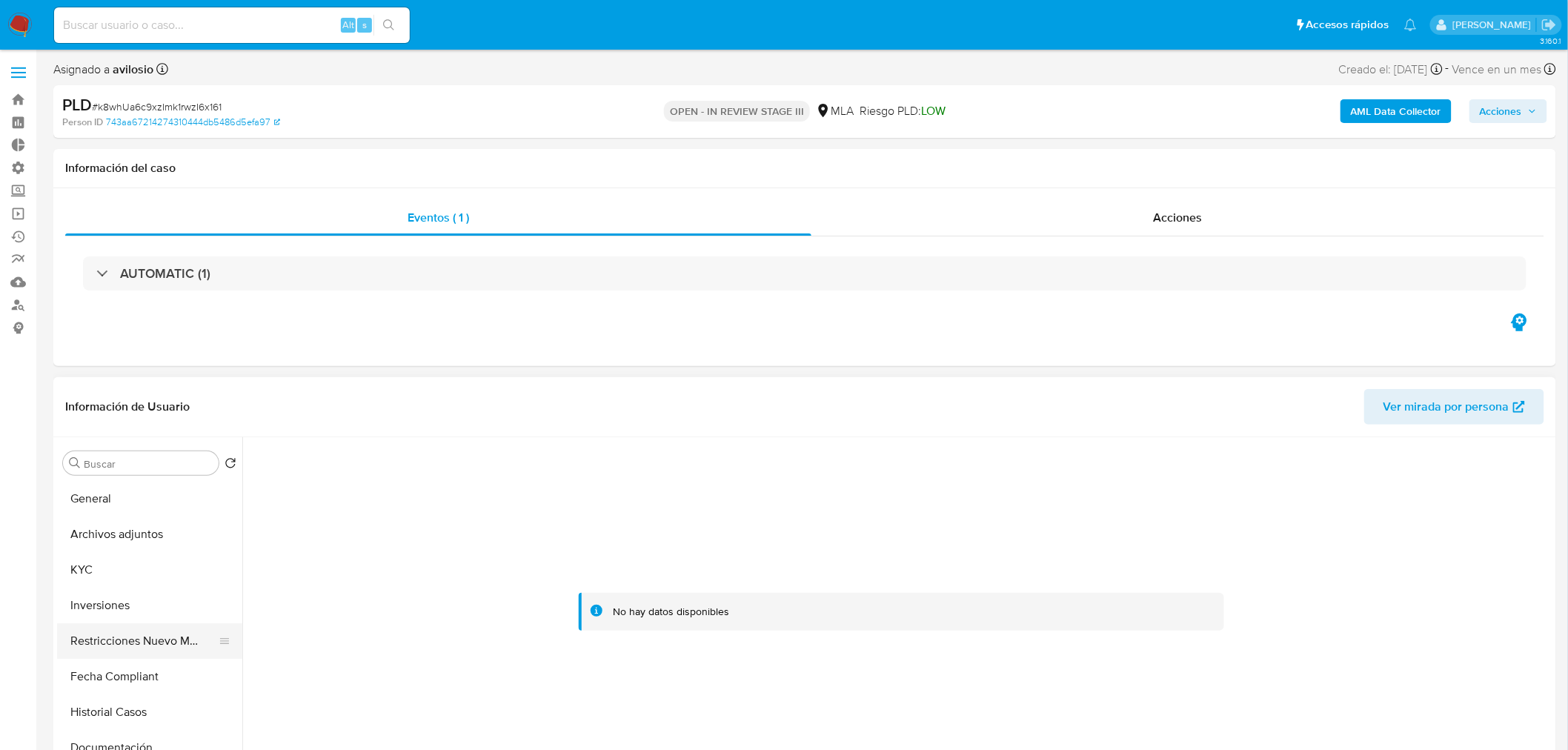
click at [151, 643] on button "Restricciones Nuevo Mundo" at bounding box center [143, 640] width 173 height 35
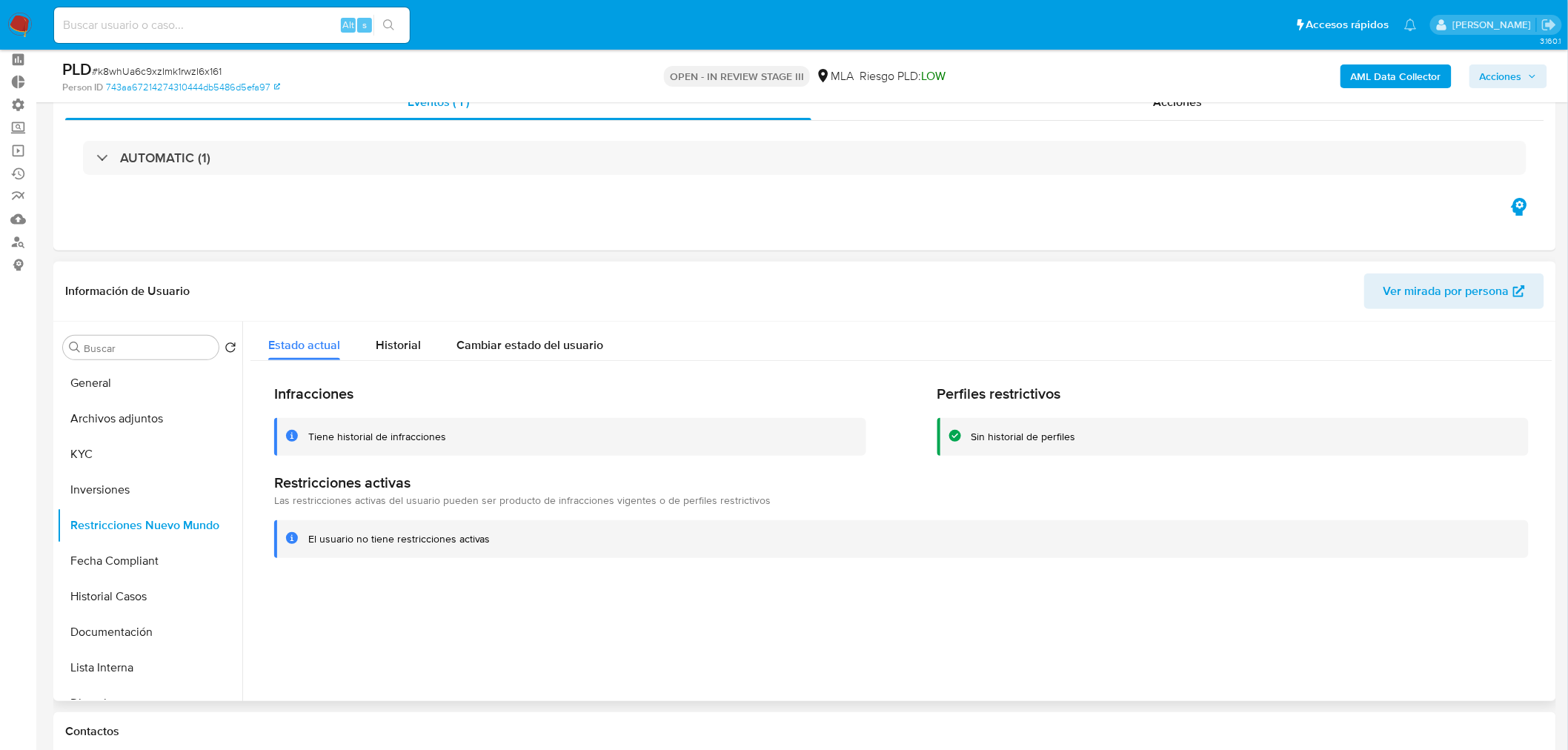
scroll to position [164, 0]
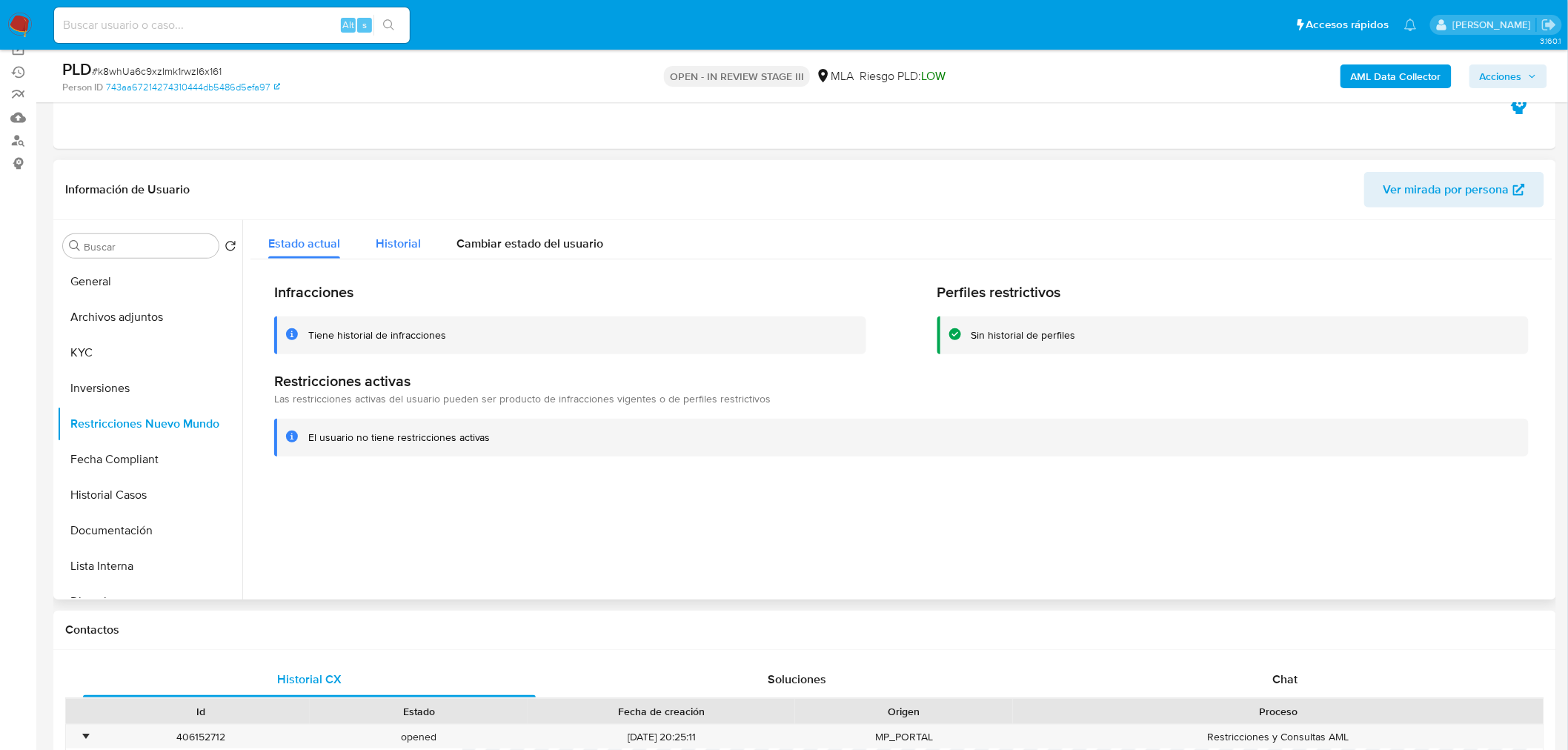
click at [420, 245] on button "Historial" at bounding box center [398, 239] width 81 height 39
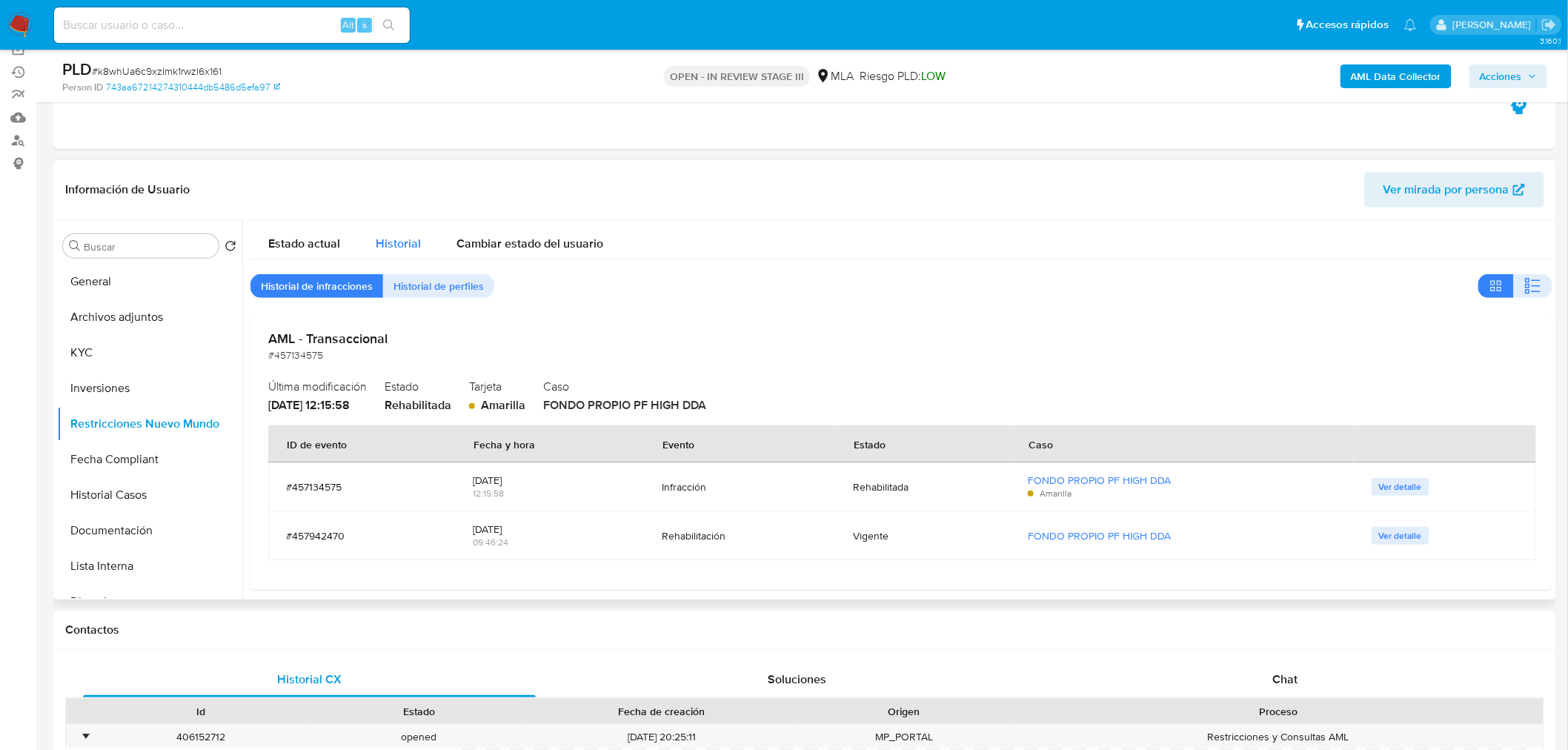
click at [398, 246] on span "Historial" at bounding box center [398, 243] width 45 height 17
click at [295, 240] on span "Estado actual" at bounding box center [304, 243] width 72 height 17
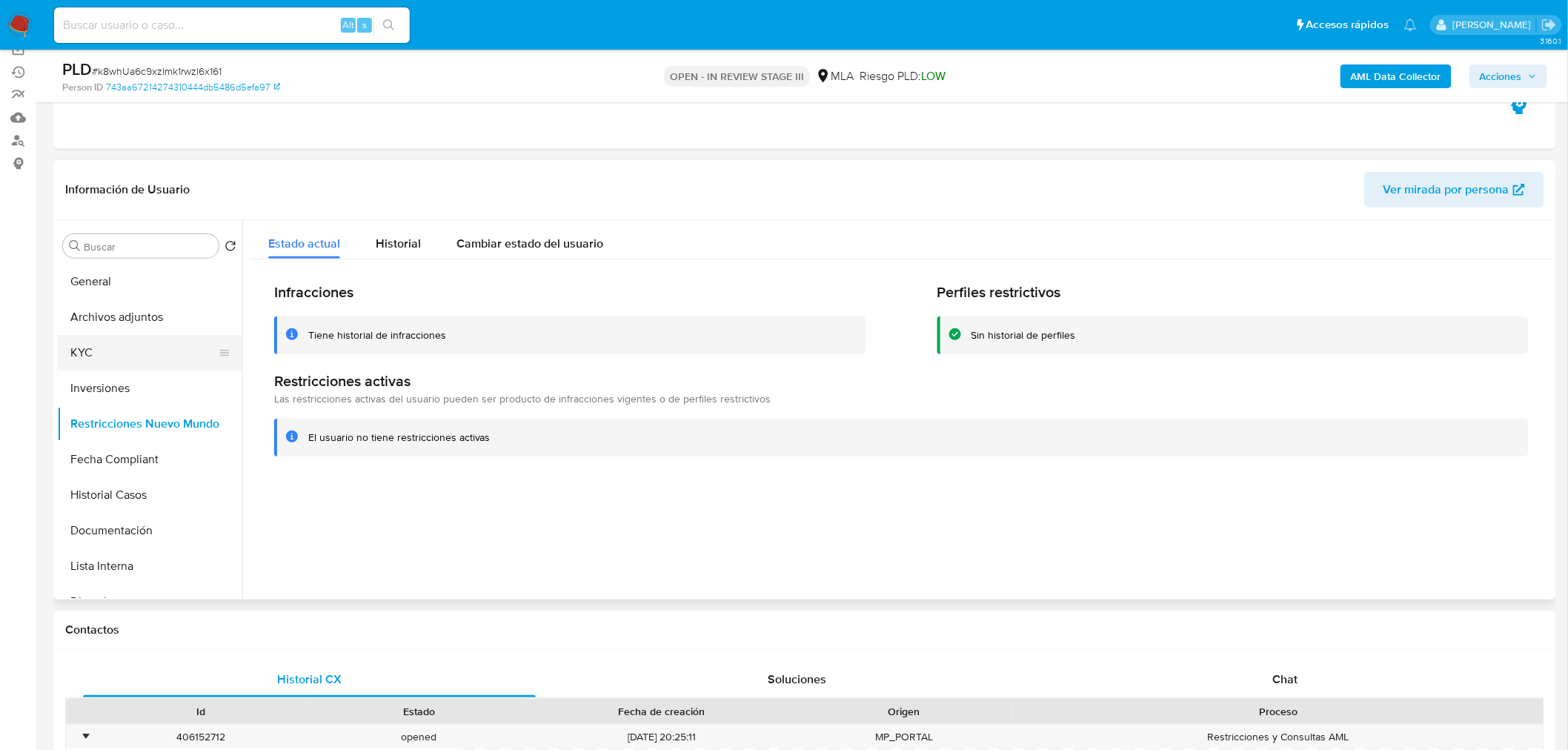
click at [129, 354] on button "KYC" at bounding box center [143, 352] width 173 height 35
